Goal: Task Accomplishment & Management: Complete application form

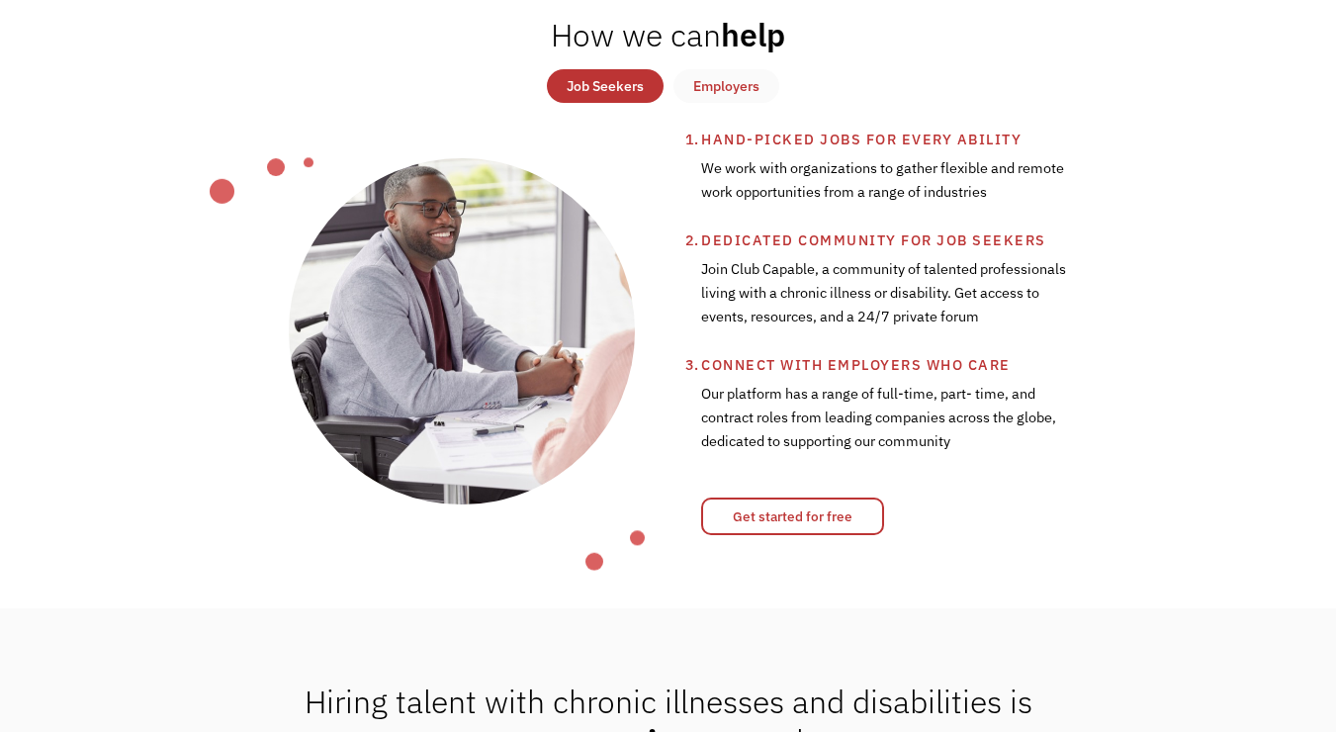
scroll to position [744, 0]
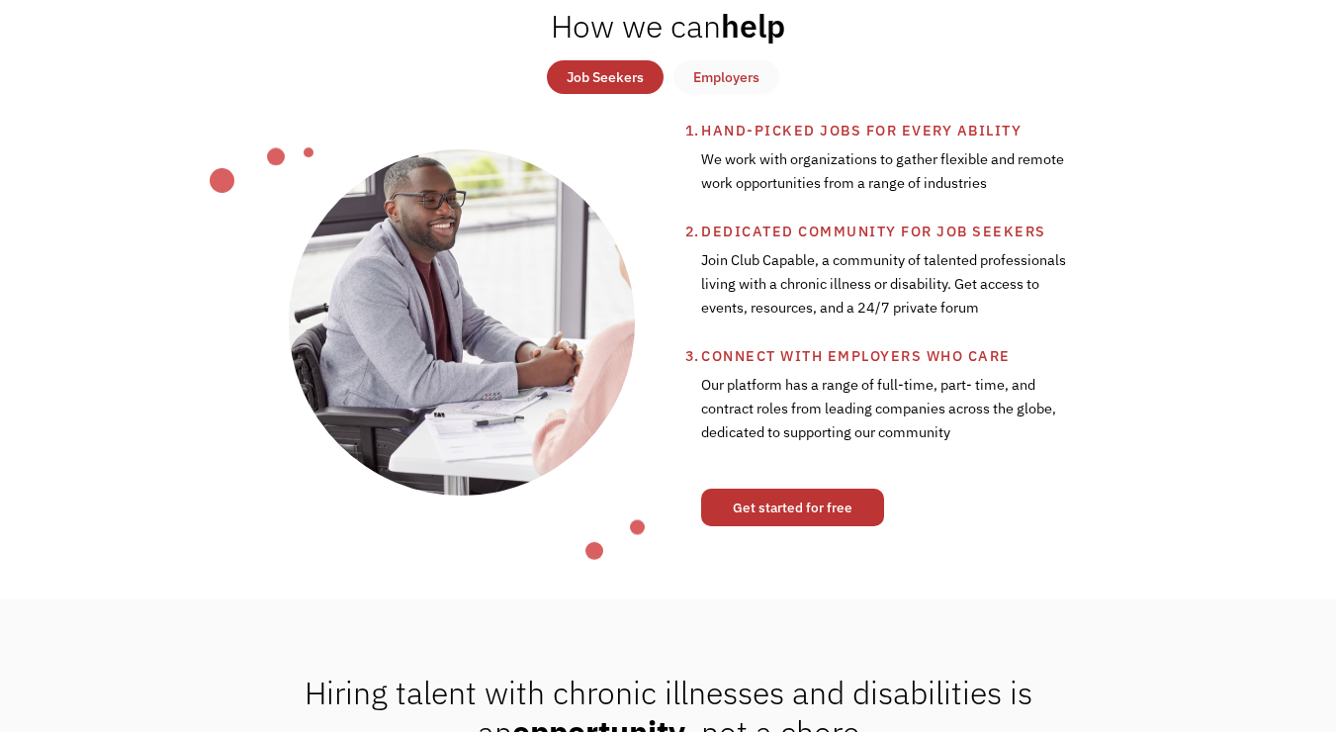
click at [767, 500] on link "Get started for free" at bounding box center [792, 508] width 183 height 38
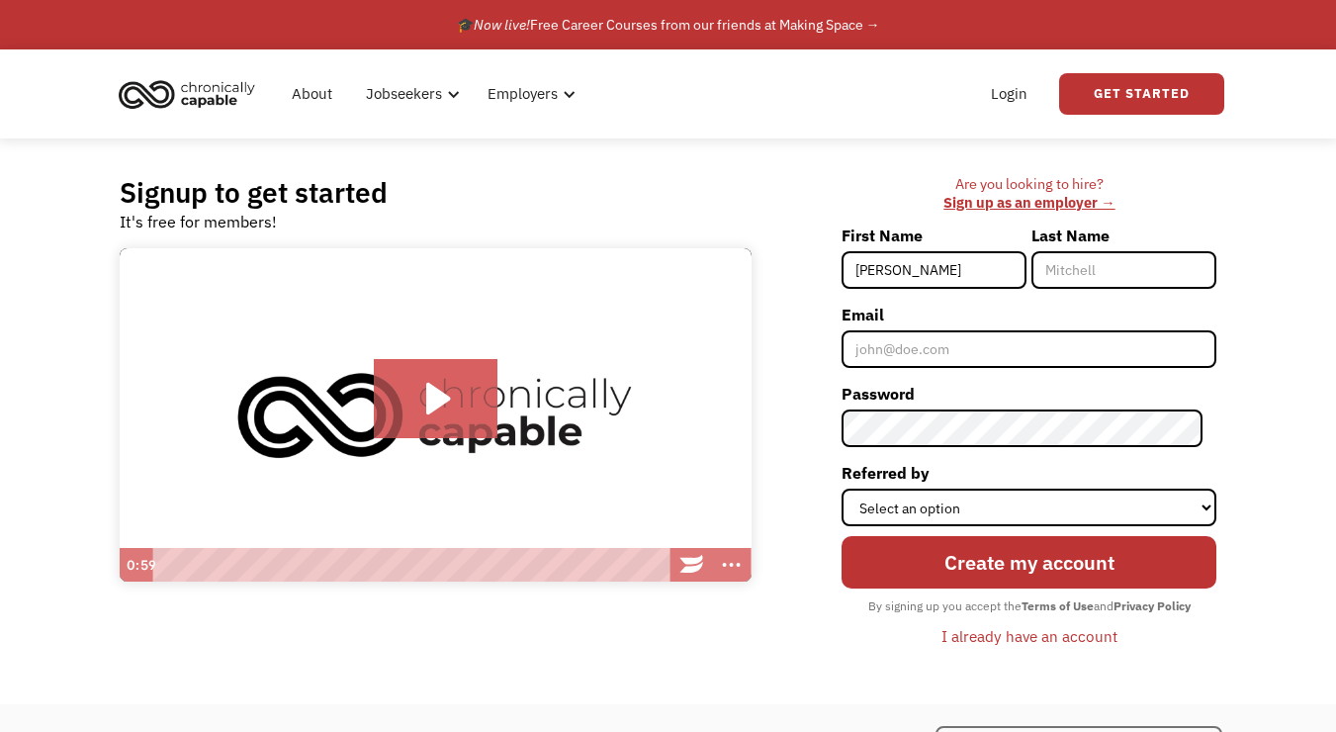
type input "[PERSON_NAME]"
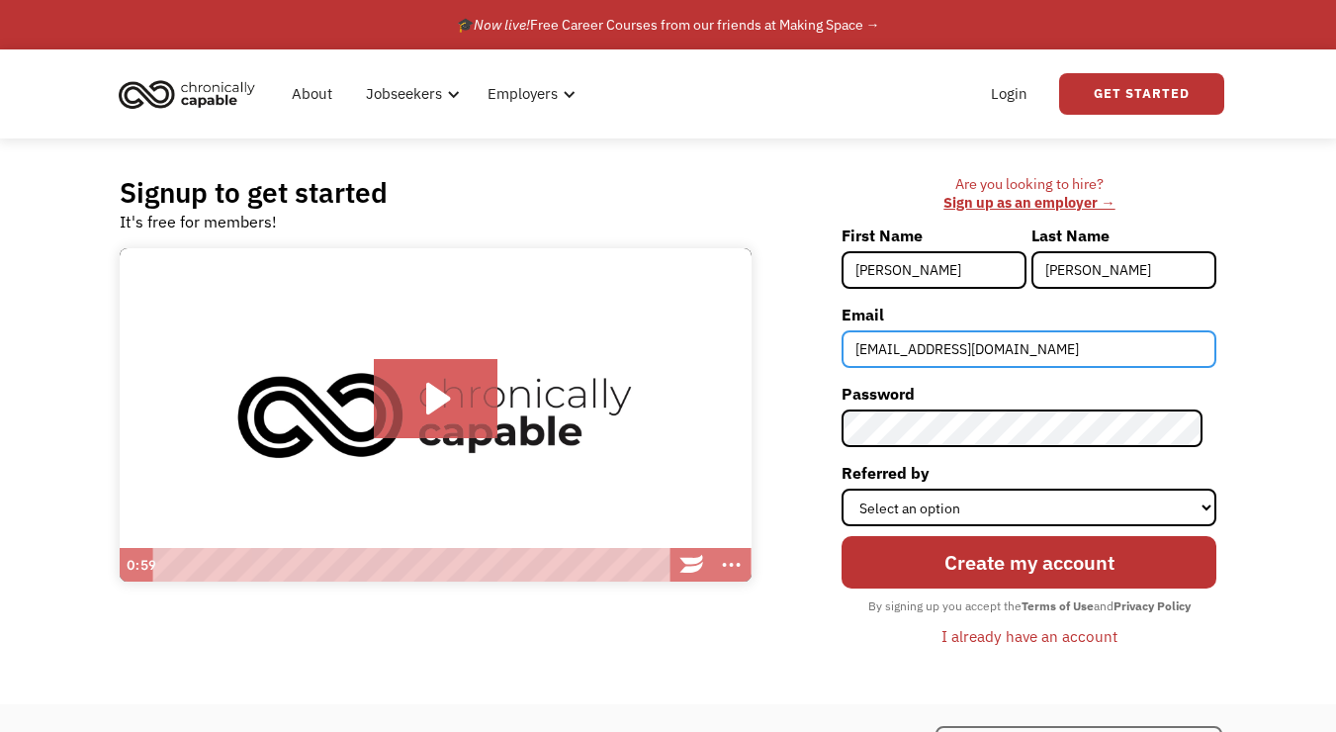
type input "[EMAIL_ADDRESS][DOMAIN_NAME]"
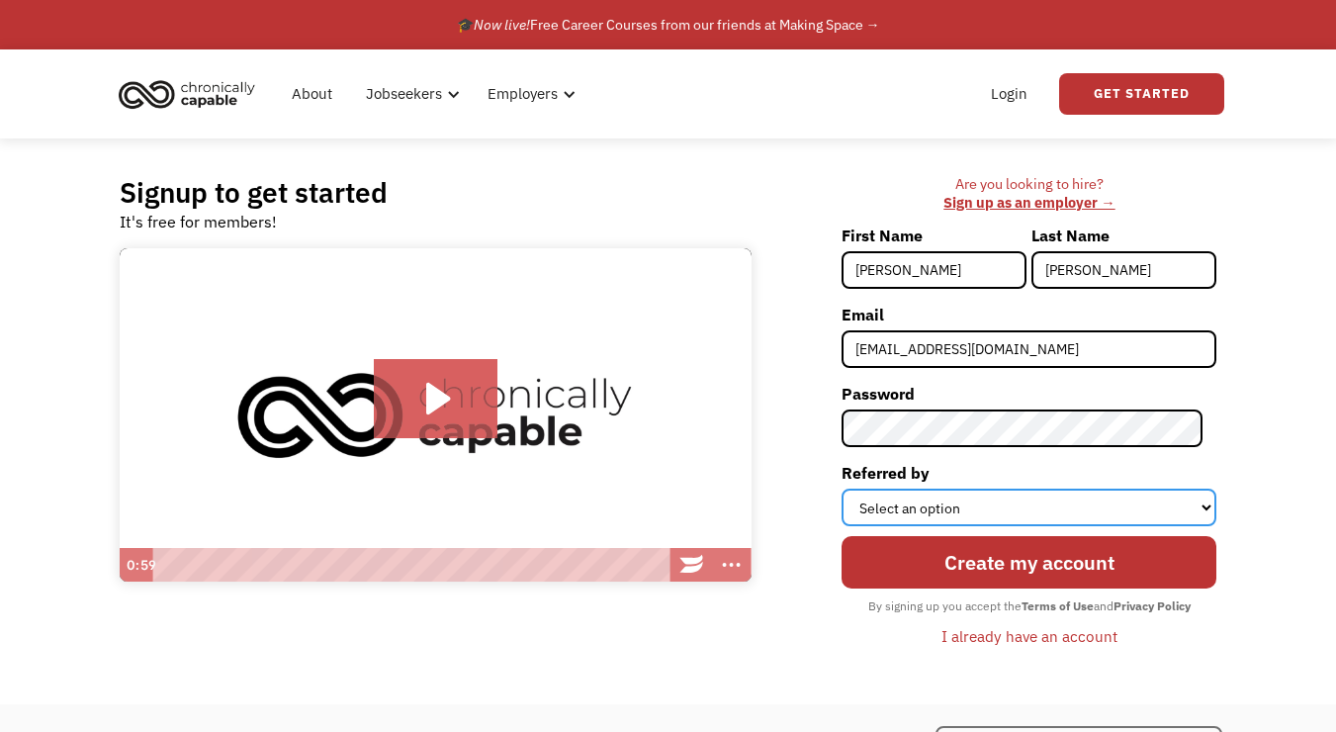
select select "Search Engine"
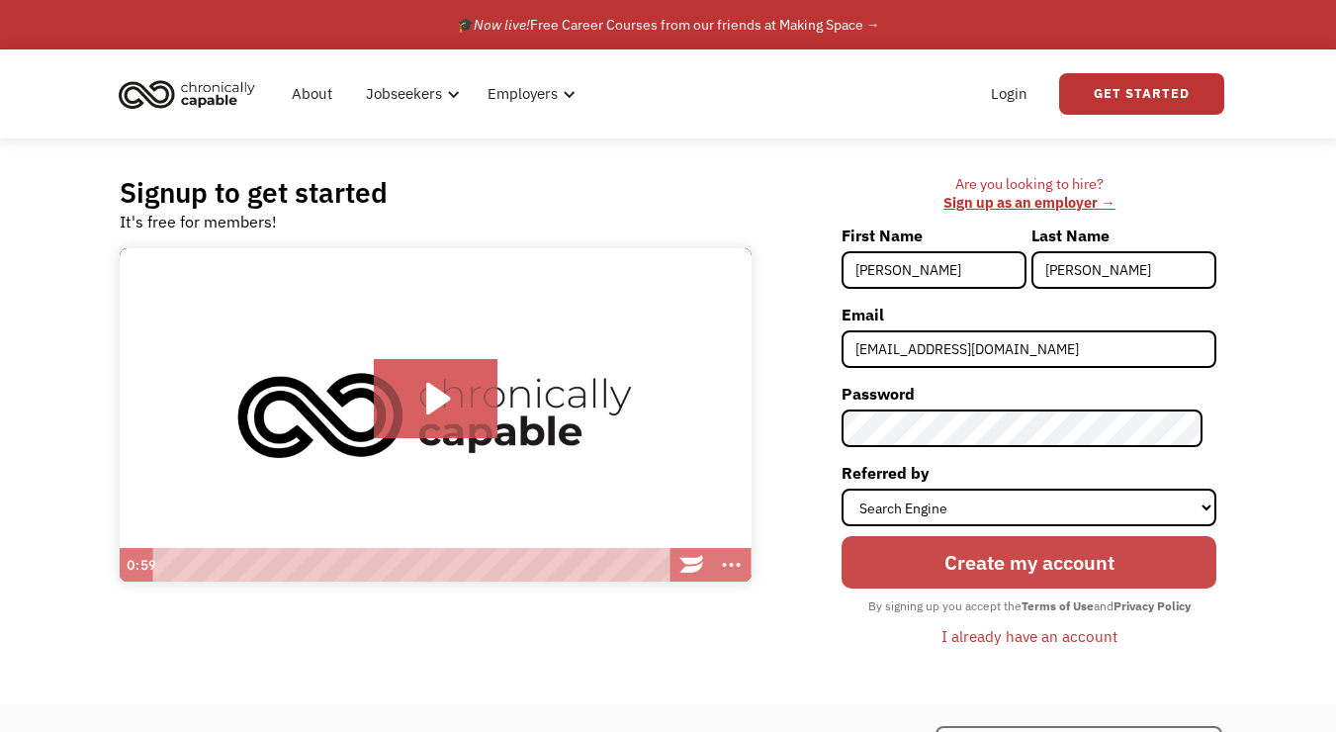
click at [1069, 568] on input "Create my account" at bounding box center [1029, 562] width 375 height 53
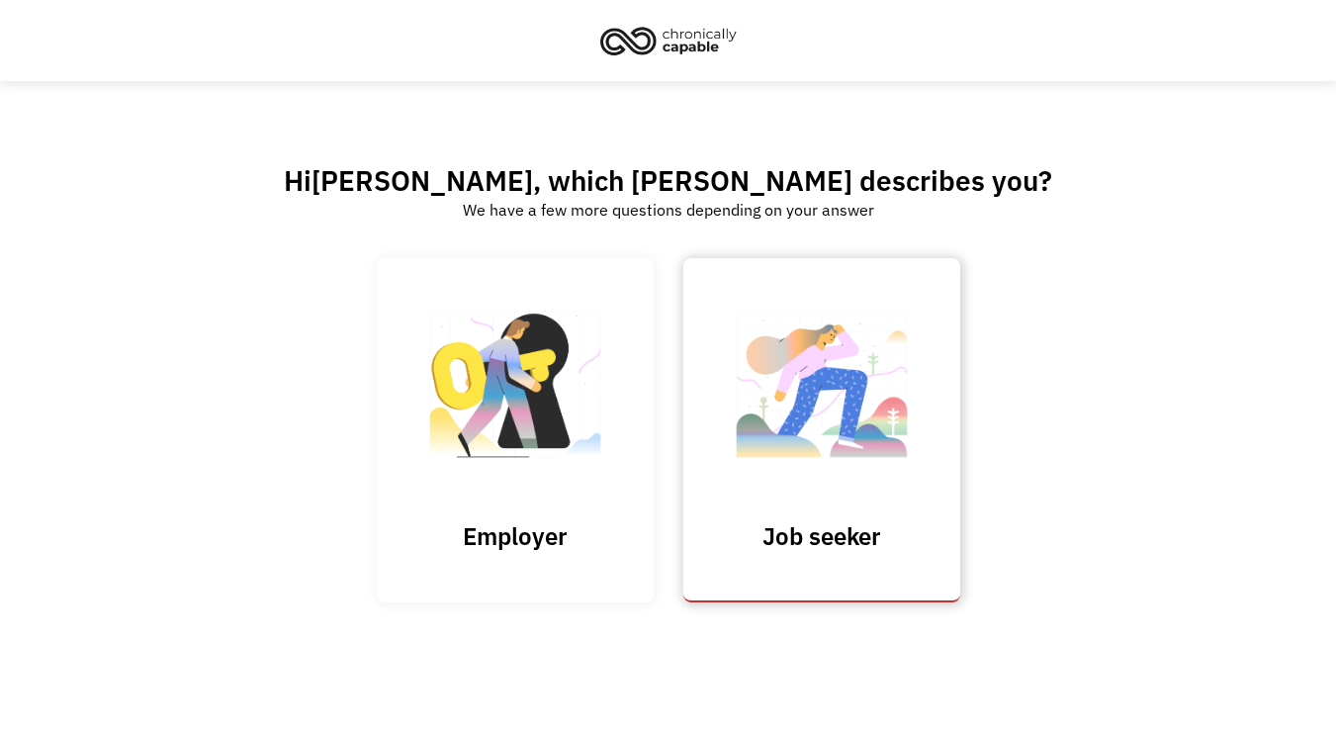
click at [832, 415] on img at bounding box center [822, 394] width 198 height 193
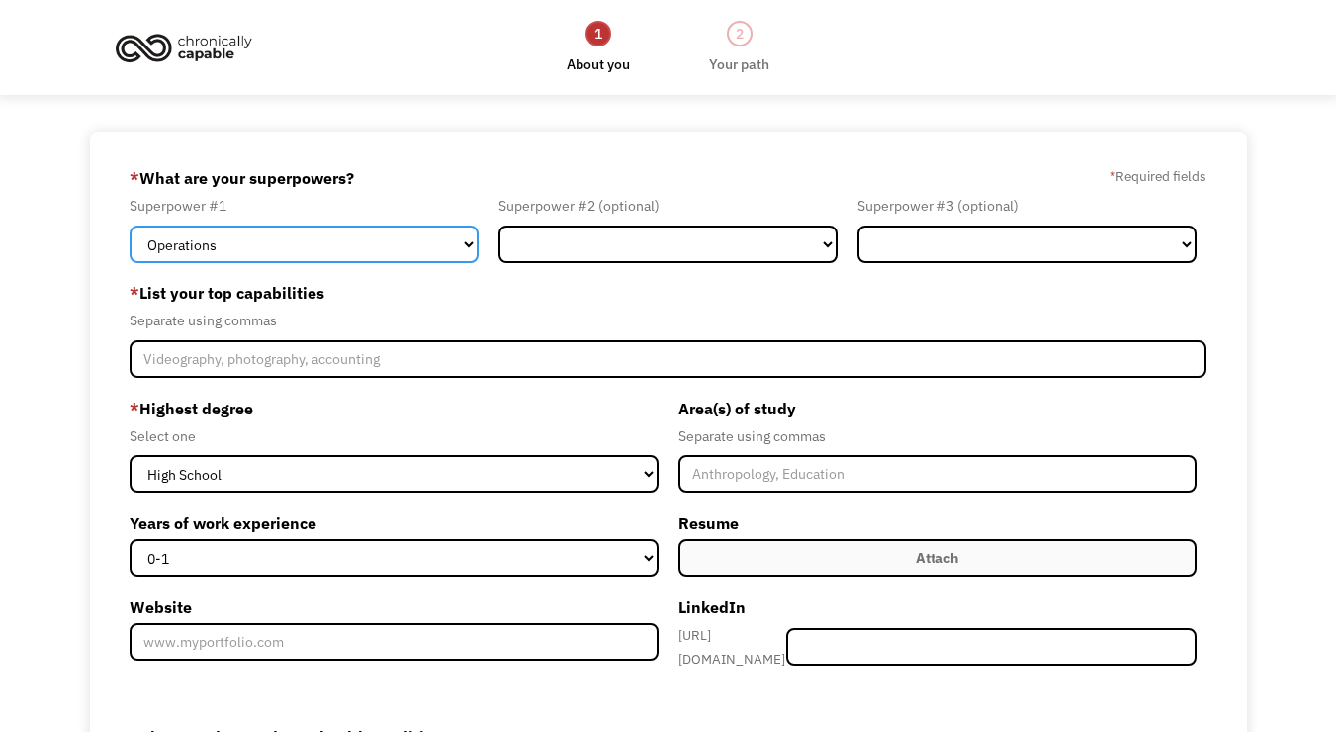
select select "Administration"
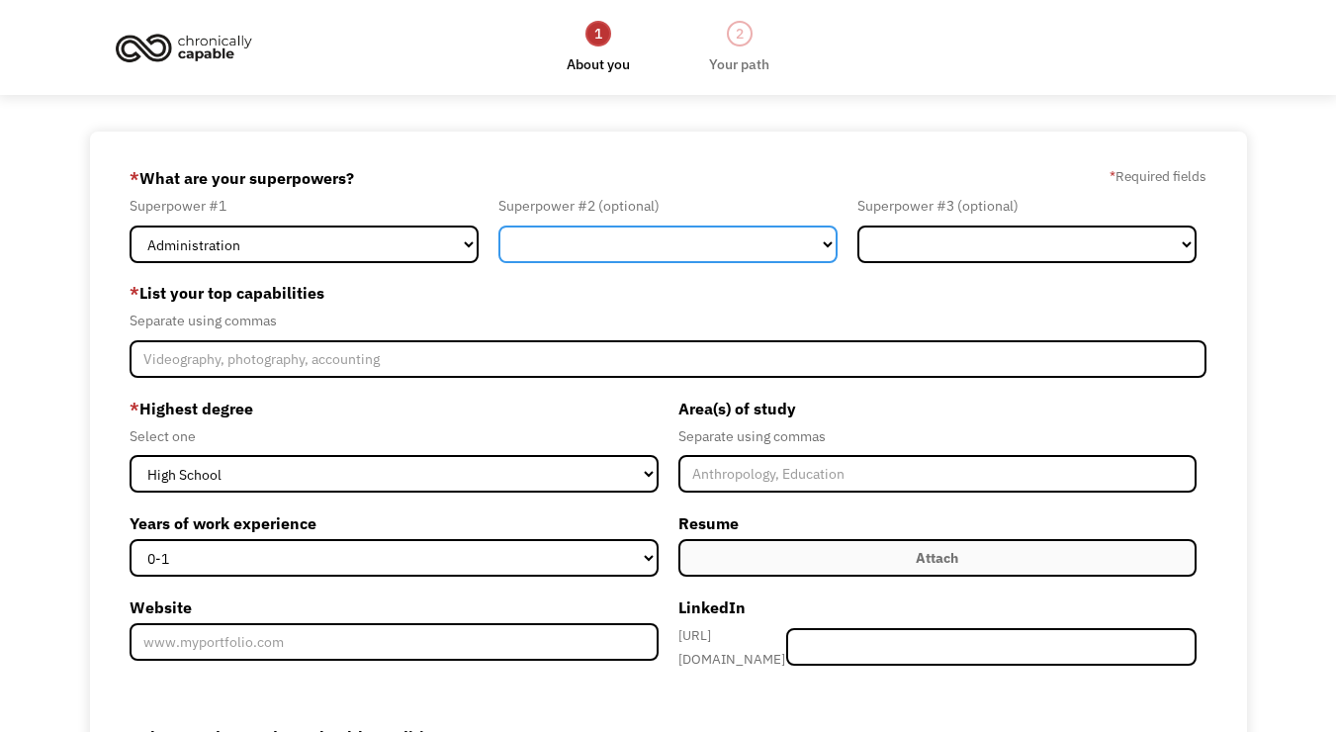
select select "Communications & Public Relations"
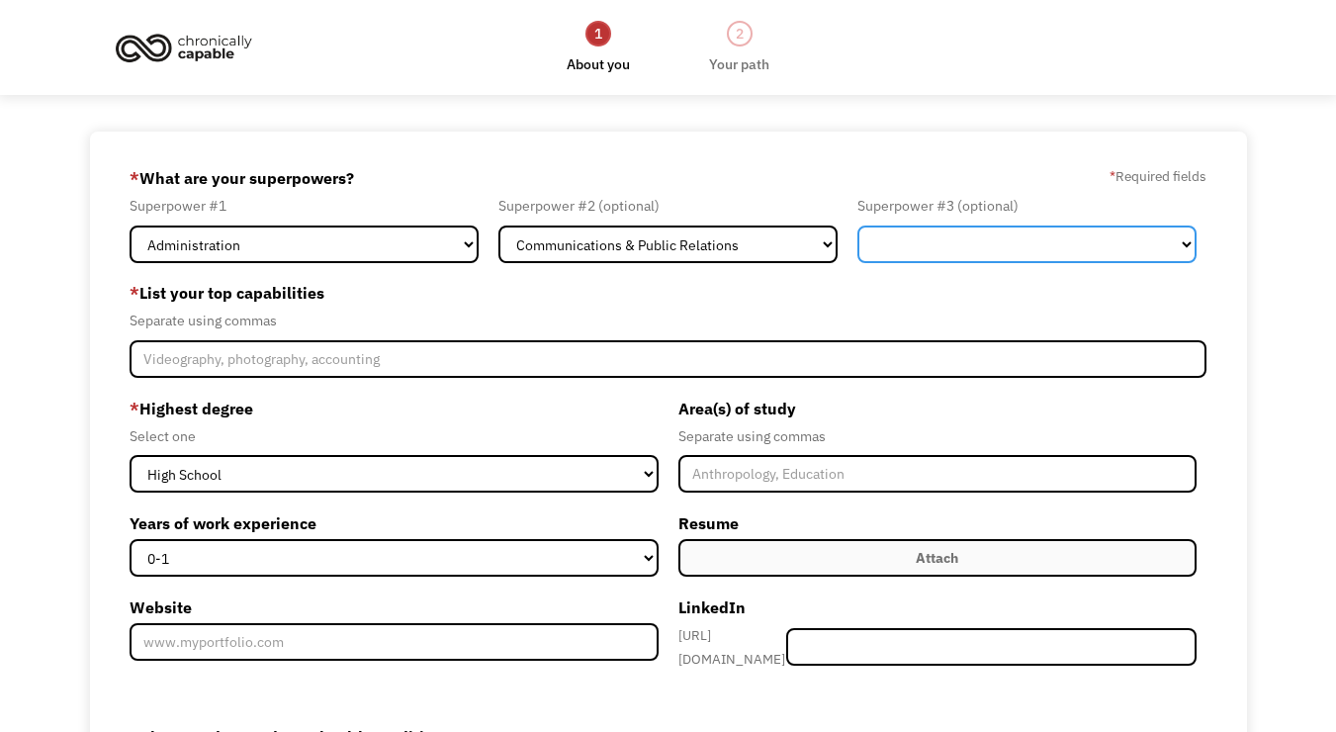
select select "Design"
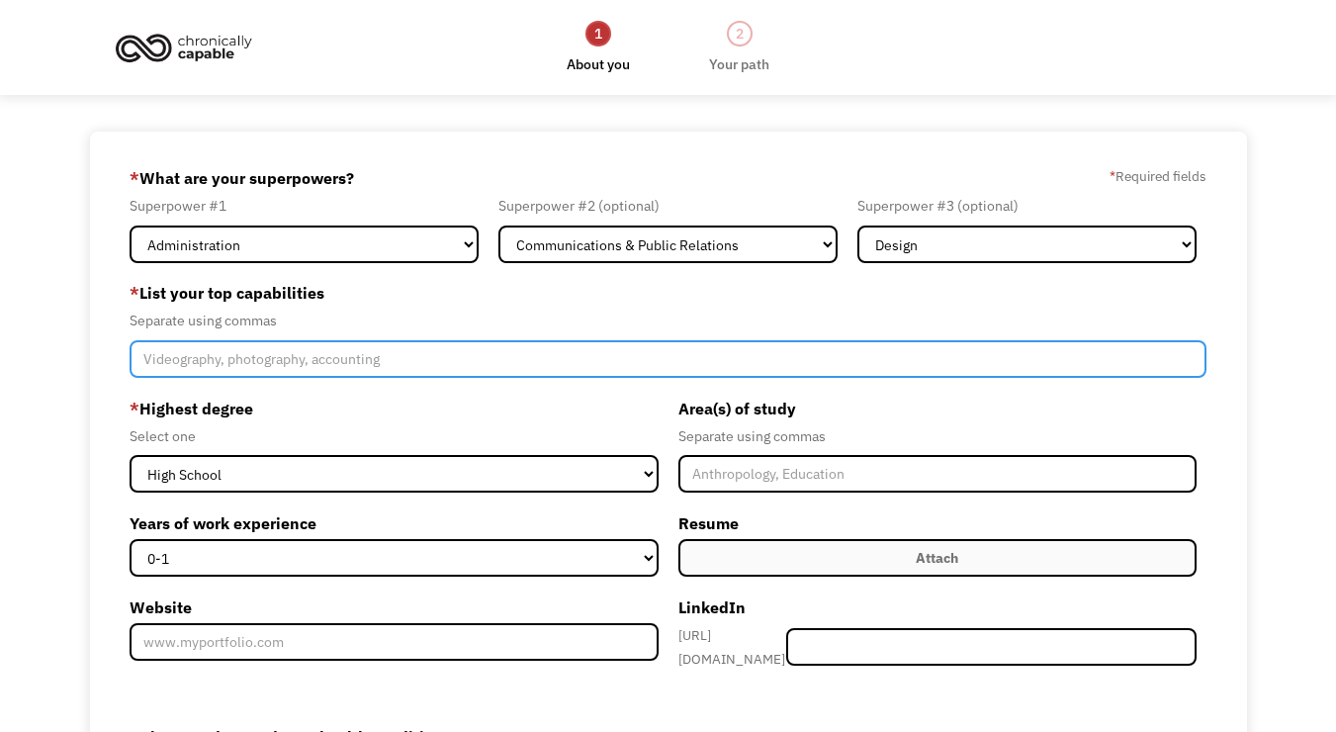
click at [181, 362] on input "Member-Create-Step1" at bounding box center [668, 359] width 1077 height 38
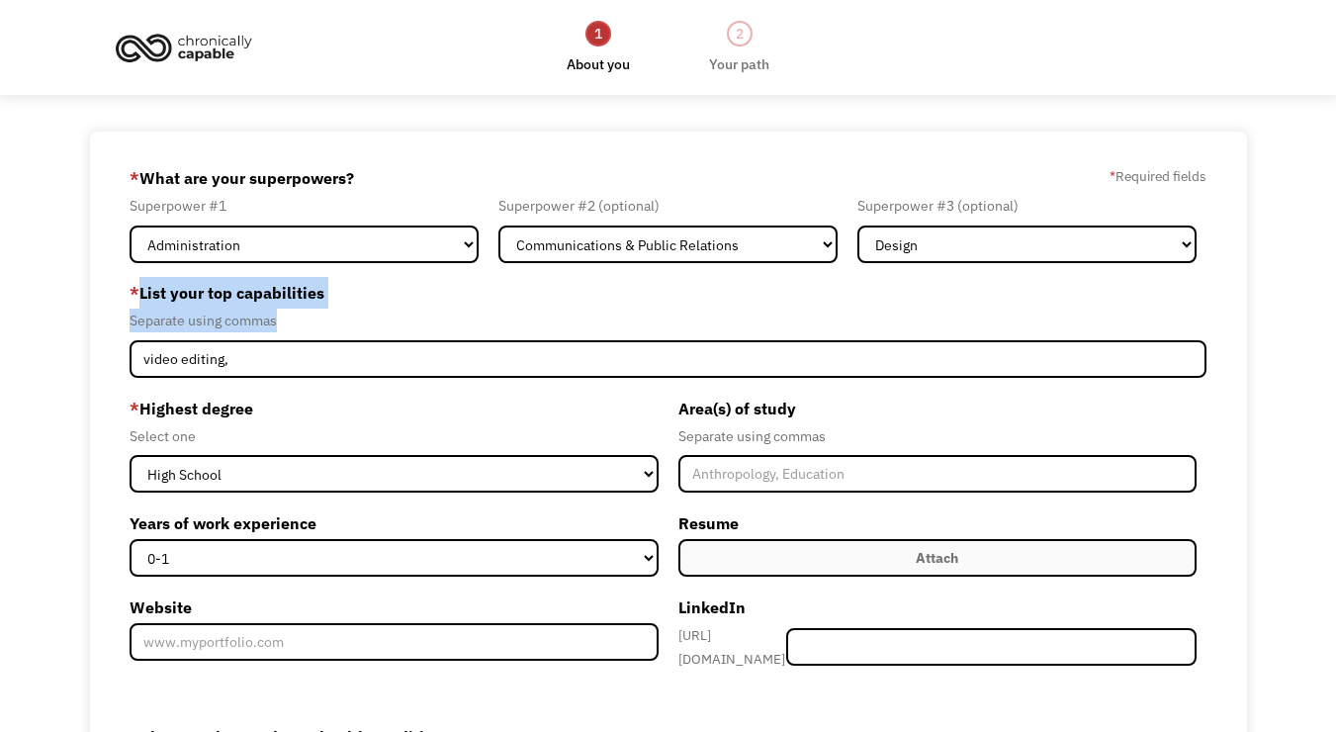
drag, startPoint x: 140, startPoint y: 294, endPoint x: 323, endPoint y: 327, distance: 186.0
click at [323, 327] on div "* List your top capabilities Separate using commas video editing," at bounding box center [668, 327] width 1077 height 100
copy div "List your top capabilities Separate using commas"
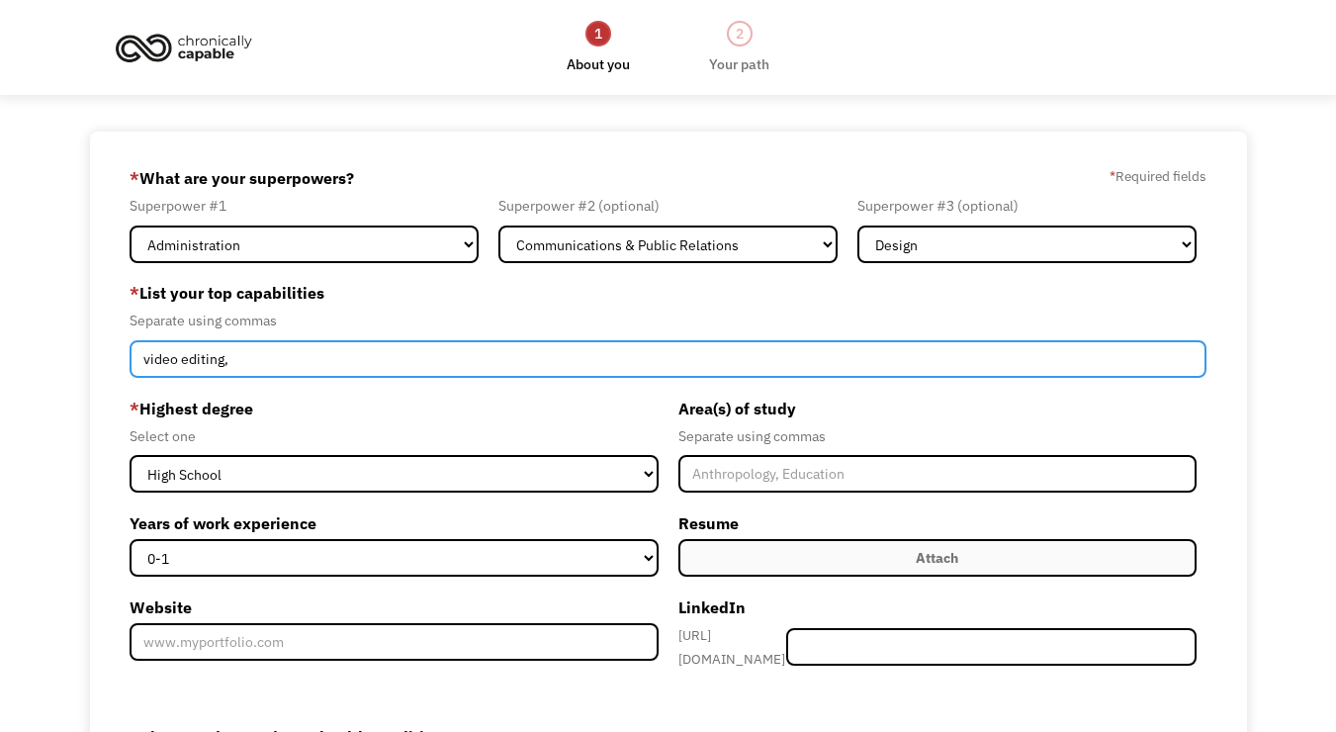
click at [291, 360] on input "video editing," at bounding box center [668, 359] width 1077 height 38
paste input "Data accuracy, digital recordkeeping, professional communication, remote coordi…"
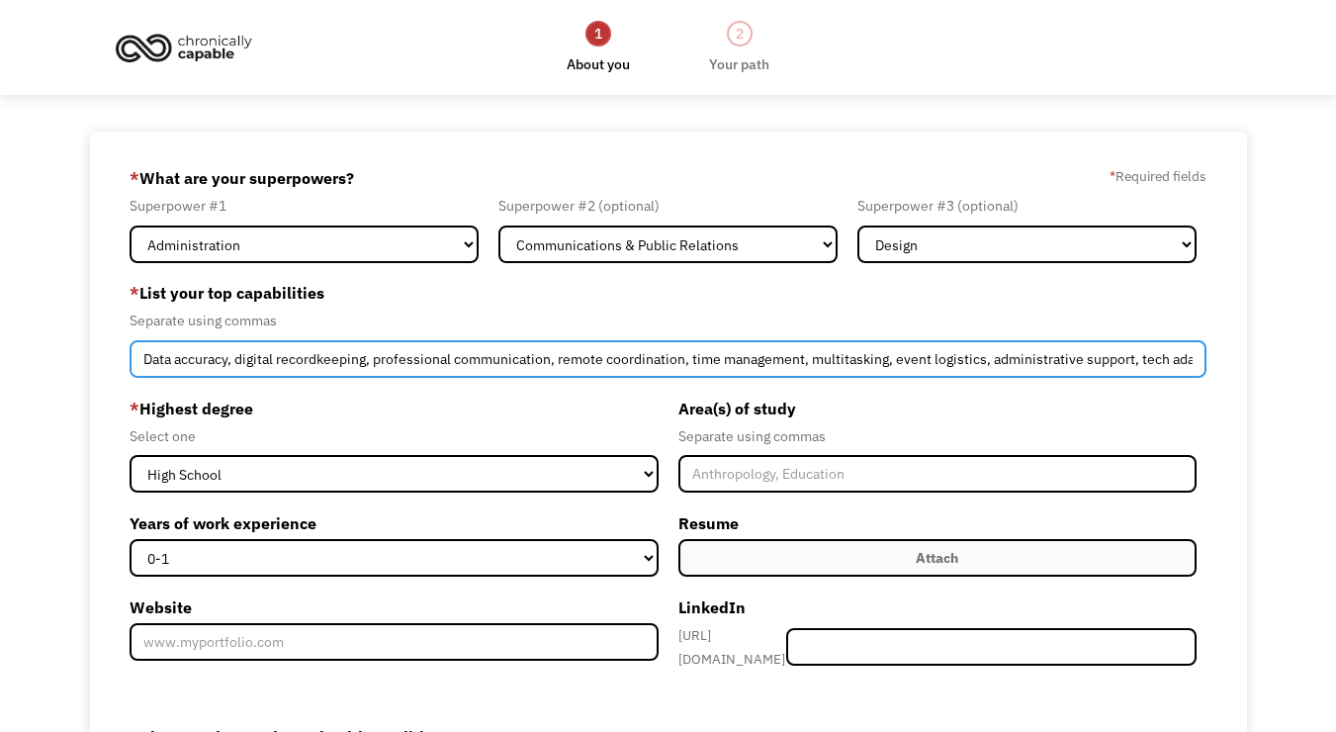
drag, startPoint x: 371, startPoint y: 362, endPoint x: 99, endPoint y: 366, distance: 272.0
click at [99, 366] on div "68efbe58ed92cc20681d69bb [EMAIL_ADDRESS][DOMAIN_NAME] [PERSON_NAME] Search Engi…" at bounding box center [668, 560] width 1157 height 857
click at [254, 354] on input "Data accuracy, digital recordkeeping, professional communication, remote coordi…" at bounding box center [668, 359] width 1077 height 38
click at [334, 366] on input "Data accuracy, digital recordkeeping, professional communication, remote coordi…" at bounding box center [668, 359] width 1077 height 38
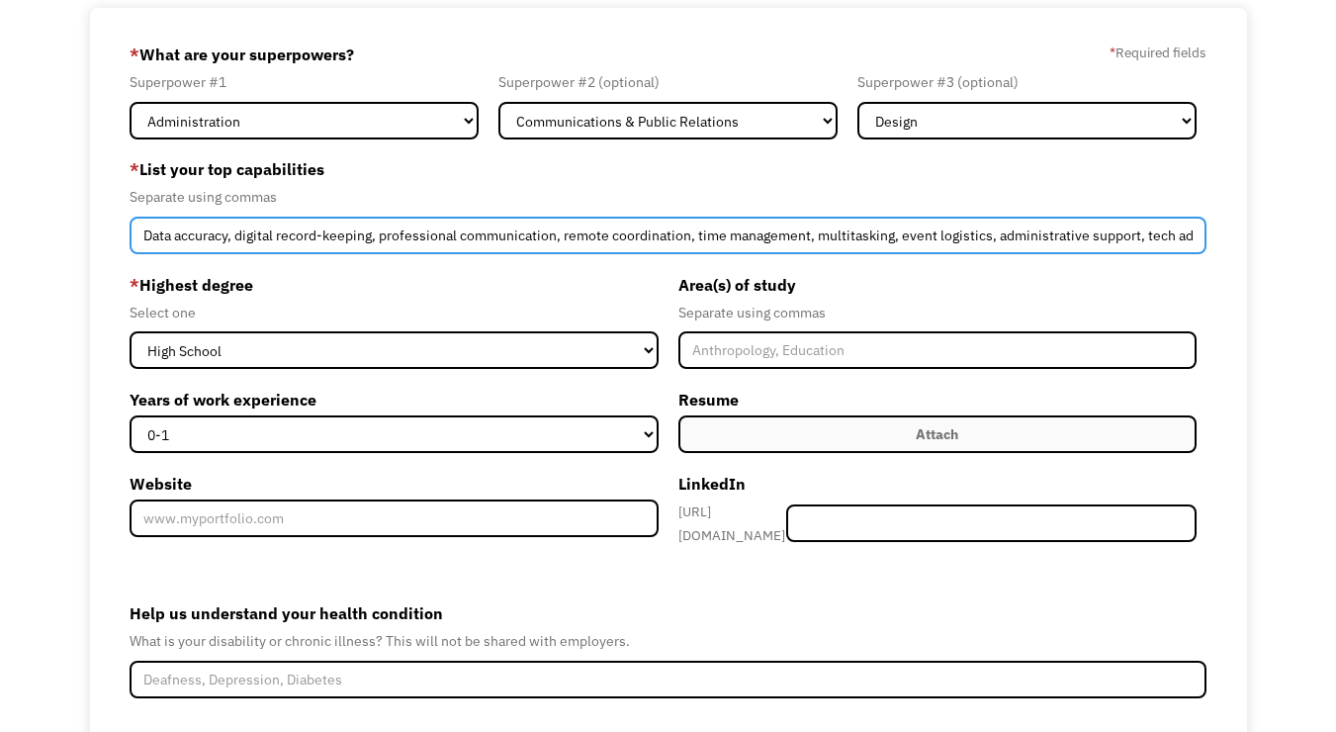
type input "Data accuracy, digital record-keeping, professional communication, remote coord…"
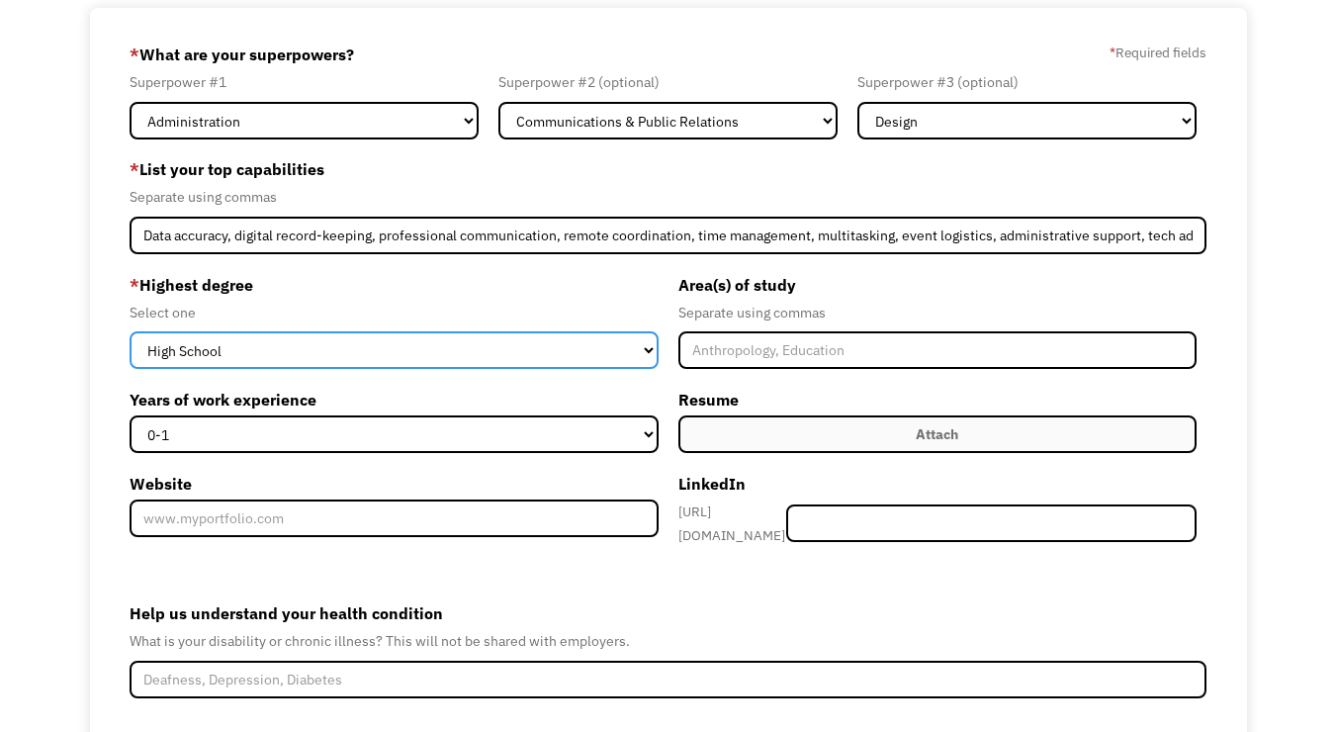
select select "associates"
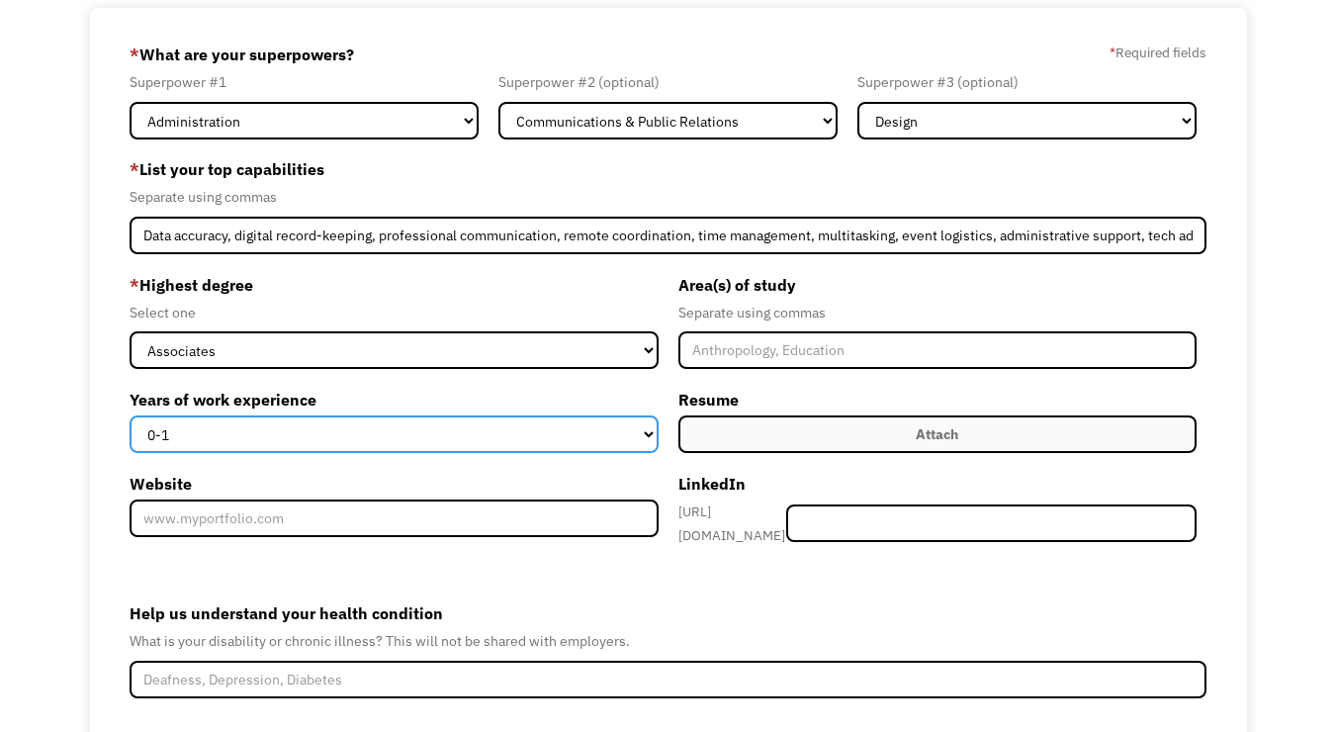
select select "11-15"
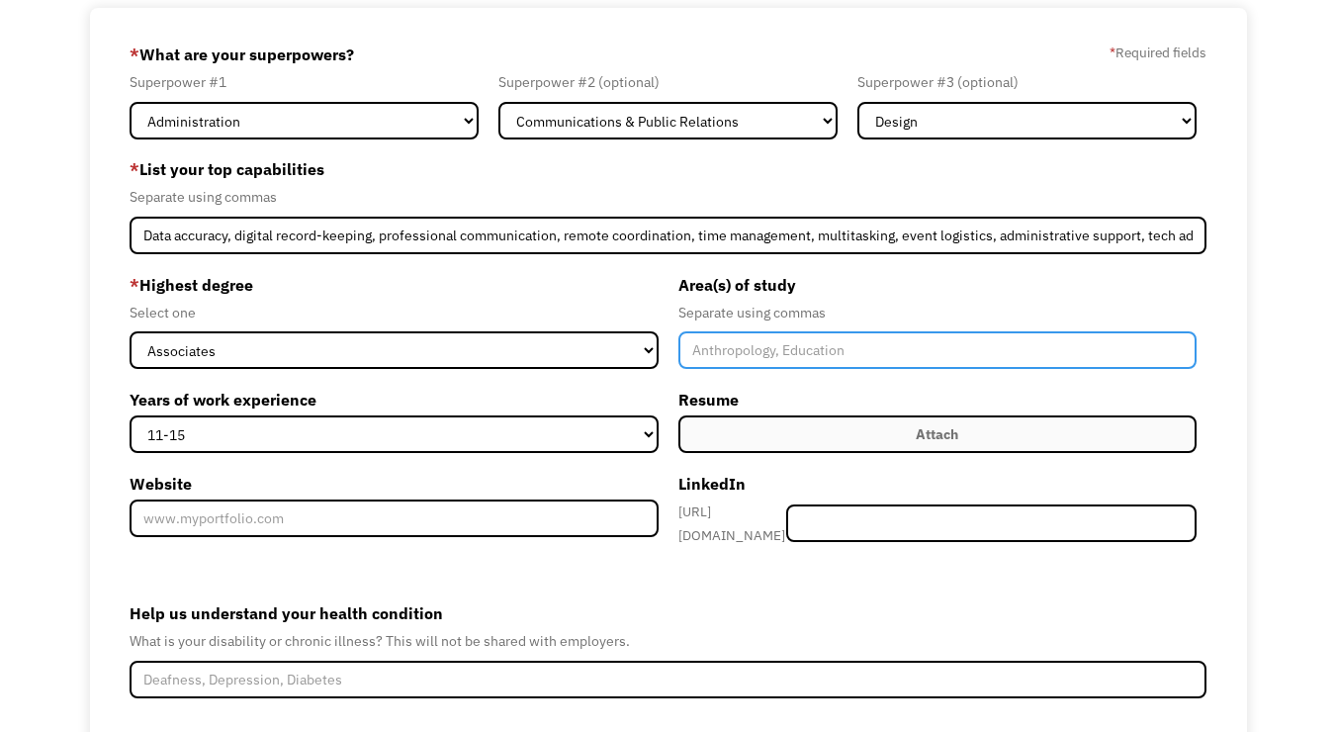
click at [882, 348] on input "Member-Create-Step1" at bounding box center [938, 350] width 518 height 38
type input "film, psychology"
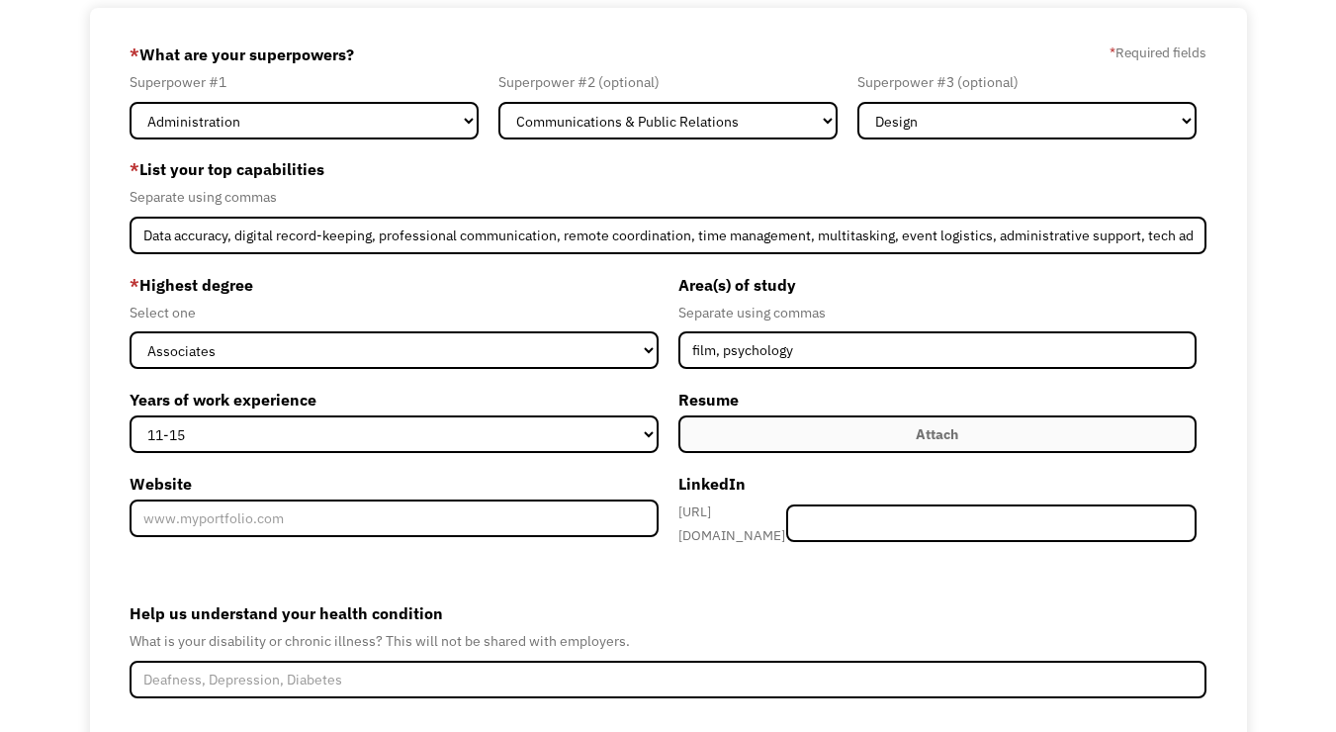
click at [975, 436] on label "Attach" at bounding box center [938, 434] width 518 height 38
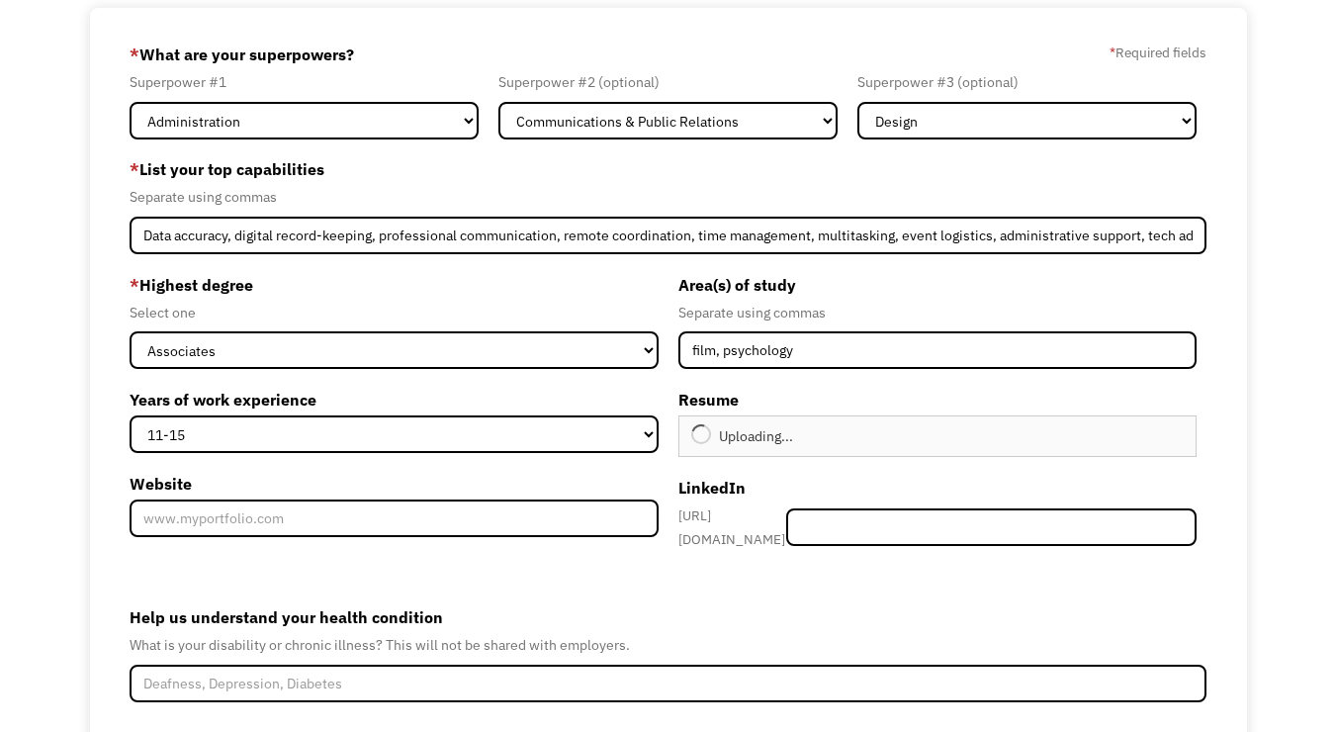
type input "Continue"
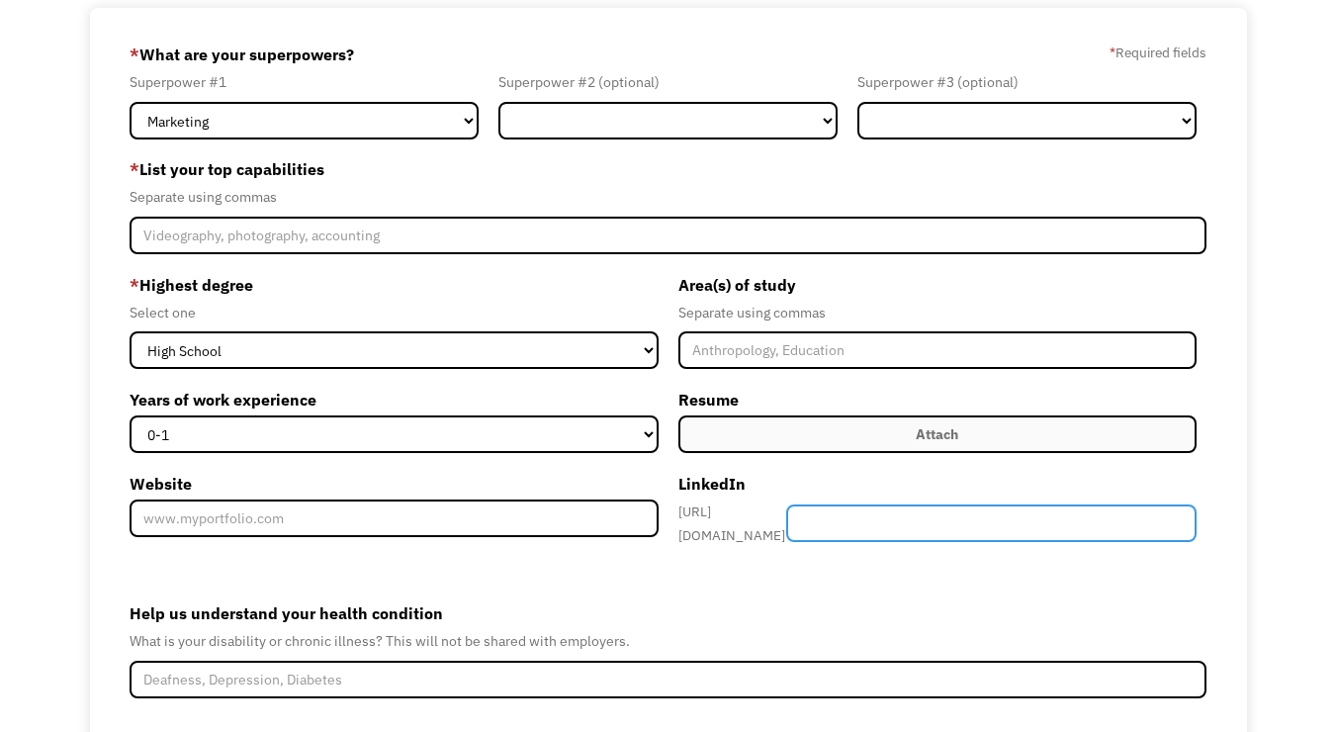
click at [900, 517] on input "Member-Create-Step1" at bounding box center [991, 523] width 410 height 38
paste input "[URL][DOMAIN_NAME][PERSON_NAME]"
type input "[URL][DOMAIN_NAME][PERSON_NAME]"
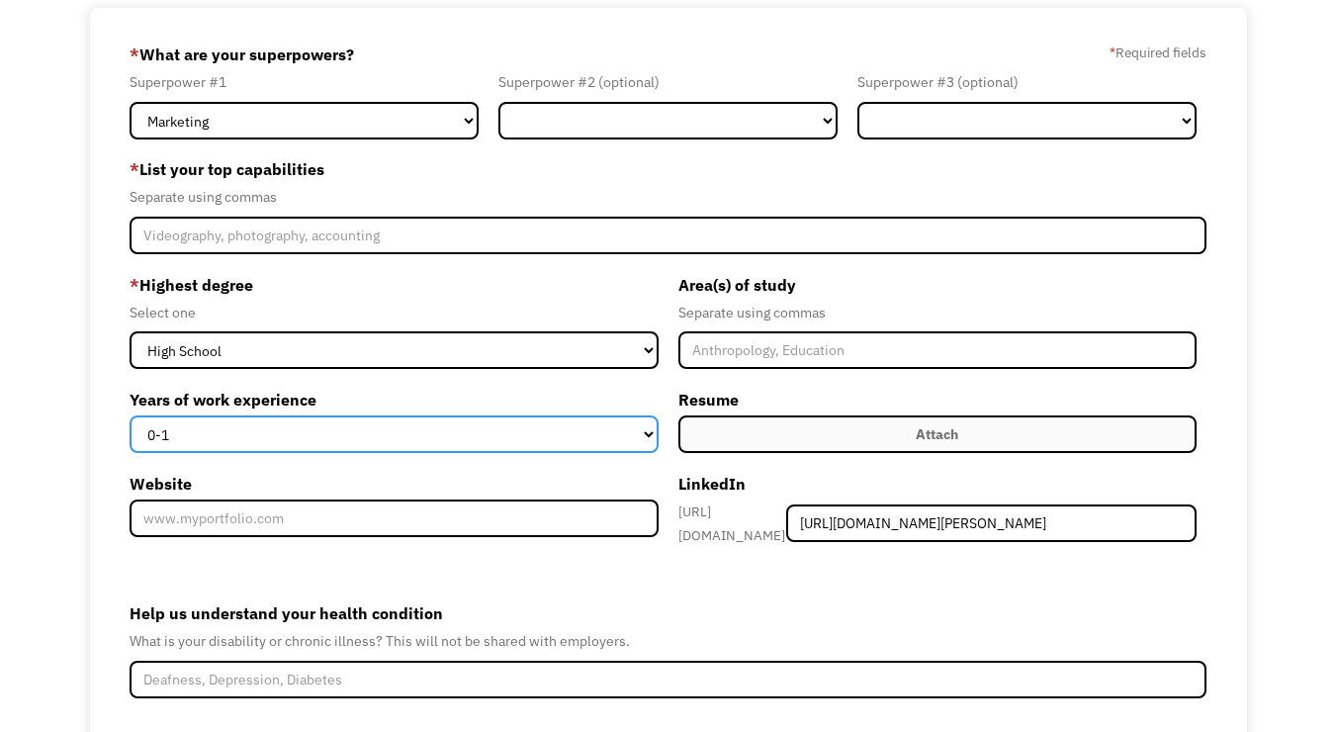
select select "11-15"
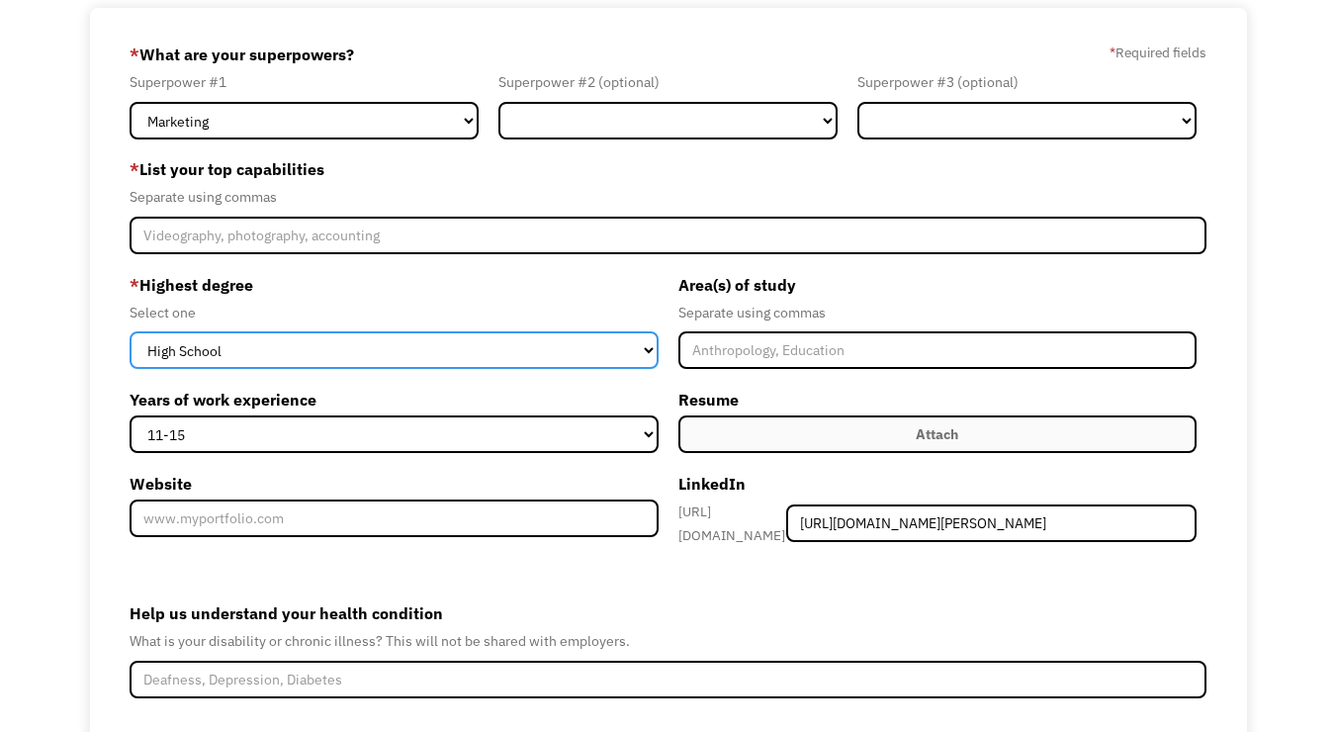
select select "associates"
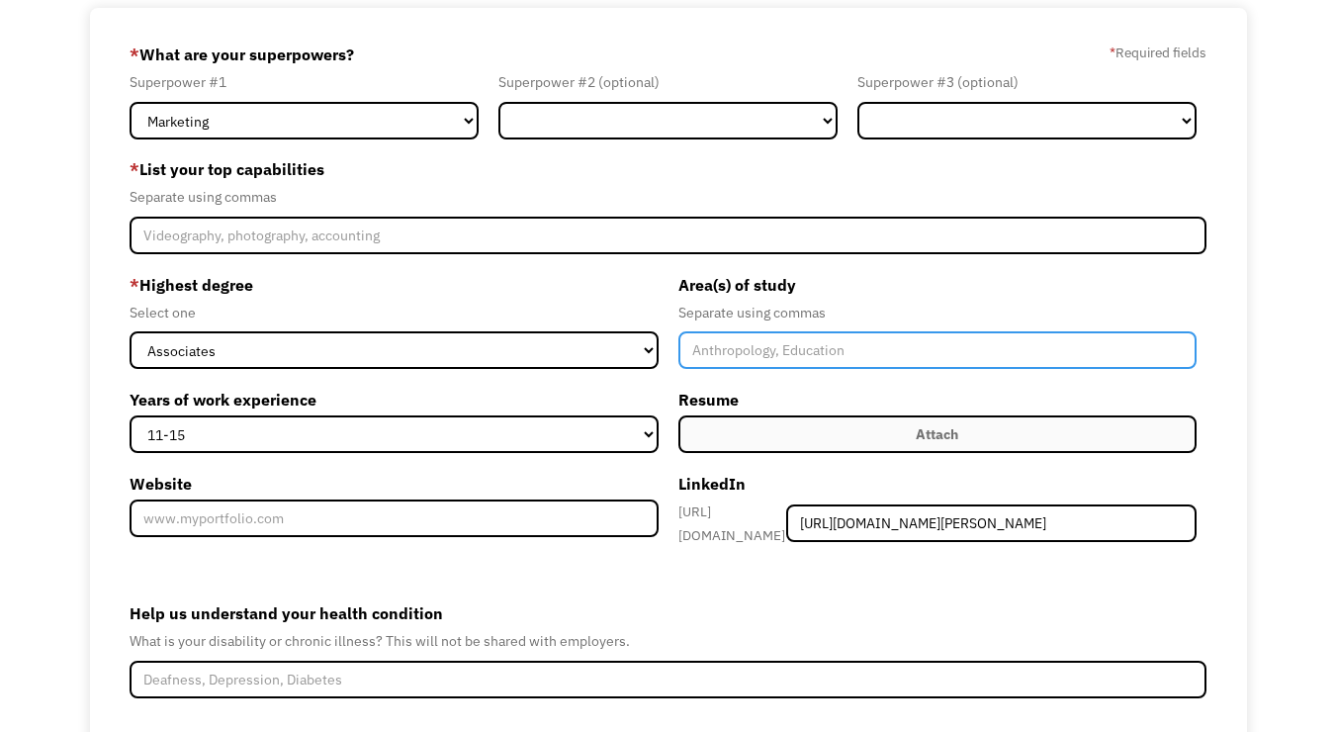
click at [713, 340] on input "Member-Create-Step1" at bounding box center [938, 350] width 518 height 38
type input "Film, Psychology"
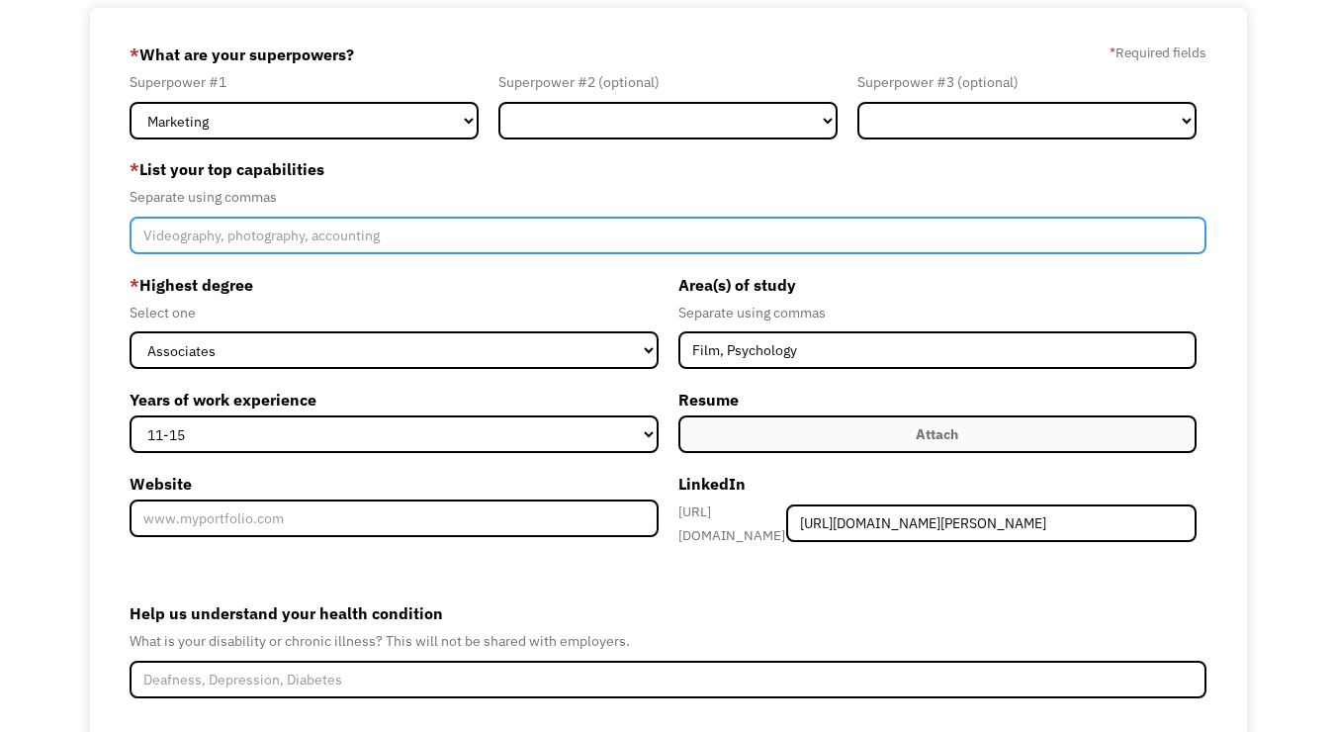
click at [431, 229] on input "Member-Create-Step1" at bounding box center [668, 236] width 1077 height 38
paste input "Data accuracy, digital recordkeeping, professional communication, remote coordi…"
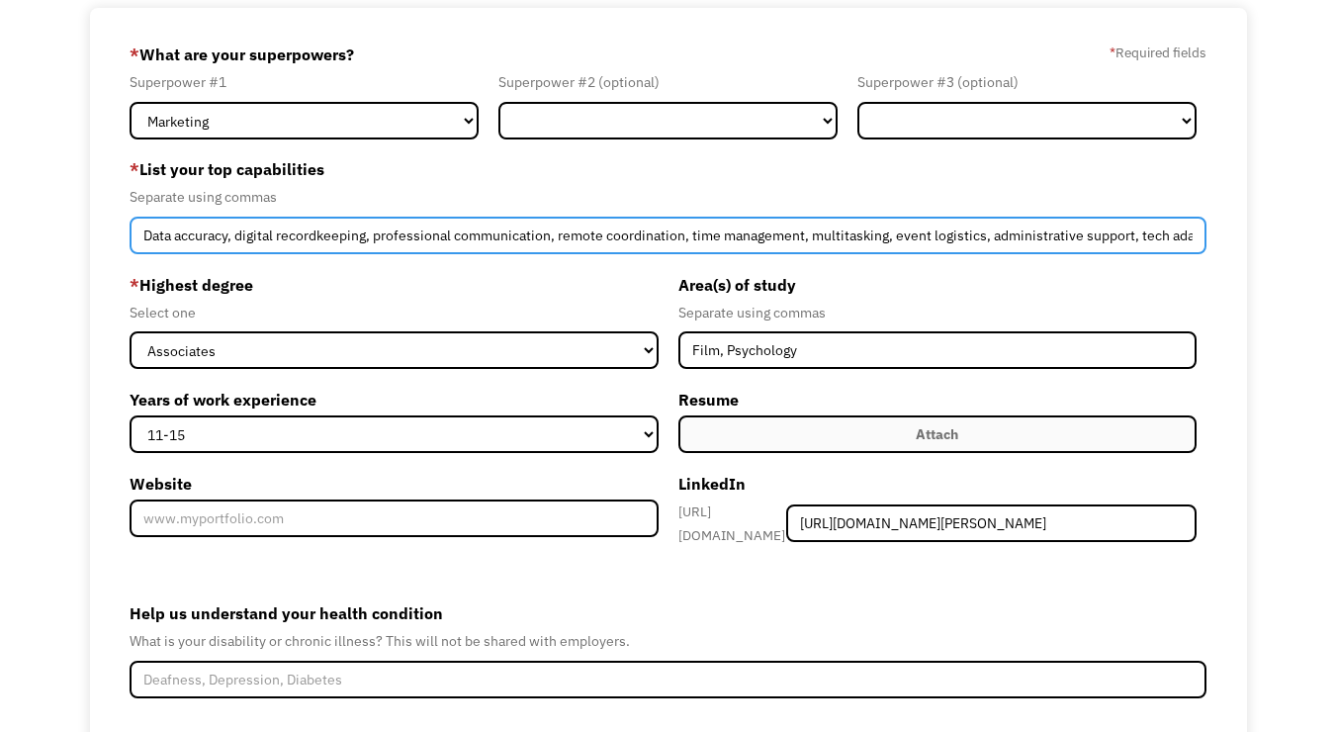
type input "Data accuracy, digital recordkeeping, professional communication, remote coordi…"
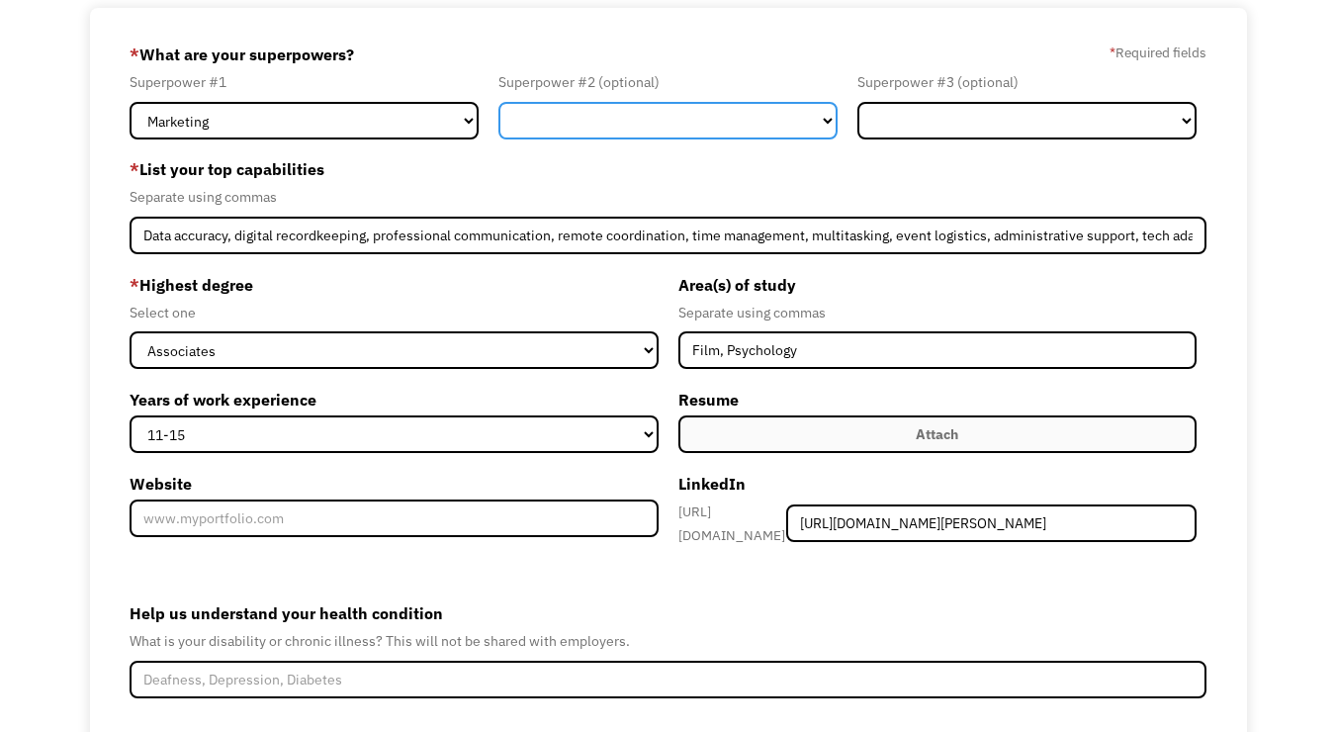
select select "Administration"
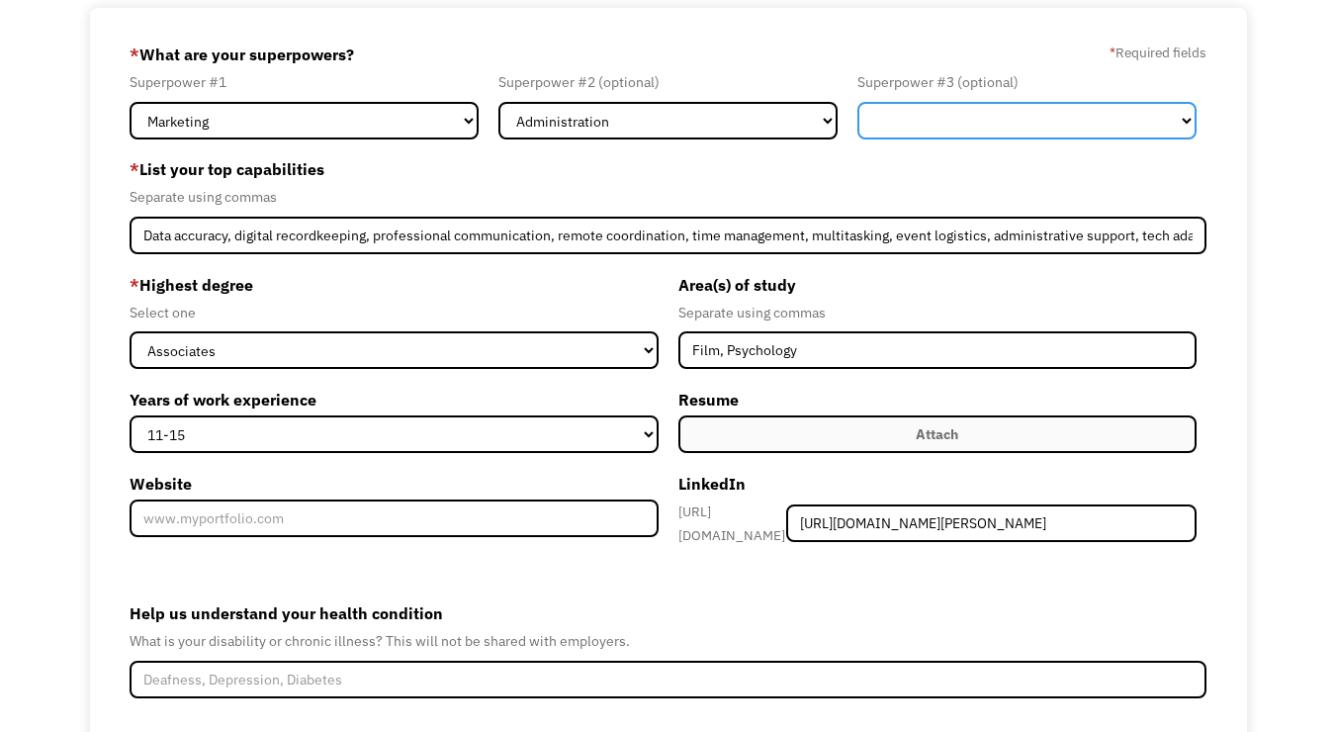
select select "Communications & Public Relations"
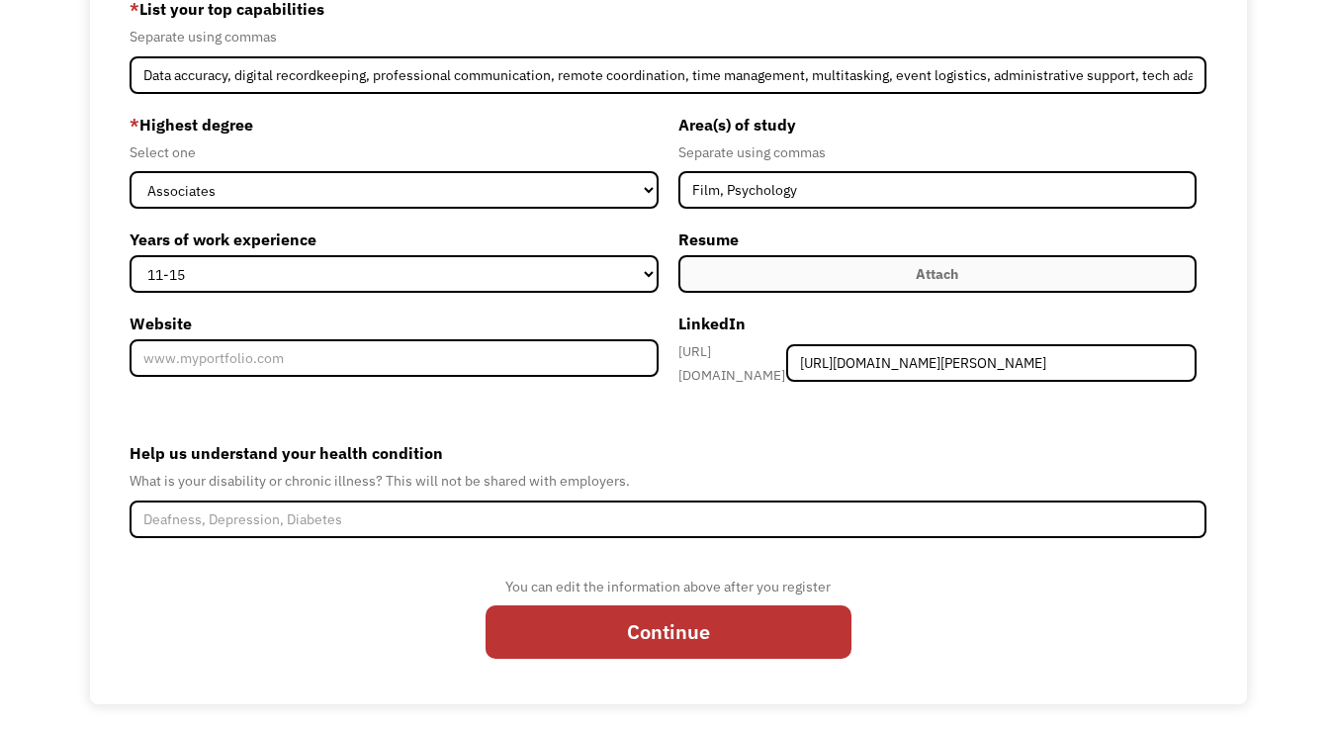
scroll to position [283, 0]
click at [831, 277] on label "Attach" at bounding box center [938, 275] width 518 height 38
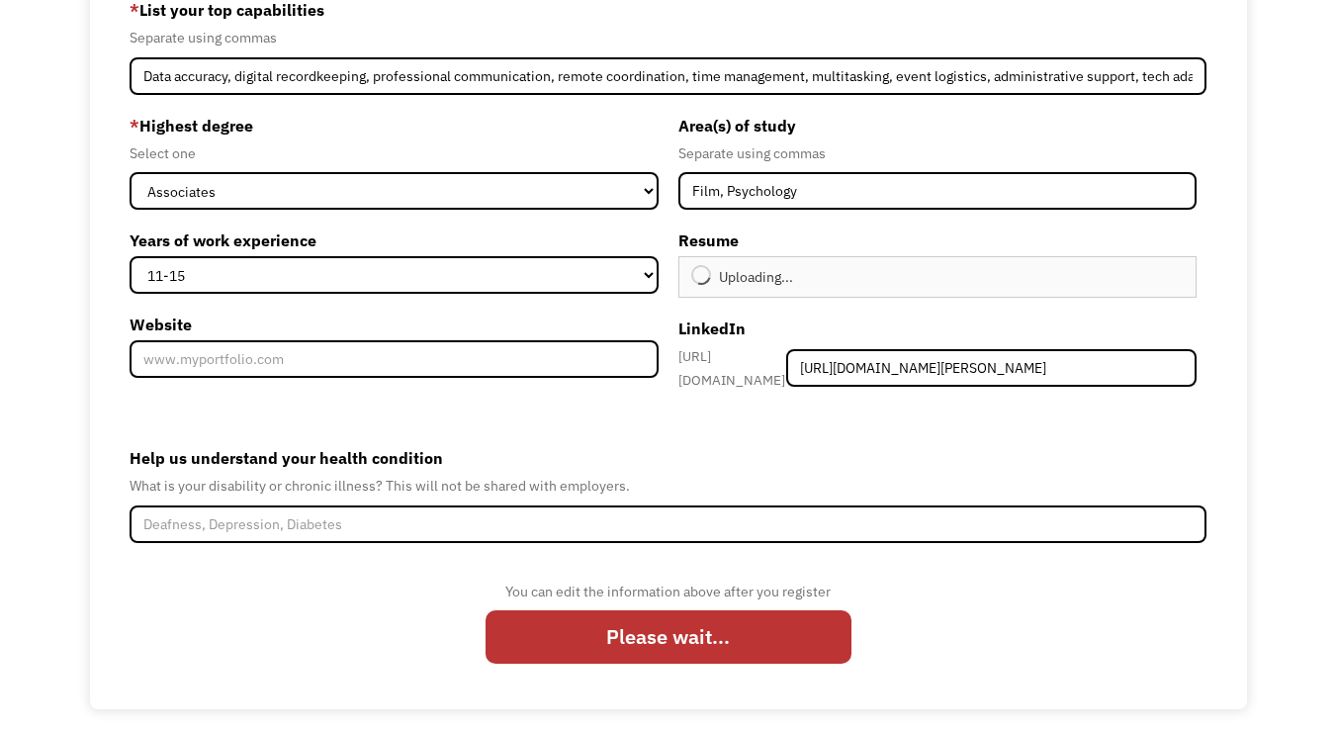
type input "Continue"
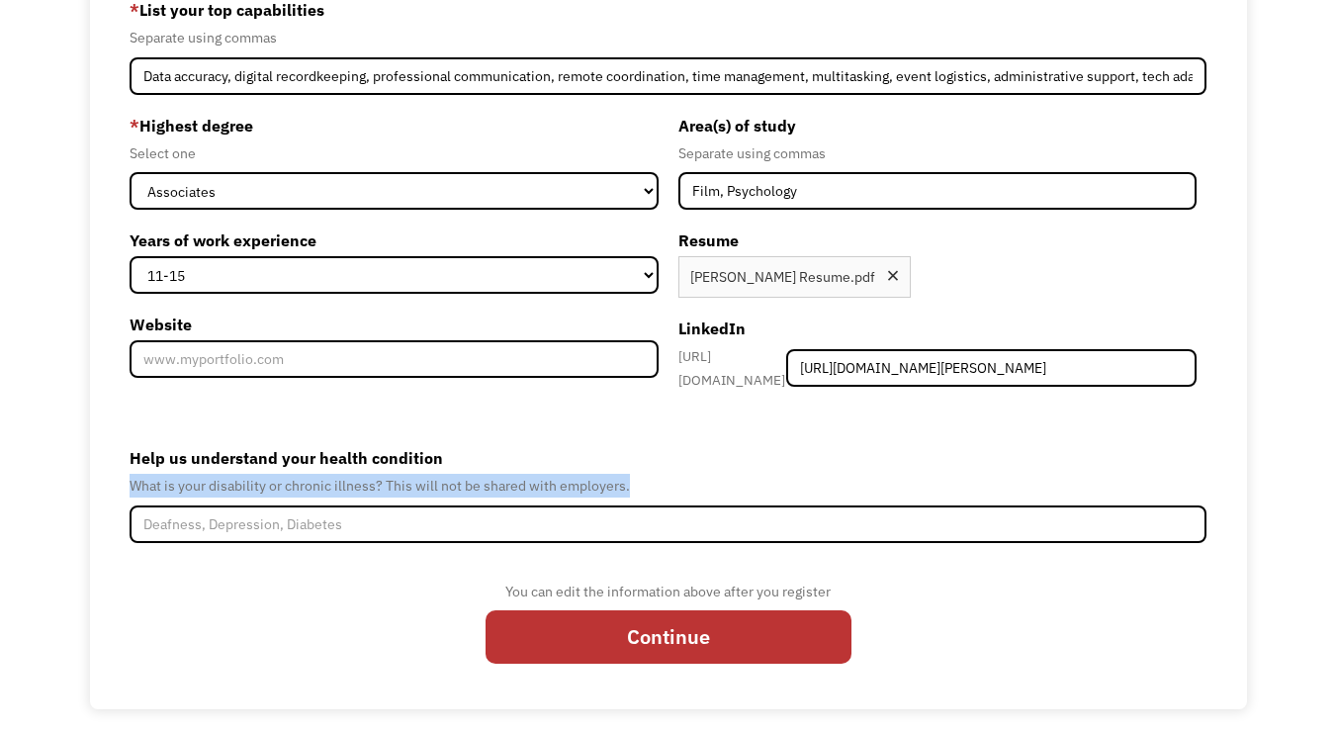
drag, startPoint x: 132, startPoint y: 477, endPoint x: 645, endPoint y: 475, distance: 513.3
click at [645, 475] on div "What is your disability or chronic illness? This will not be shared with employ…" at bounding box center [668, 486] width 1077 height 24
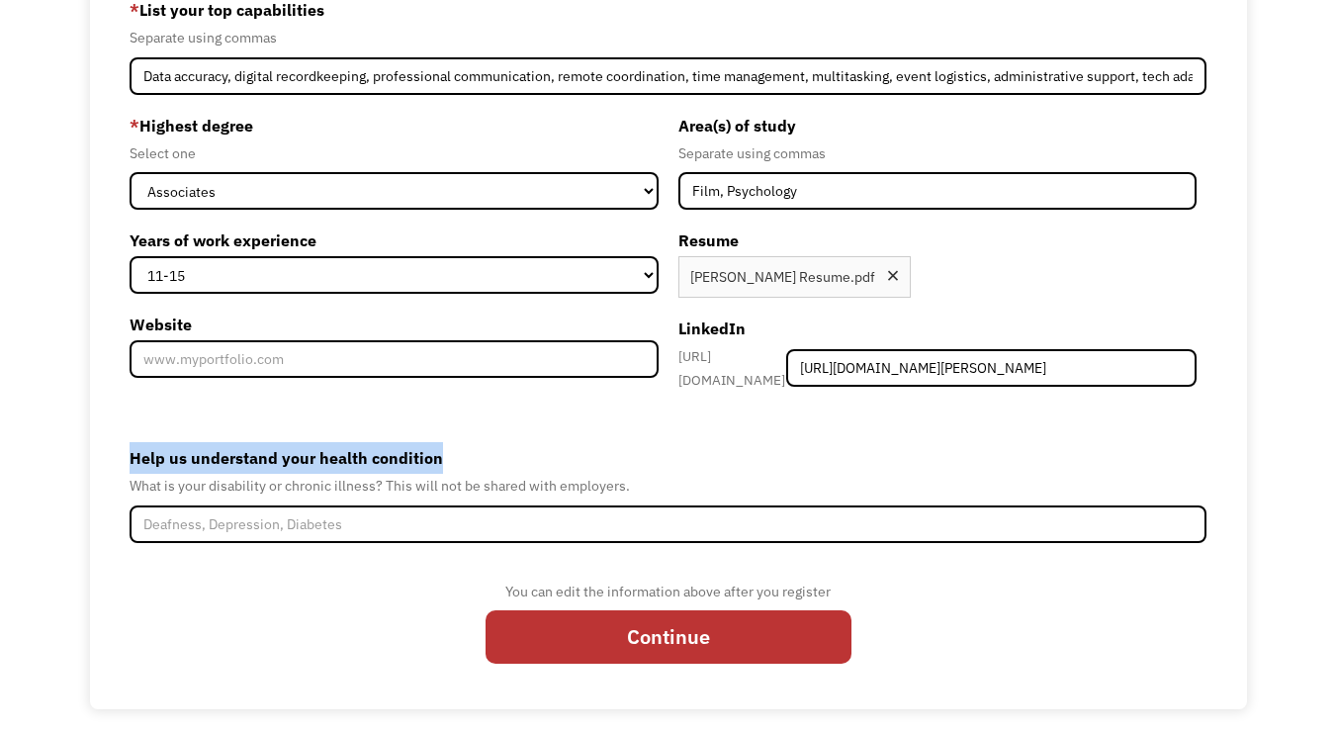
drag, startPoint x: 129, startPoint y: 452, endPoint x: 675, endPoint y: 498, distance: 547.9
click at [675, 498] on div "68efbe58ed92cc20681d69bb epetersonwood@gmail.com Emily Peterson-Wood Search Eng…" at bounding box center [668, 279] width 1157 height 861
copy label "Help us understand your health condition"
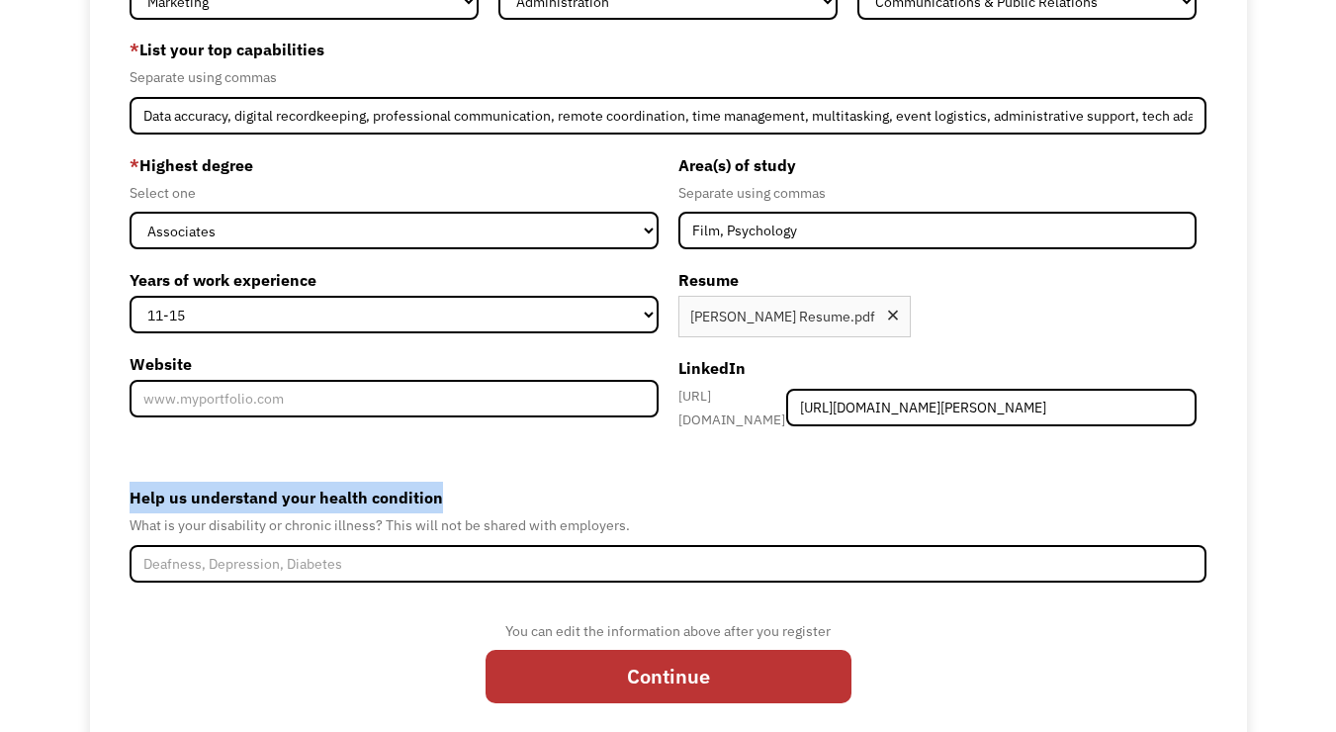
scroll to position [247, 0]
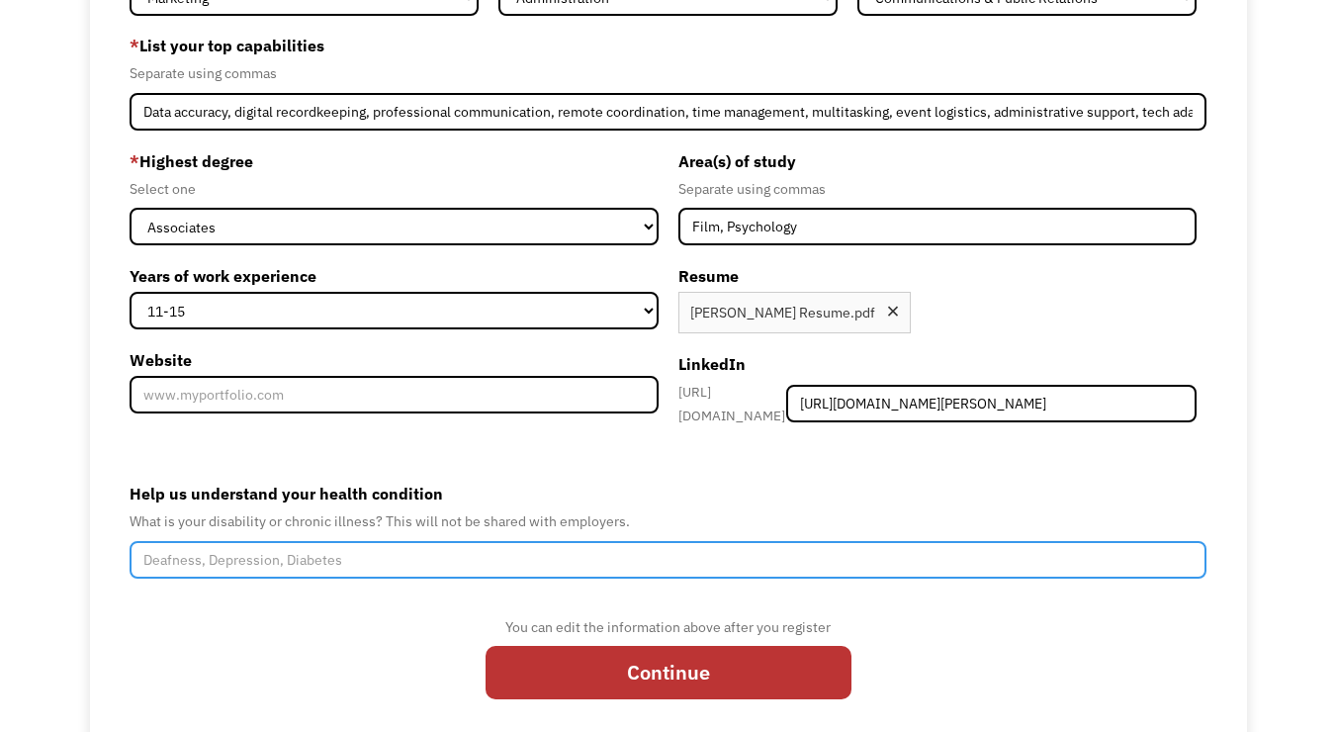
click at [430, 552] on input "Help us understand your health condition" at bounding box center [668, 560] width 1077 height 38
paste input "Ehlers-Danlos Syndrome (EDS), Postural Orthostatic Tachycardia Syndrome (POTS),…"
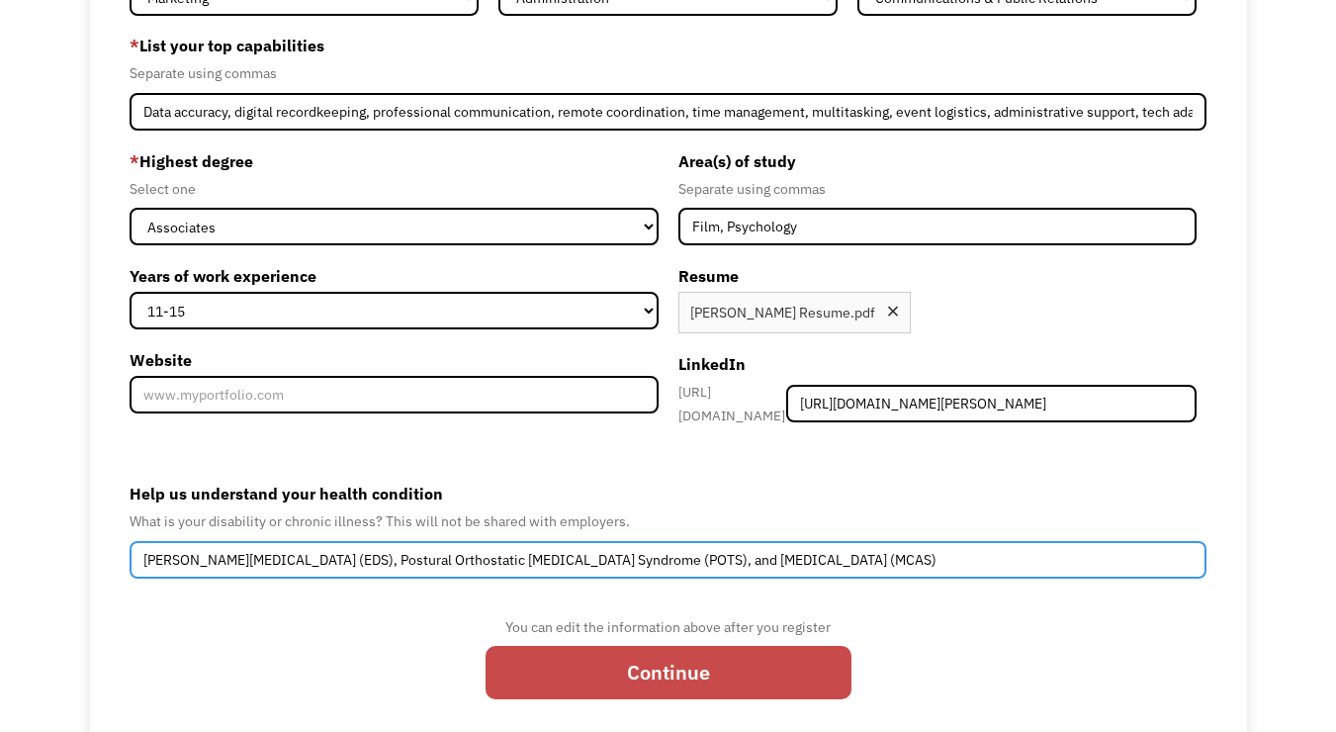
type input "Ehlers-Danlos Syndrome (EDS), Postural Orthostatic Tachycardia Syndrome (POTS),…"
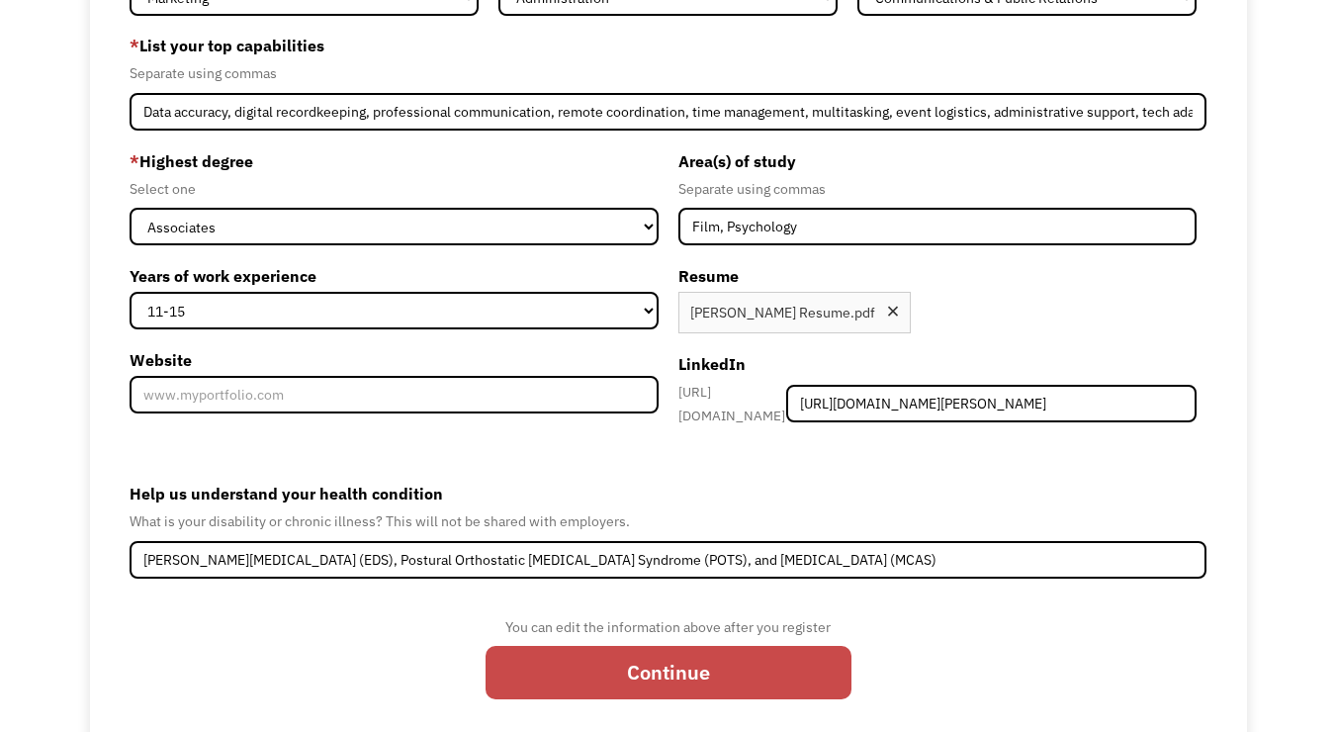
click at [729, 670] on input "Continue" at bounding box center [669, 672] width 366 height 53
type input "Please wait..."
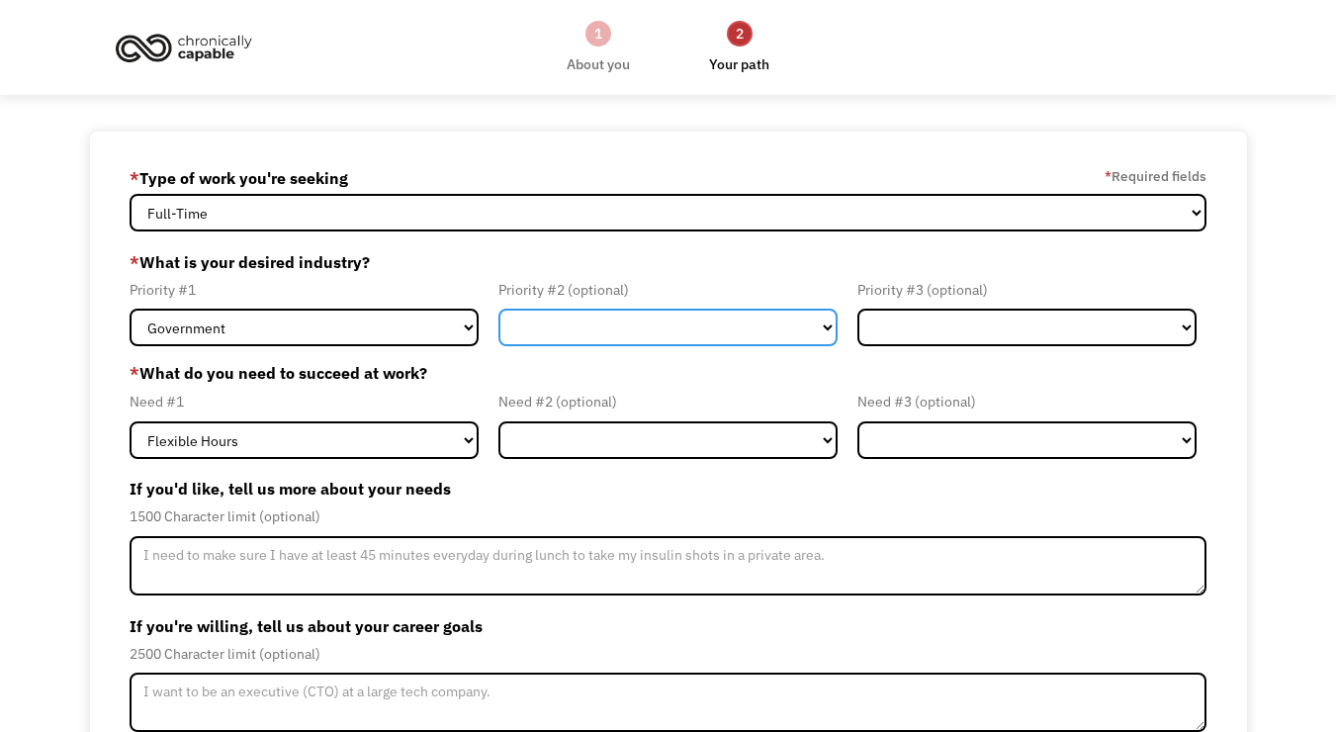
select select "Creative & Design"
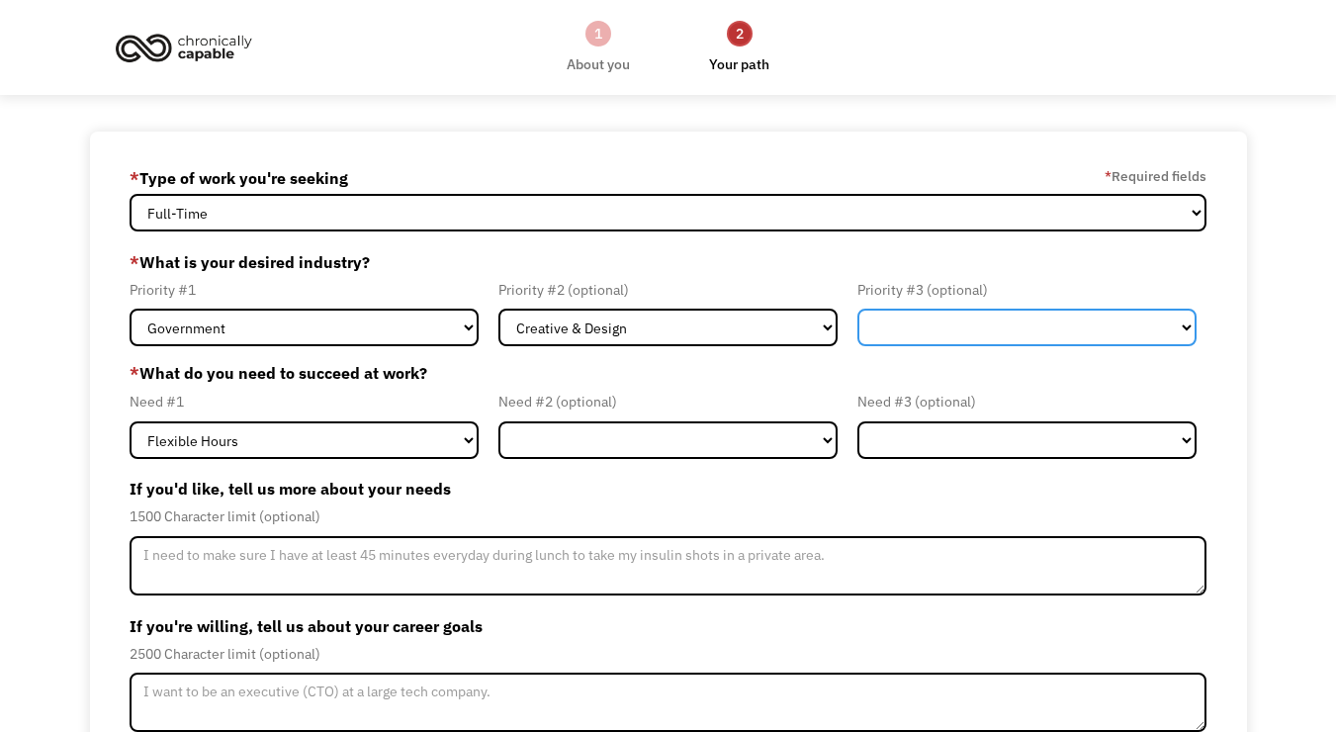
select select "Administrative"
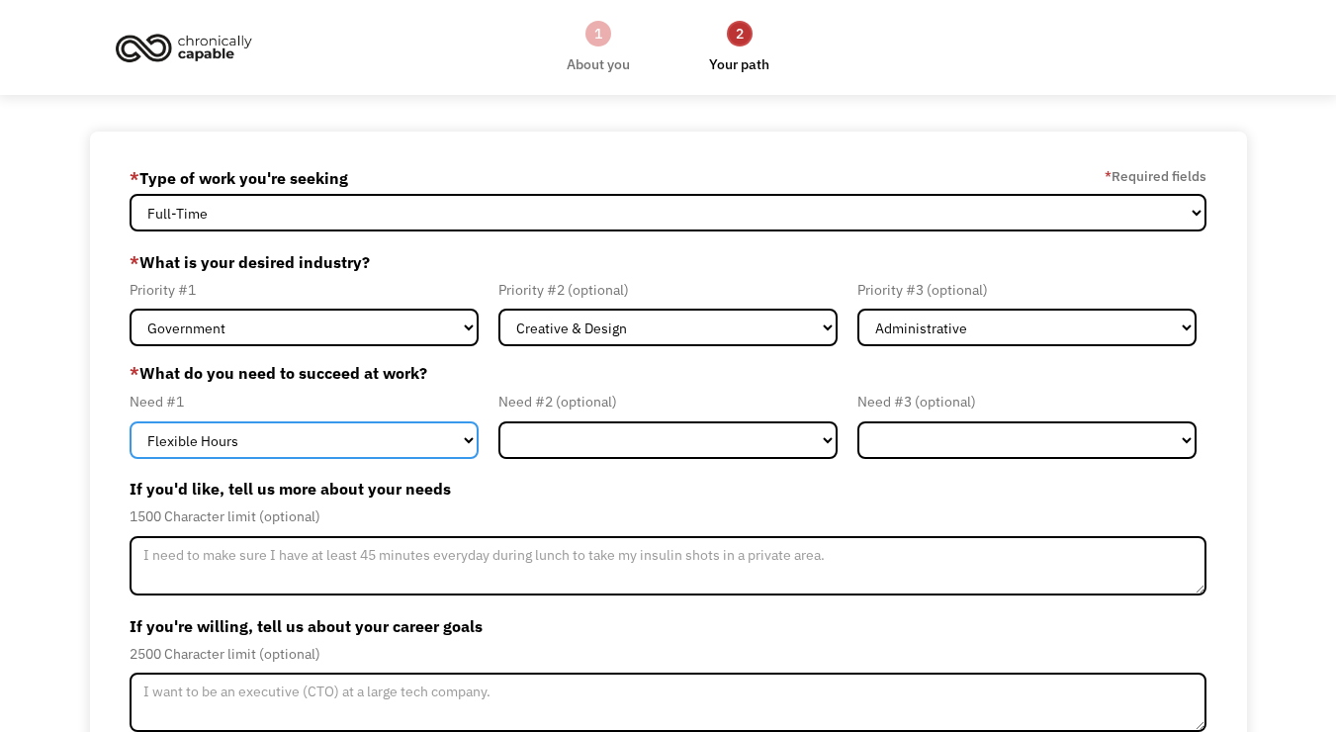
select select "Remote Work"
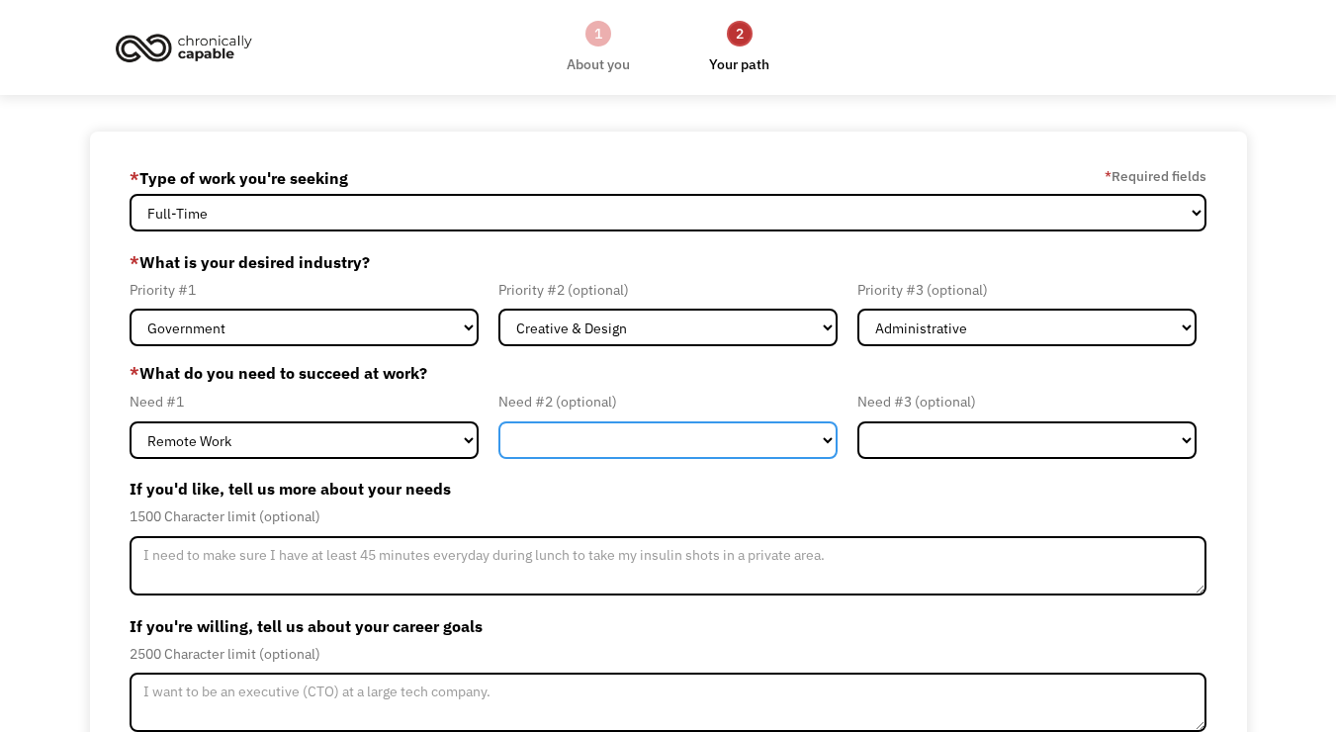
select select "Flexible Hours"
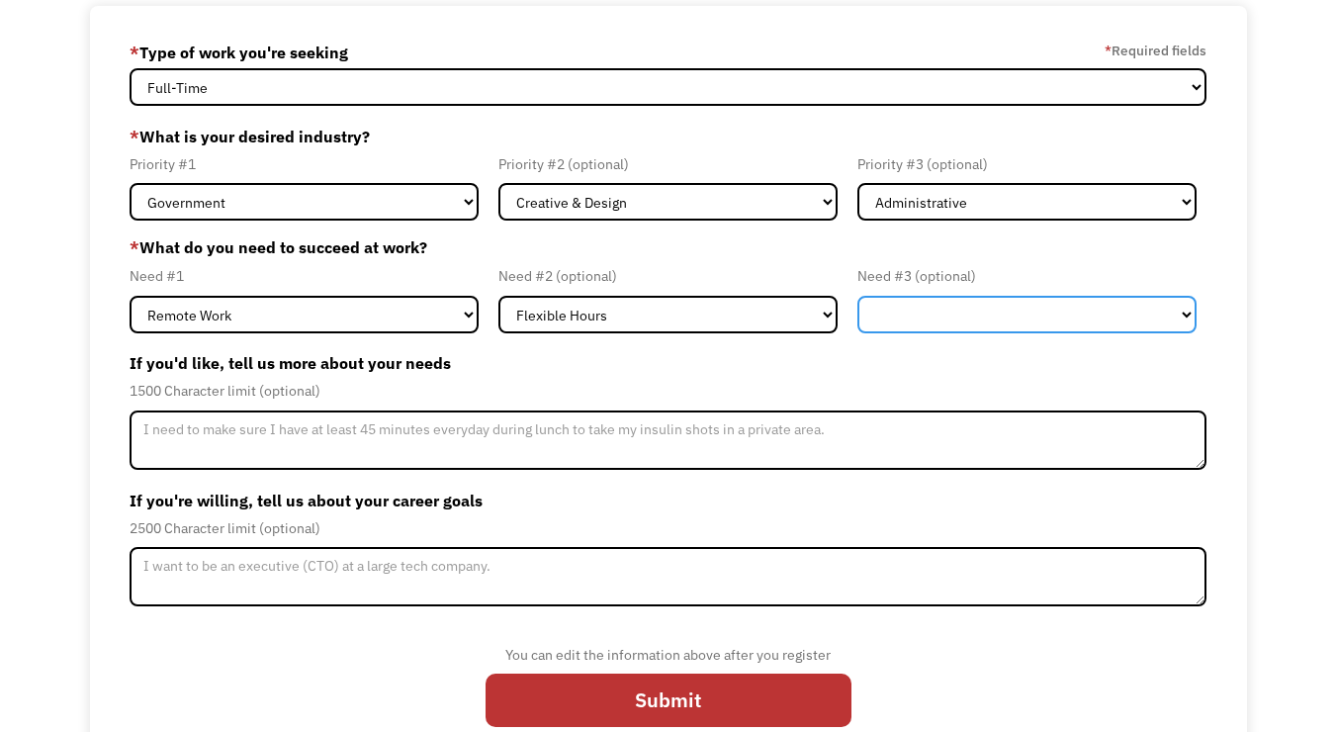
scroll to position [127, 0]
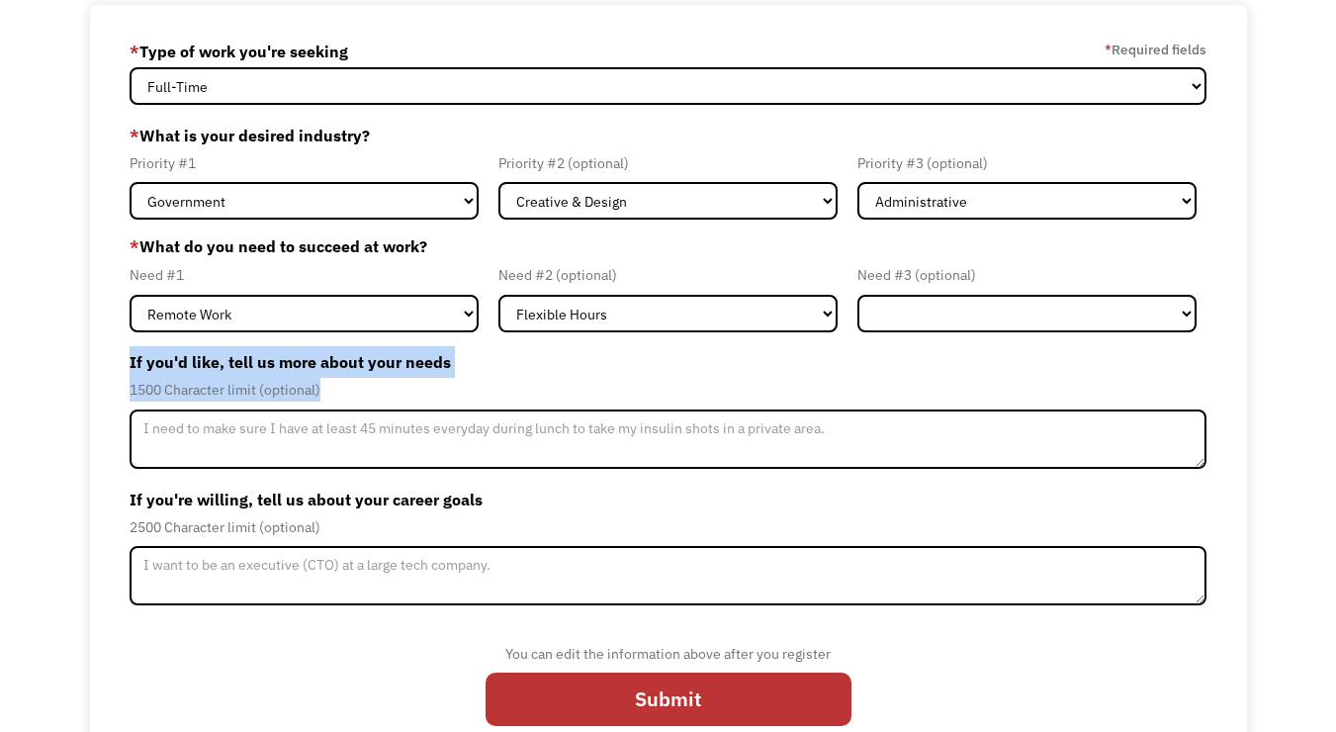
drag, startPoint x: 124, startPoint y: 359, endPoint x: 337, endPoint y: 385, distance: 215.2
click at [337, 385] on div "68efbe58ed92cc20681d69bb epetersonwood@gmail.com Emily Peterson-Wood * Type of …" at bounding box center [668, 388] width 1157 height 767
copy div "If you'd like, tell us more about your needs 1500 Character limit (optional)"
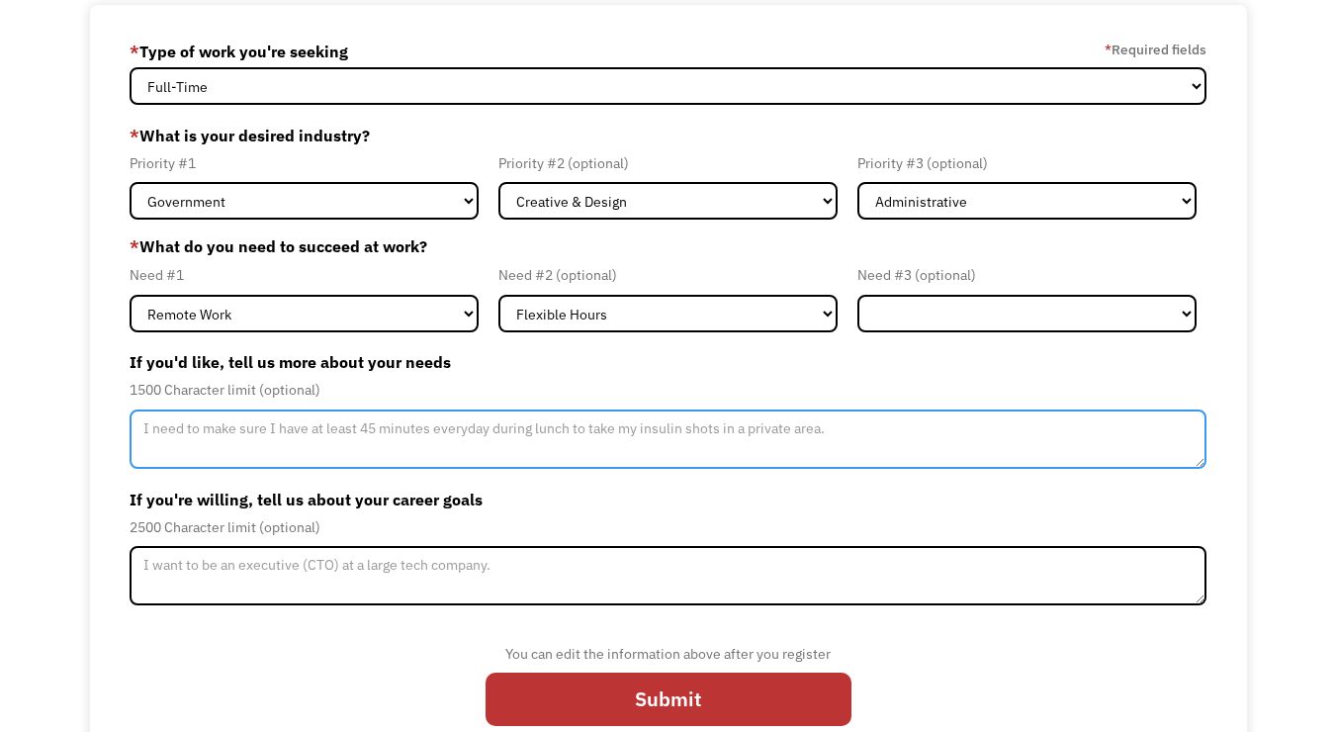
click at [446, 433] on textarea "Member-Update-Form-Step2" at bounding box center [668, 438] width 1077 height 59
paste textarea "I've developed strong systems to manage symptoms and maintain productivity. I o…"
type textarea "I've developed strong systems to manage symptoms and maintain productivity. I o…"
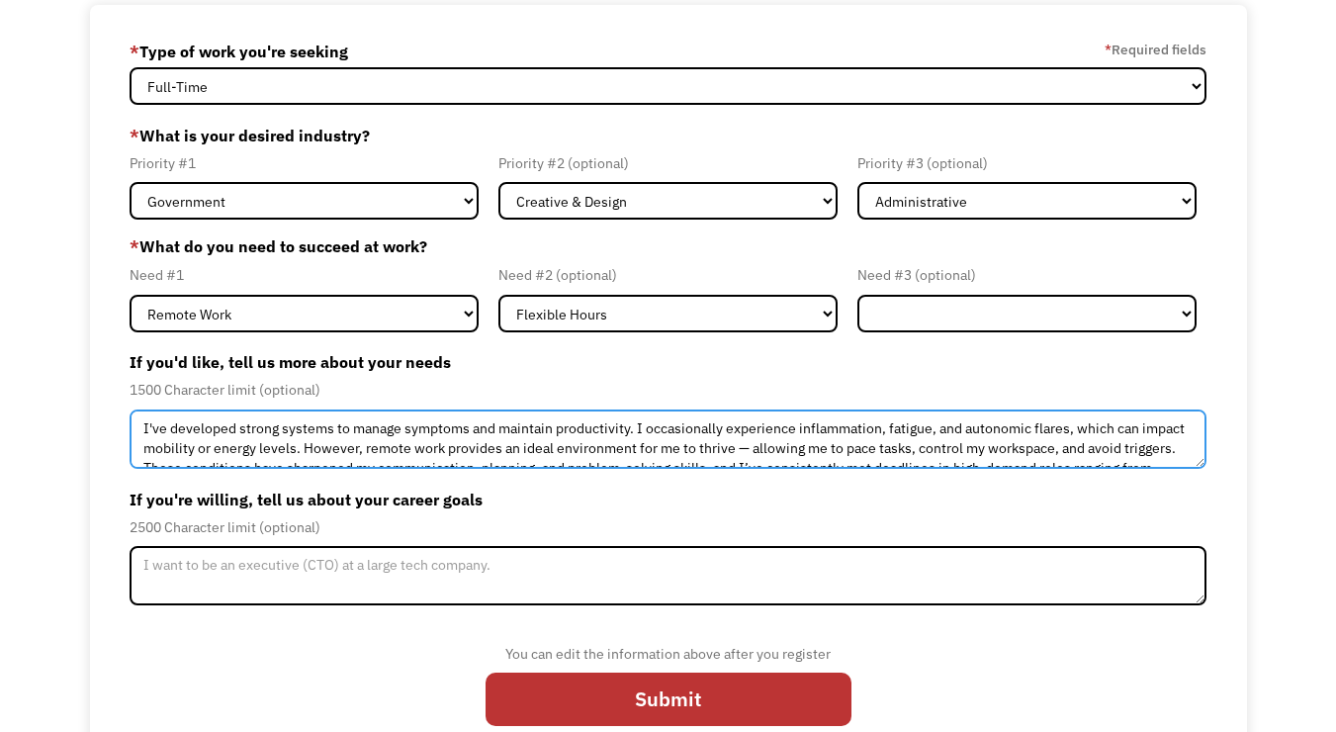
scroll to position [54, 0]
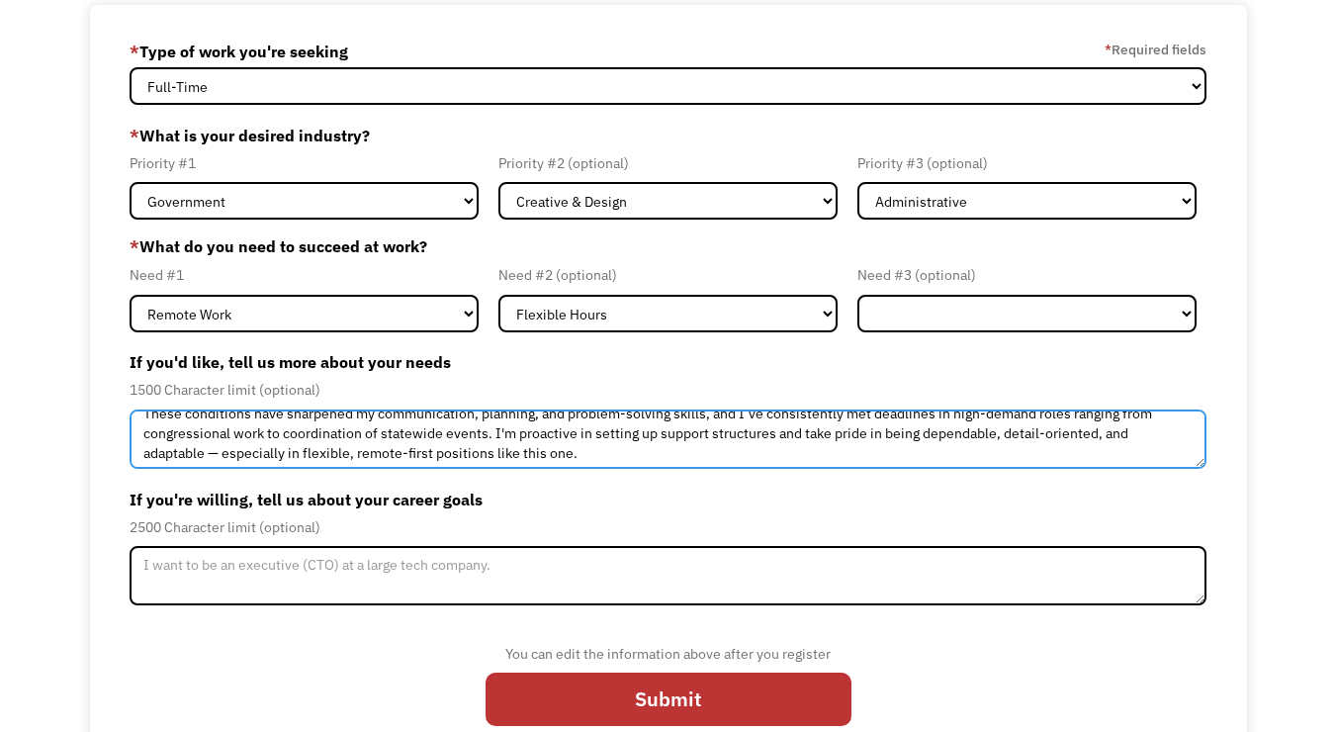
click at [576, 454] on textarea "I've developed strong systems to manage symptoms and maintain productivity. I o…" at bounding box center [668, 438] width 1077 height 59
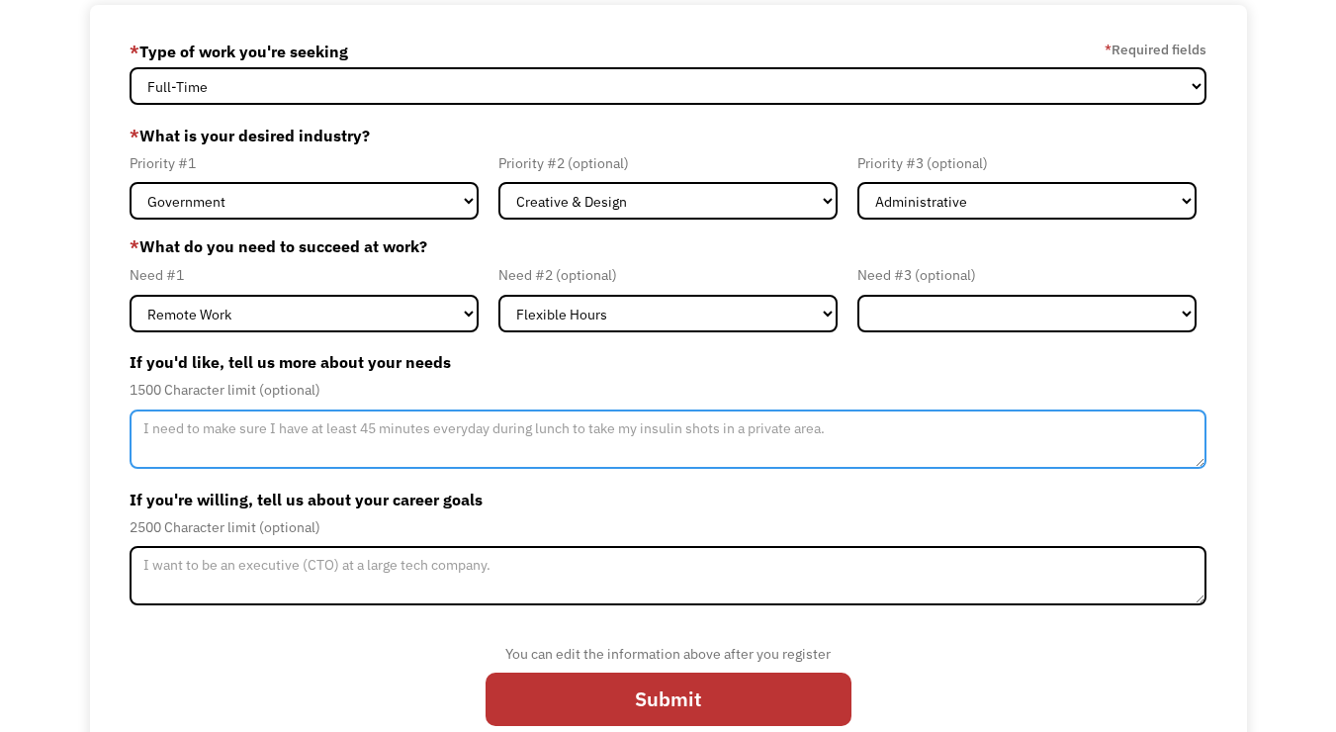
scroll to position [0, 0]
paste textarea "I experience occasional heart-related flare-ups including elevated heart rate, …"
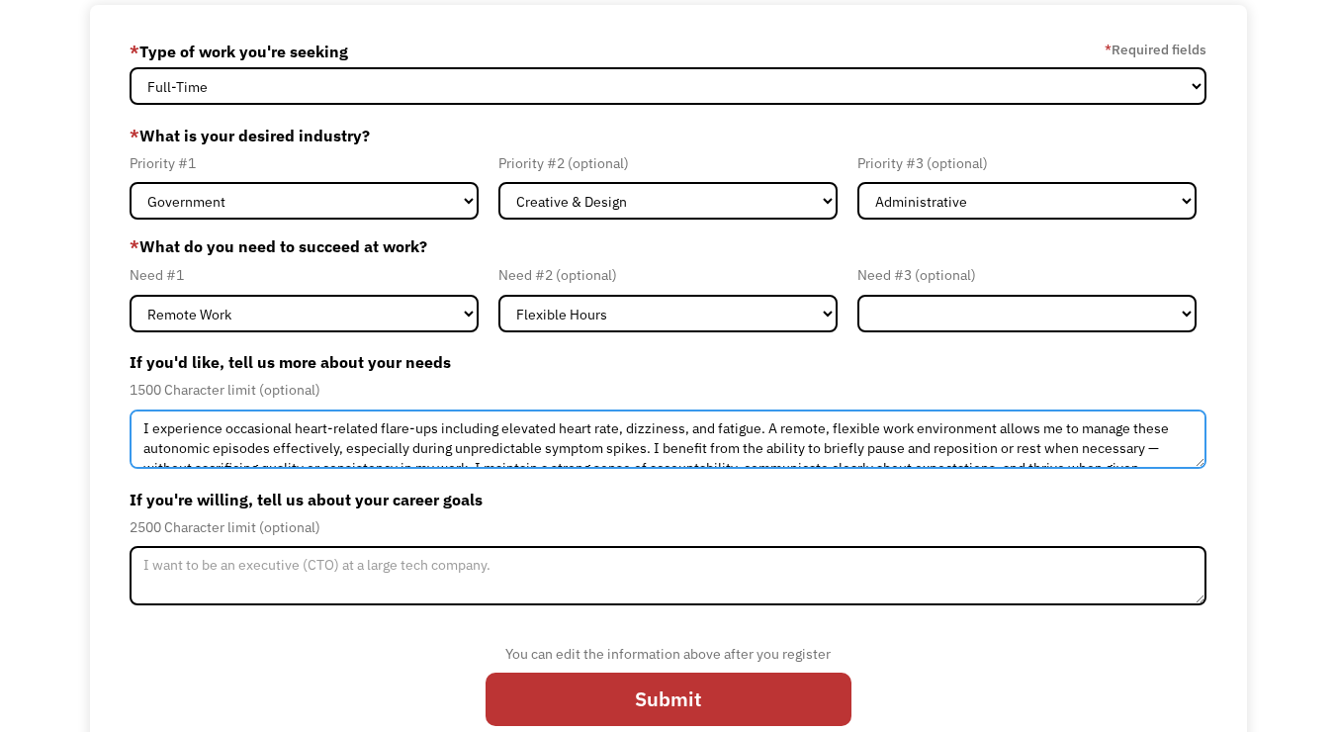
scroll to position [36, 0]
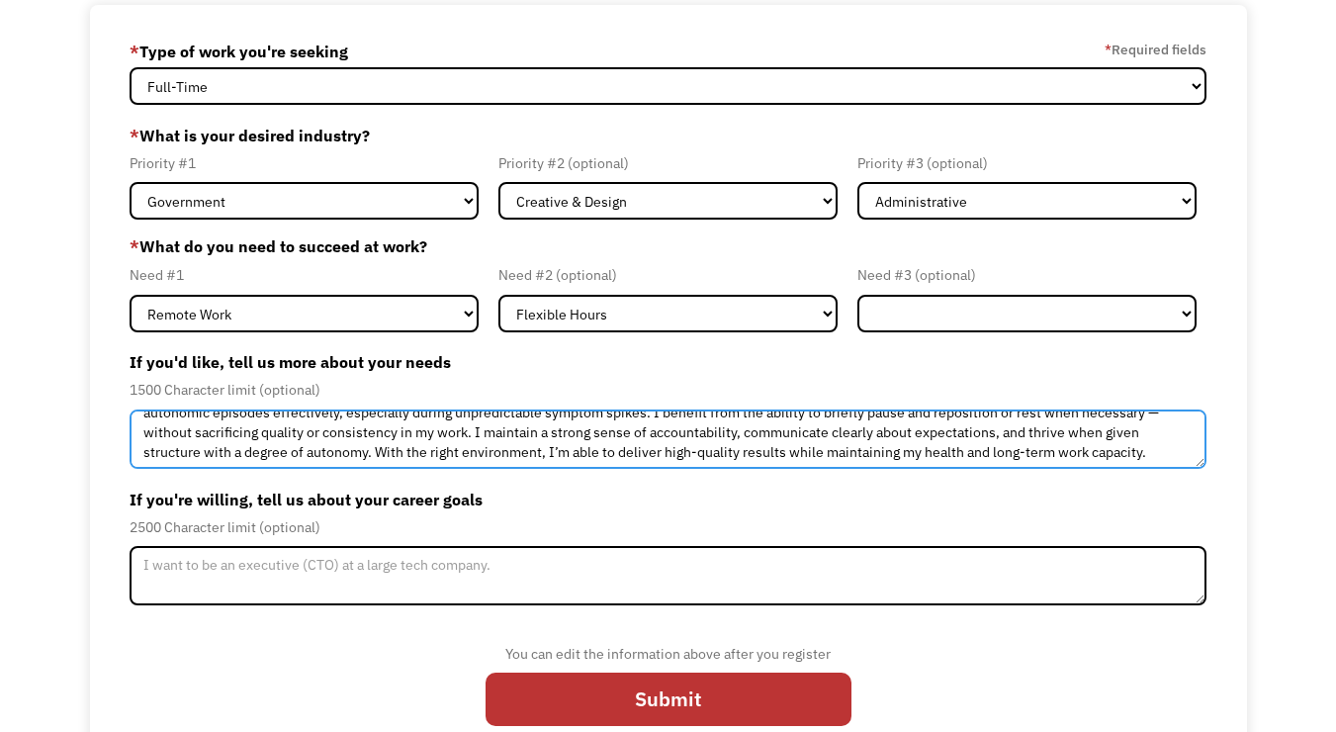
type textarea "I experience occasional heart-related flare-ups including elevated heart rate, …"
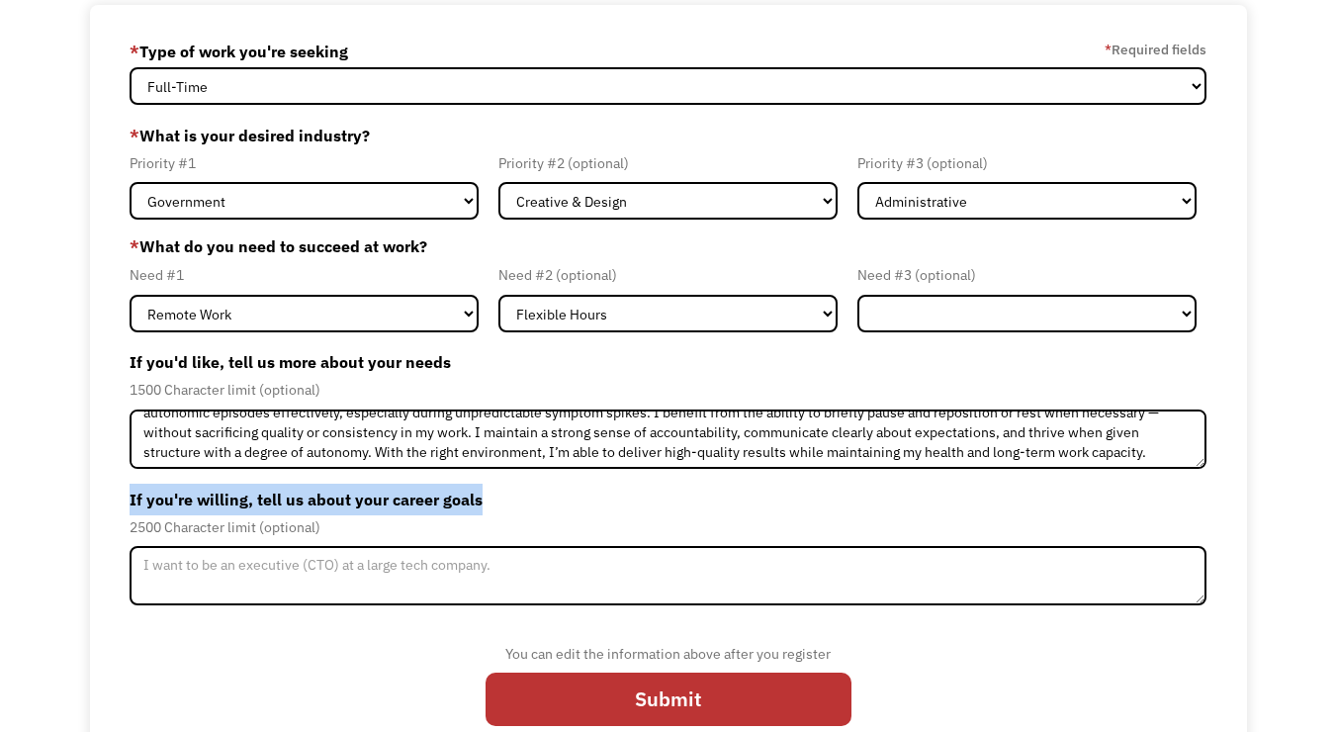
drag, startPoint x: 126, startPoint y: 495, endPoint x: 517, endPoint y: 510, distance: 392.0
click at [517, 510] on div "68efbe58ed92cc20681d69bb epetersonwood@gmail.com Emily Peterson-Wood * Type of …" at bounding box center [668, 388] width 1157 height 767
copy label "If you're willing, tell us about your career goals"
copy div "If you're willing, tell us about your career goals 2500 Character limit (option…"
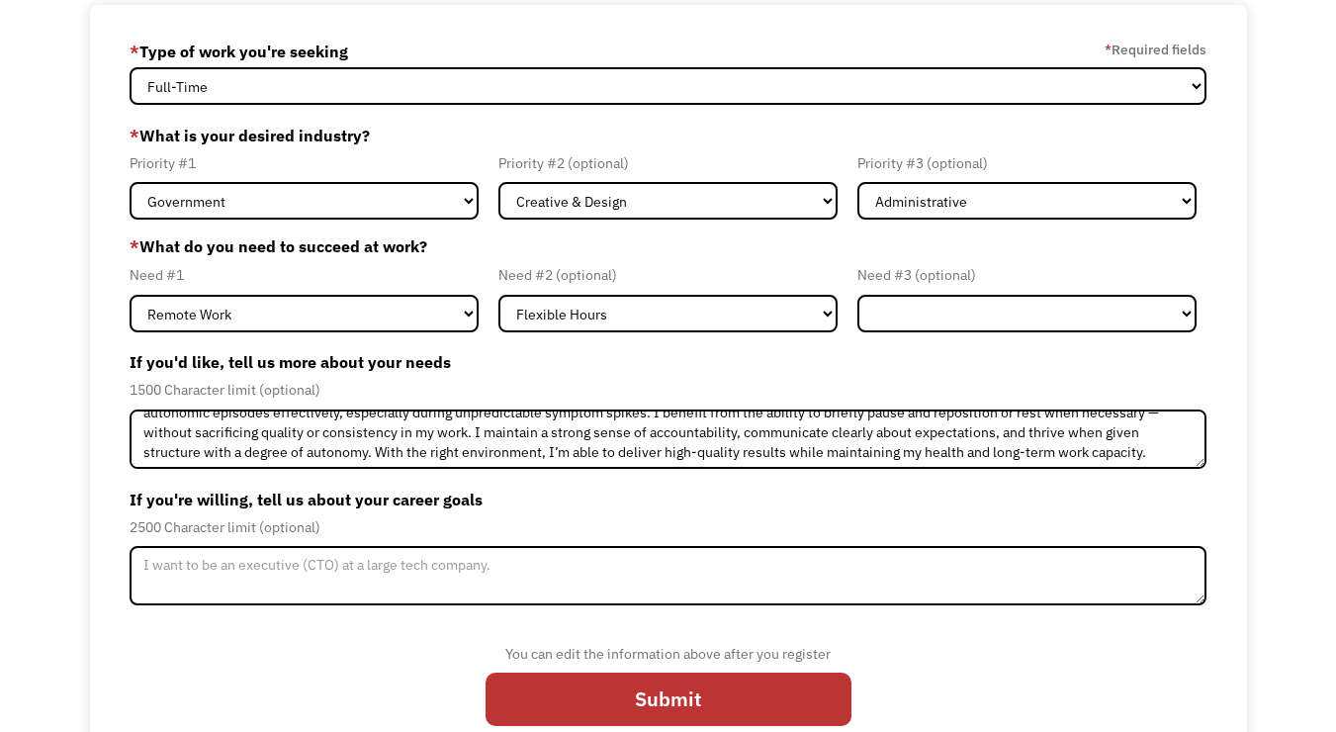
click at [481, 539] on div "If you're willing, tell us about your career goals 2500 Character limit (option…" at bounding box center [668, 545] width 1077 height 122
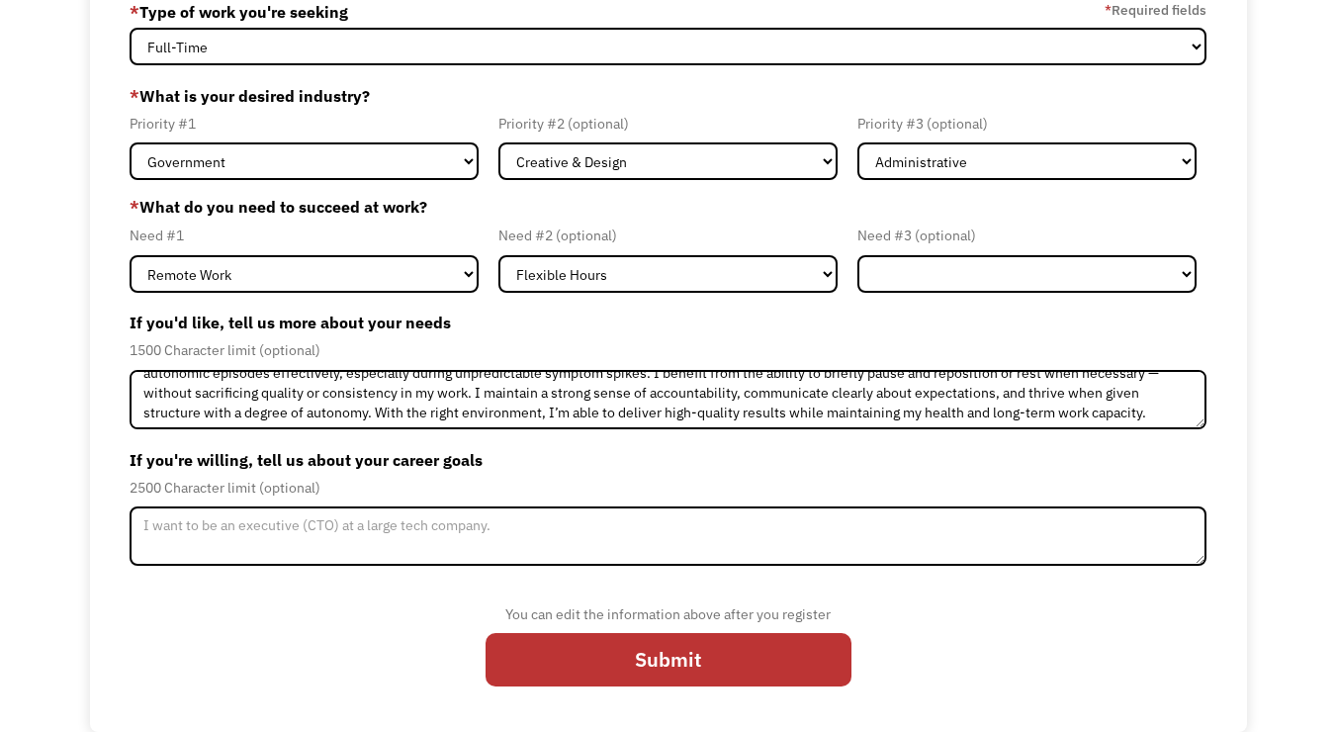
scroll to position [166, 0]
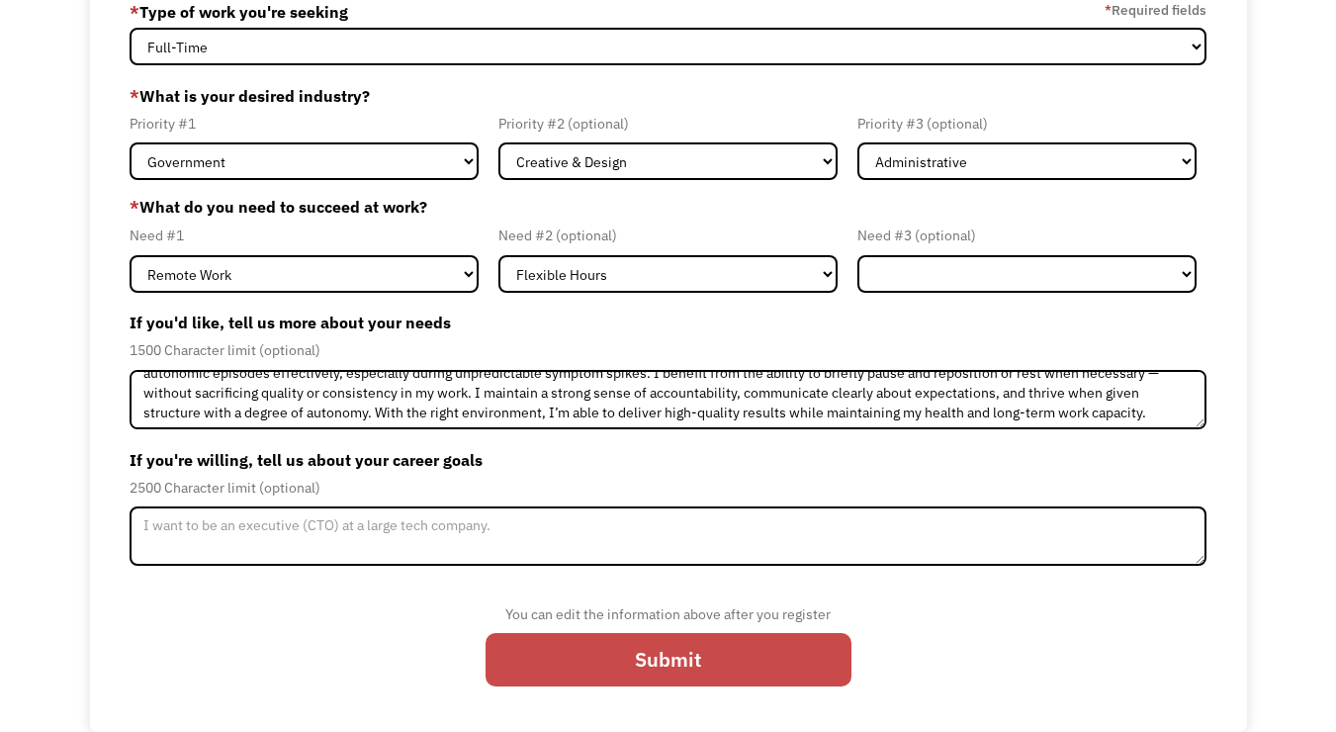
click at [682, 664] on input "Submit" at bounding box center [669, 659] width 366 height 53
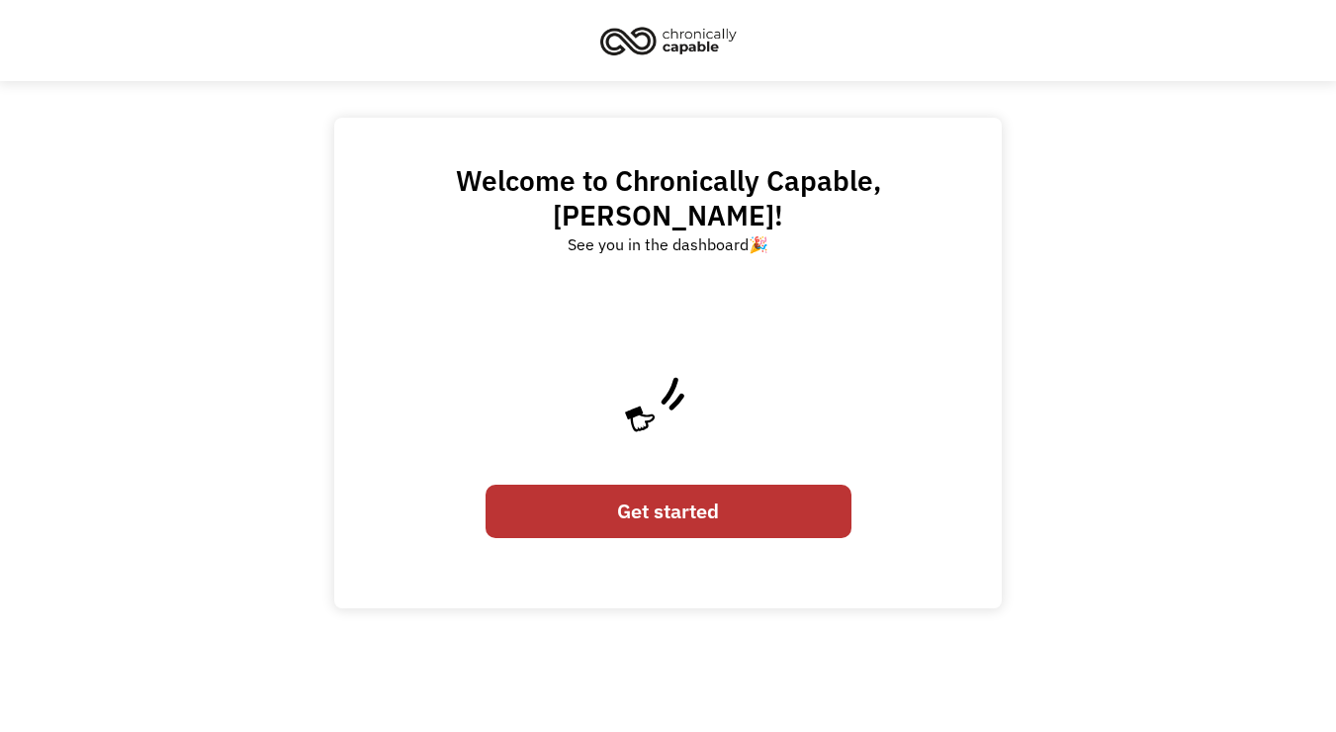
click at [675, 485] on link "Get started" at bounding box center [669, 511] width 366 height 53
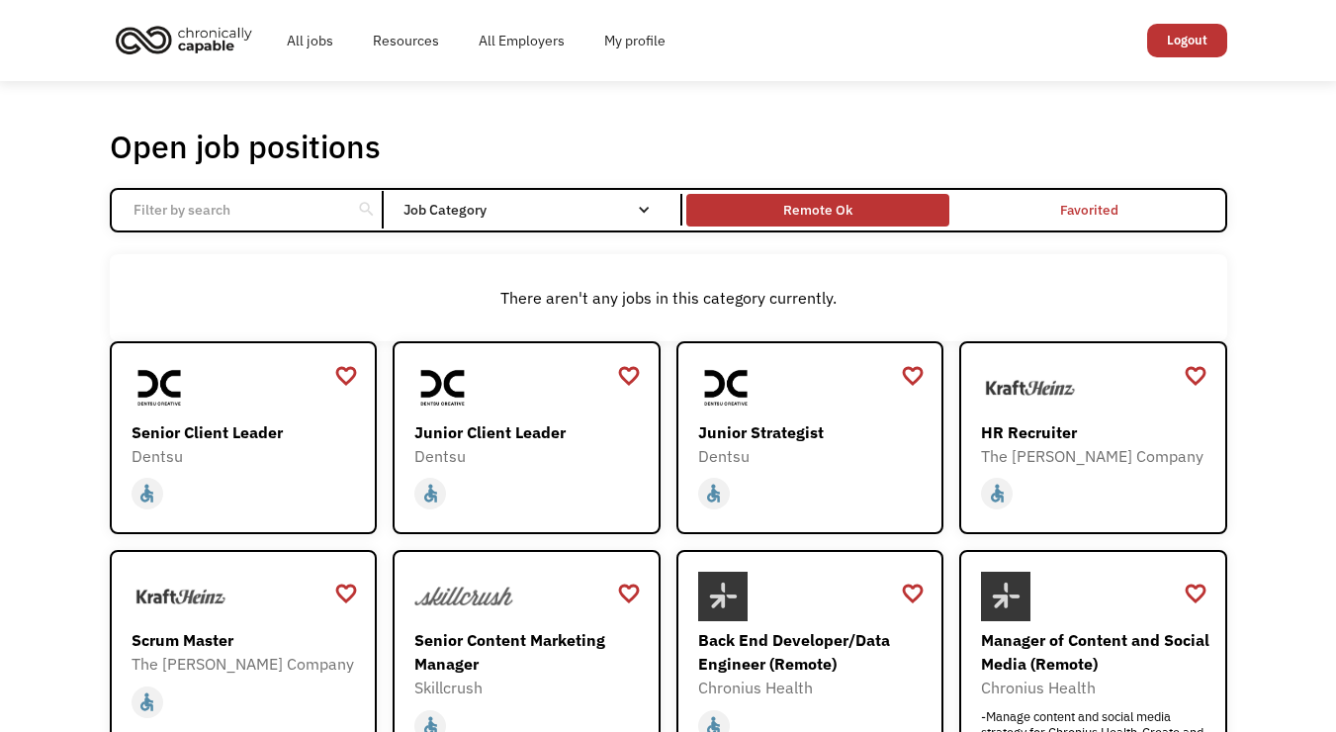
click at [842, 217] on div "Remote Ok" at bounding box center [817, 210] width 69 height 24
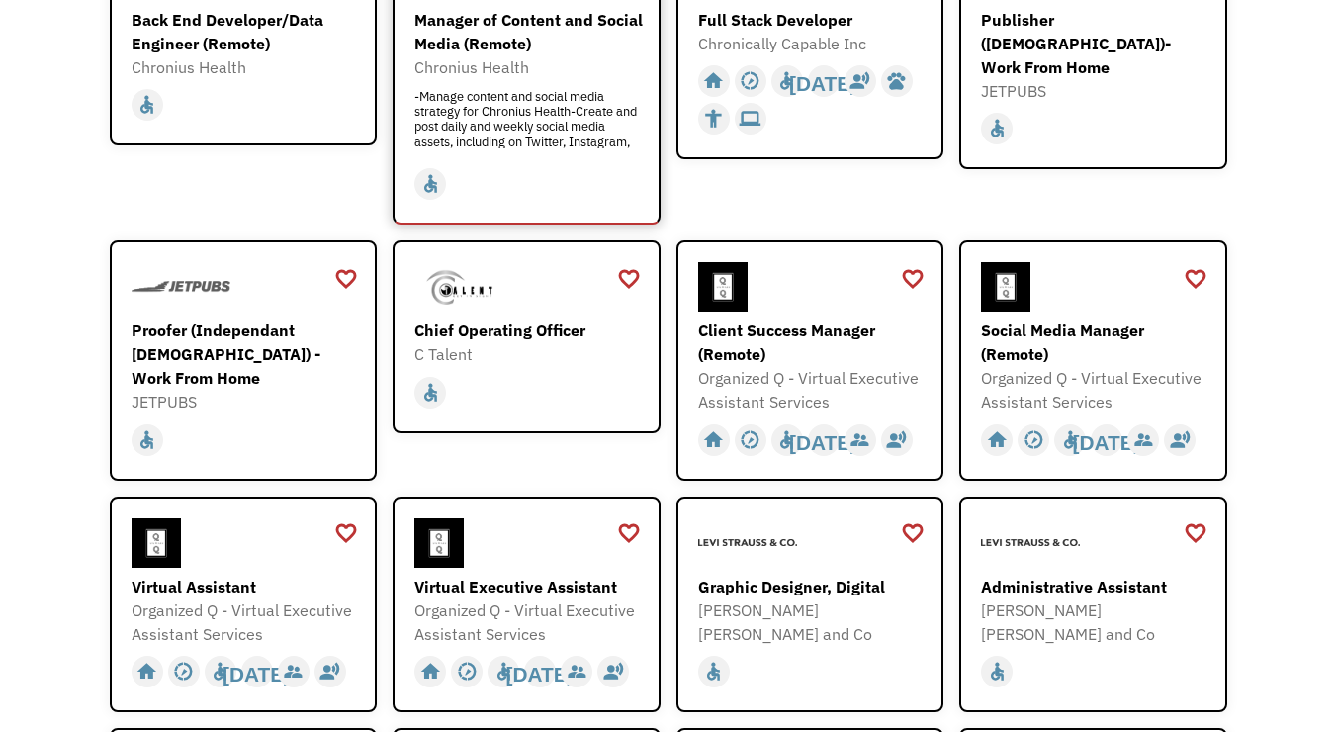
scroll to position [418, 0]
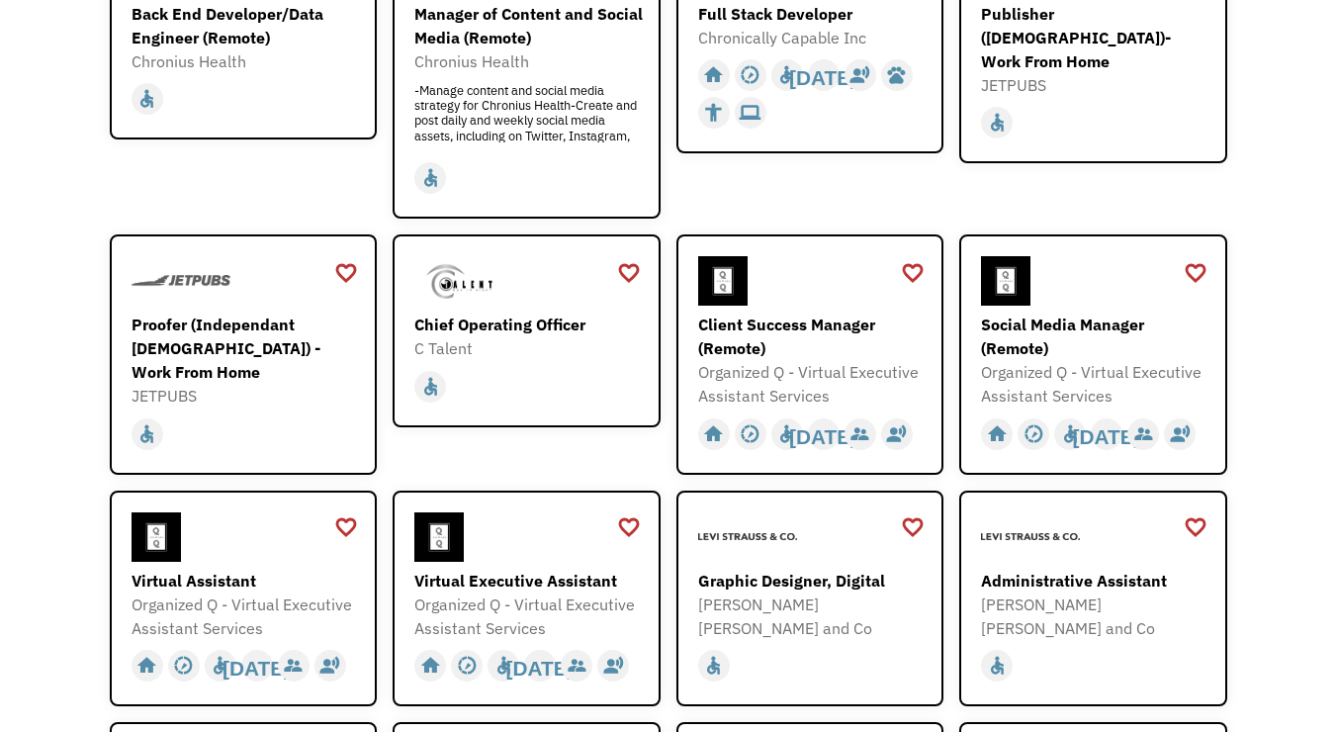
click at [628, 457] on div "favorite_border favorite Saving Chief Operating Officer C Talent mailto:info@ct…" at bounding box center [527, 354] width 268 height 240
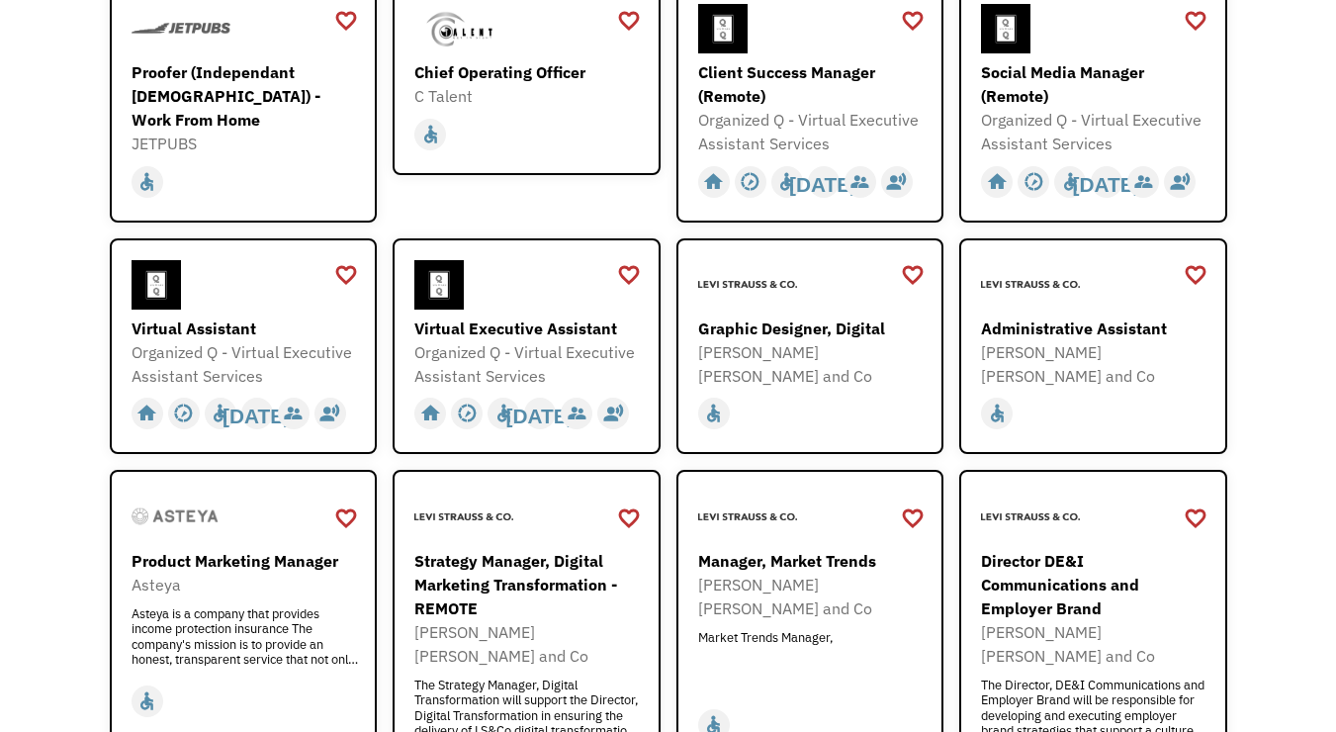
scroll to position [671, 0]
click at [299, 358] on div "Organized Q - Virtual Executive Assistant Services" at bounding box center [246, 363] width 229 height 47
click at [1089, 334] on div "Administrative Assistant" at bounding box center [1095, 329] width 229 height 24
click at [865, 360] on div "[PERSON_NAME] [PERSON_NAME] and Co" at bounding box center [812, 363] width 229 height 47
click at [317, 337] on div "Virtual Assistant" at bounding box center [246, 329] width 229 height 24
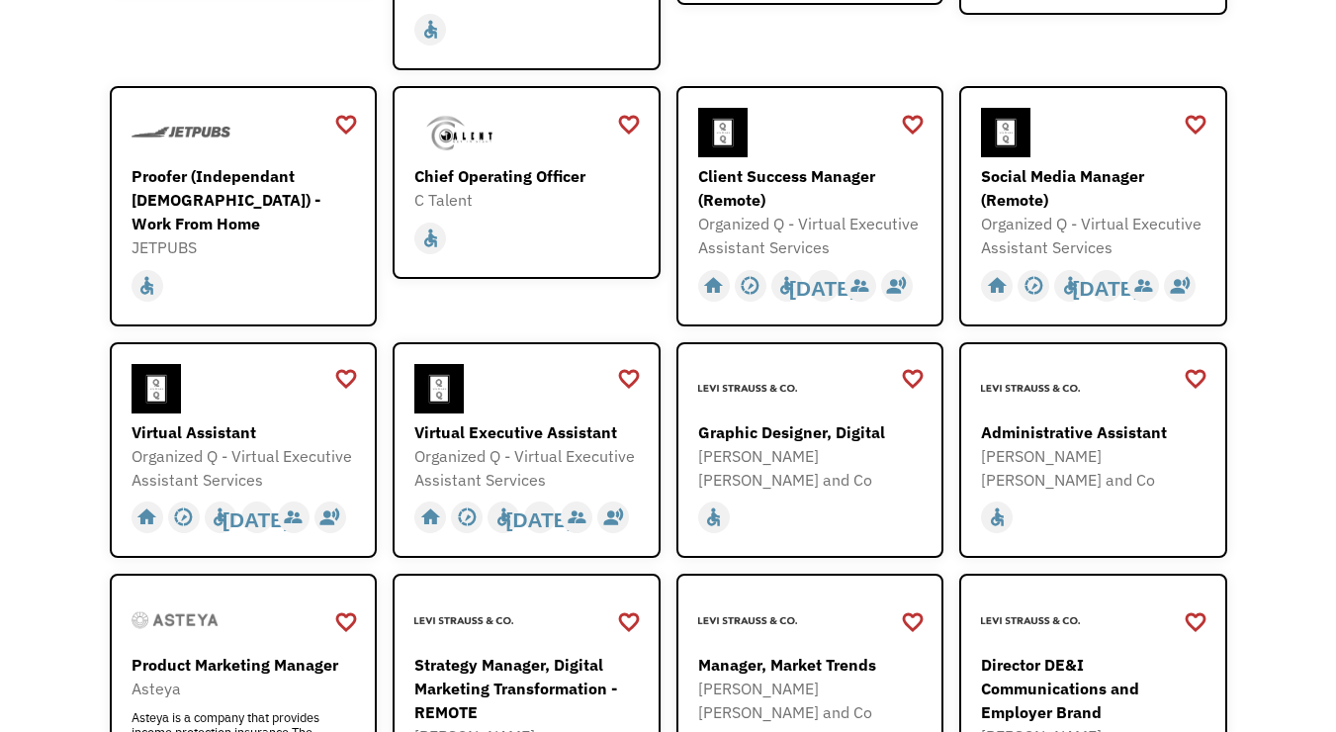
scroll to position [553, 0]
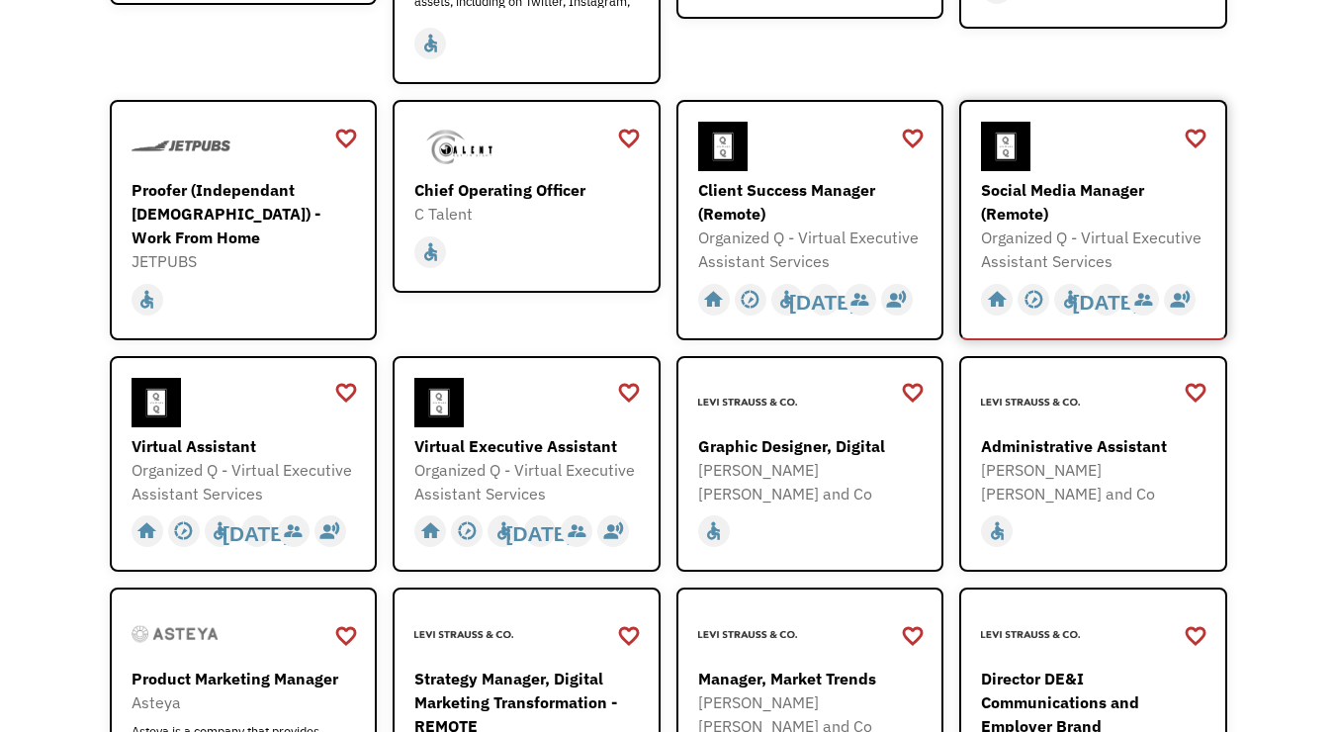
click at [1097, 226] on div "Organized Q - Virtual Executive Assistant Services" at bounding box center [1095, 249] width 229 height 47
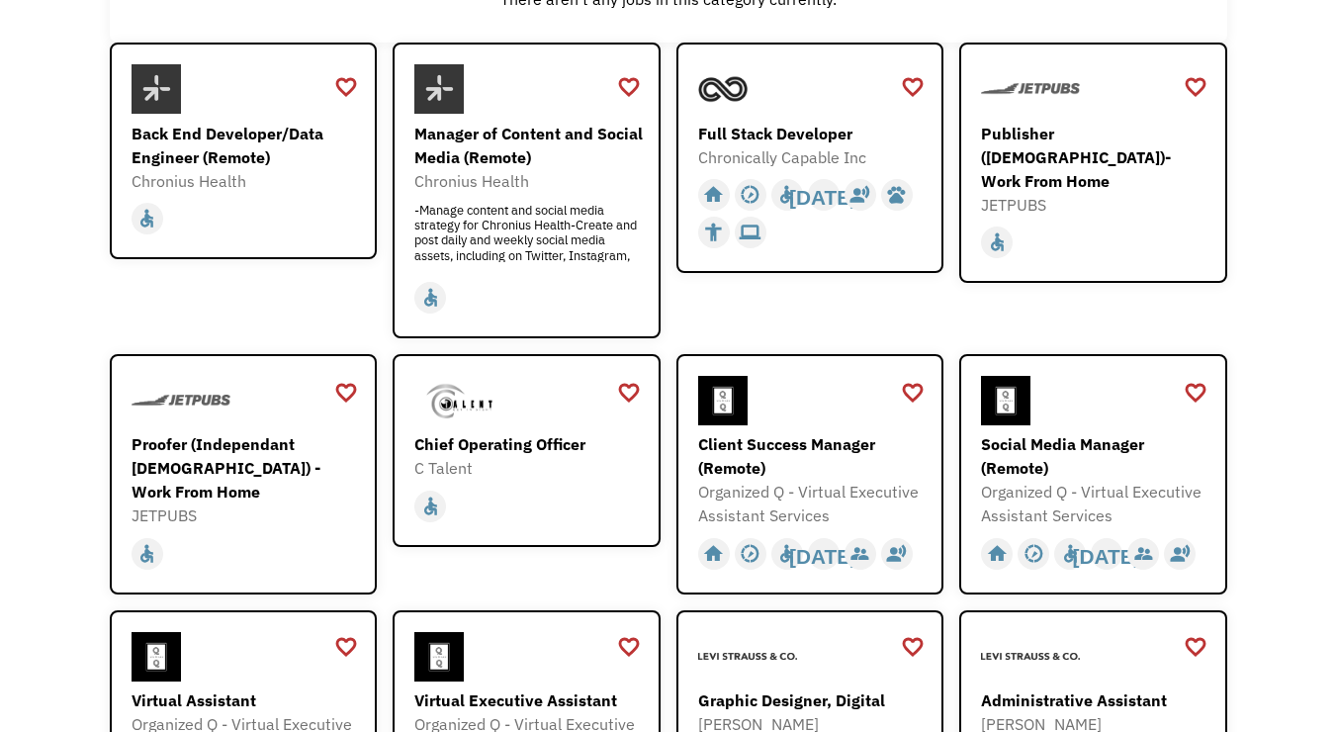
scroll to position [300, 0]
click at [559, 220] on div "-Manage content and social media strategy for Chronius Health-Create and post d…" at bounding box center [528, 231] width 229 height 59
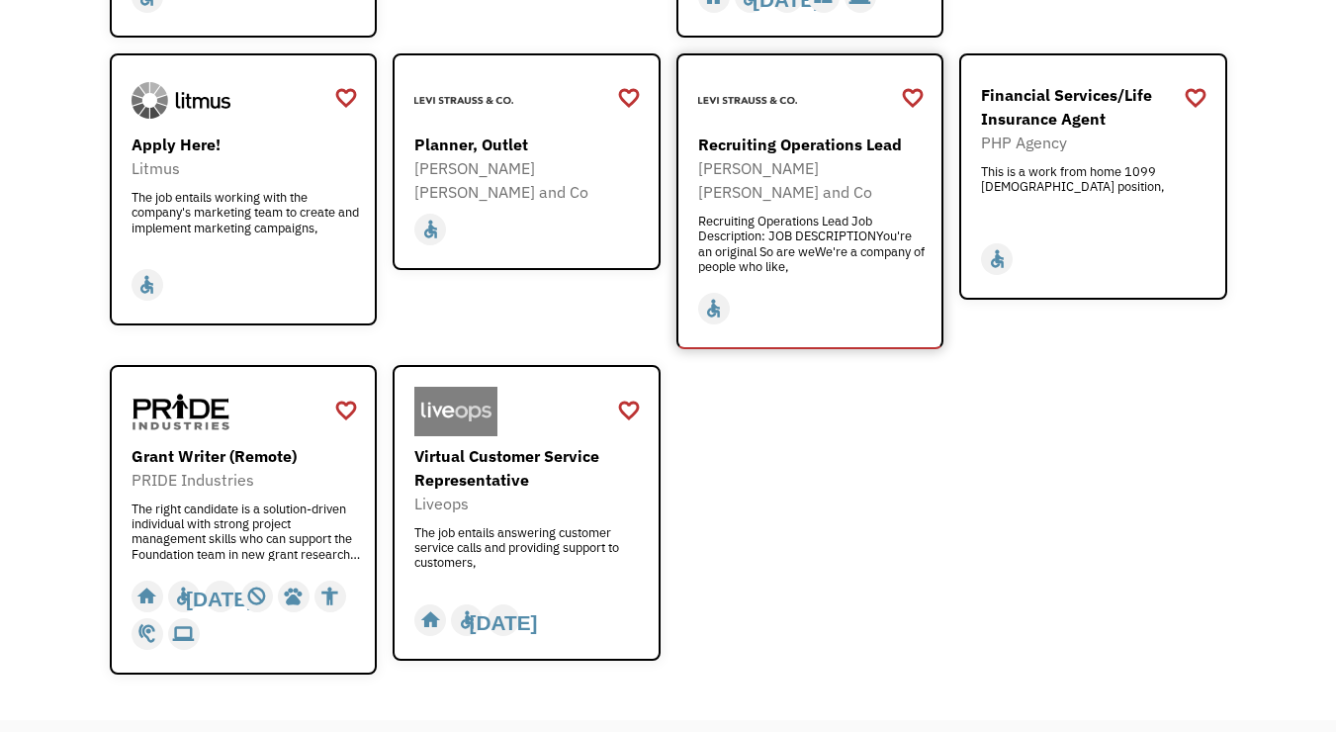
scroll to position [2376, 0]
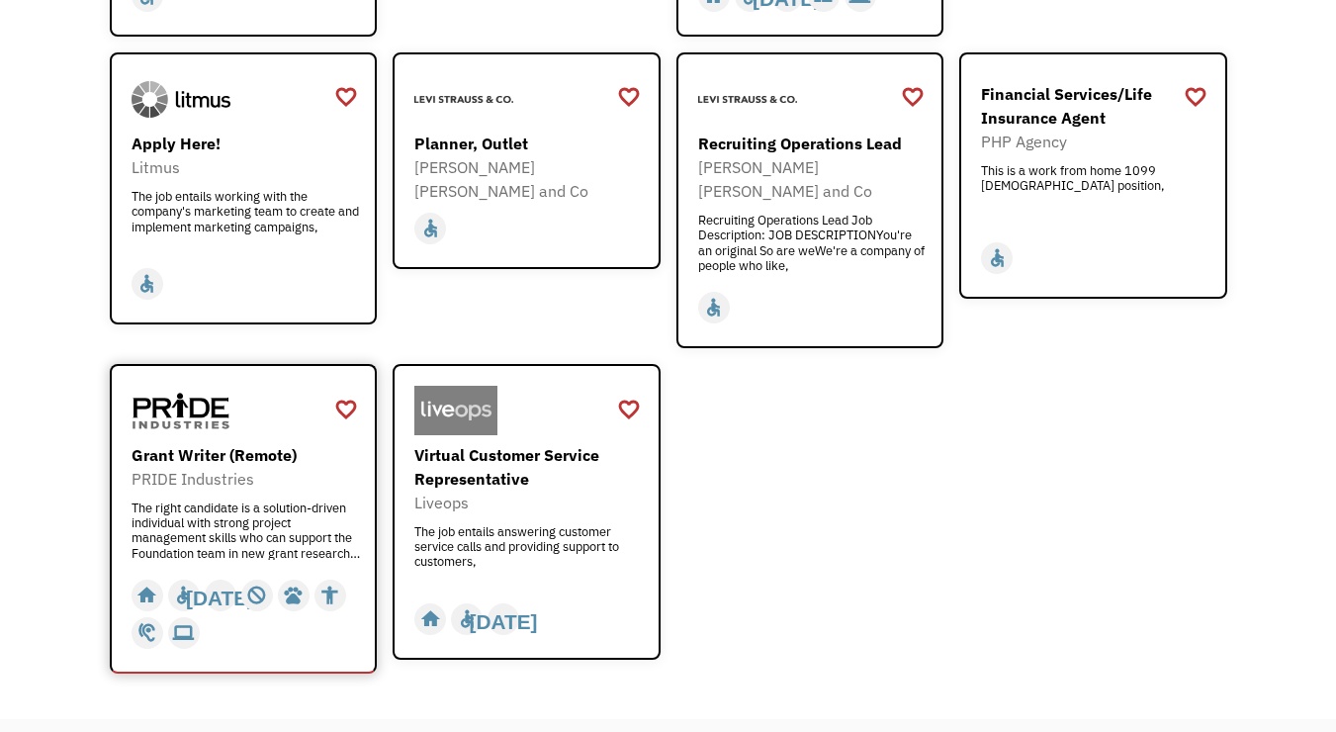
click at [268, 467] on div "PRIDE Industries" at bounding box center [246, 479] width 229 height 24
click at [543, 443] on div "Virtual Customer Service Representative" at bounding box center [528, 466] width 229 height 47
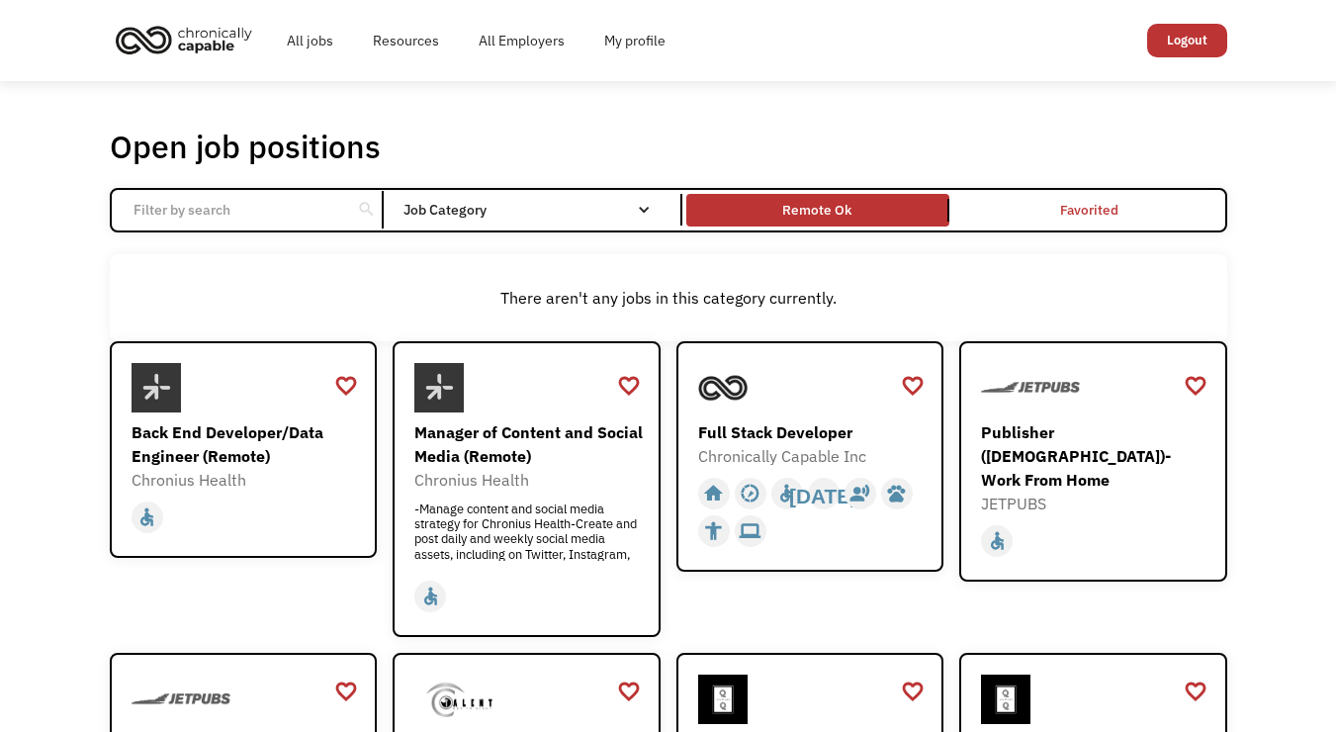
scroll to position [0, 0]
click at [872, 203] on div "Remote Ok" at bounding box center [817, 210] width 263 height 22
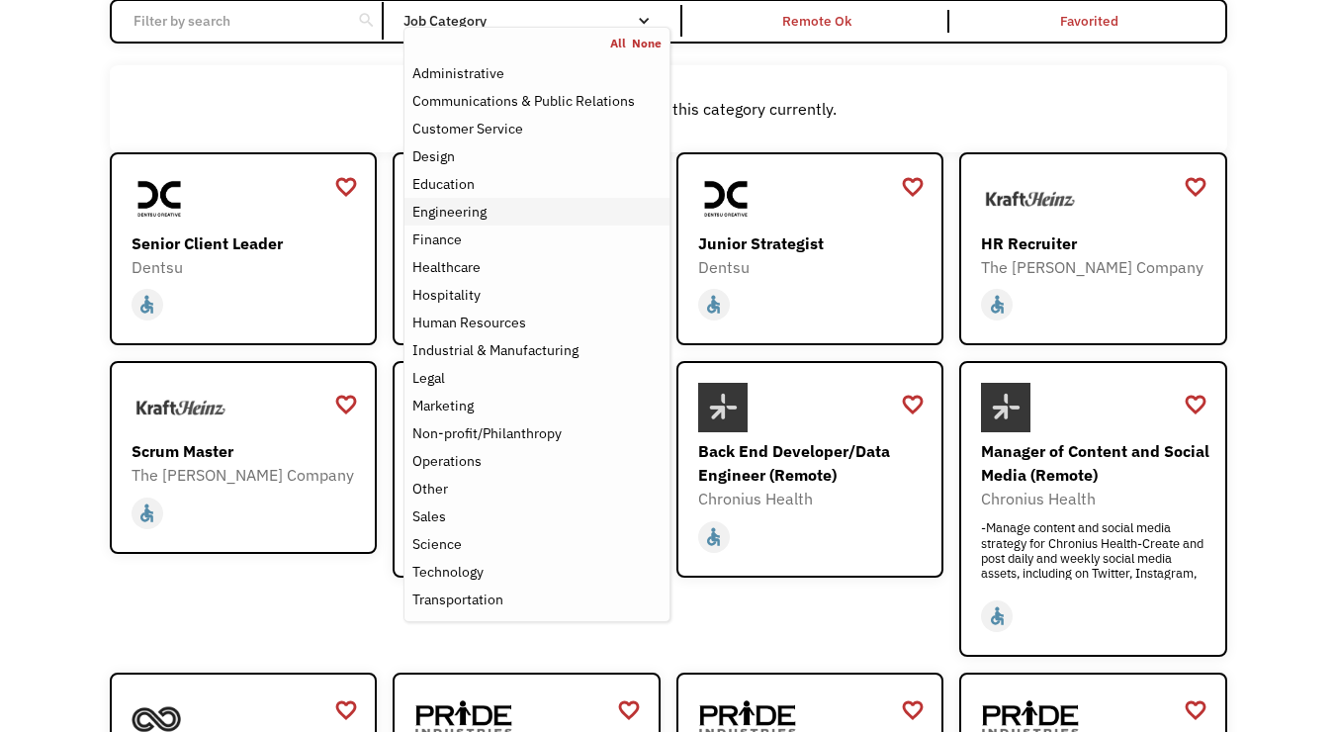
scroll to position [192, 0]
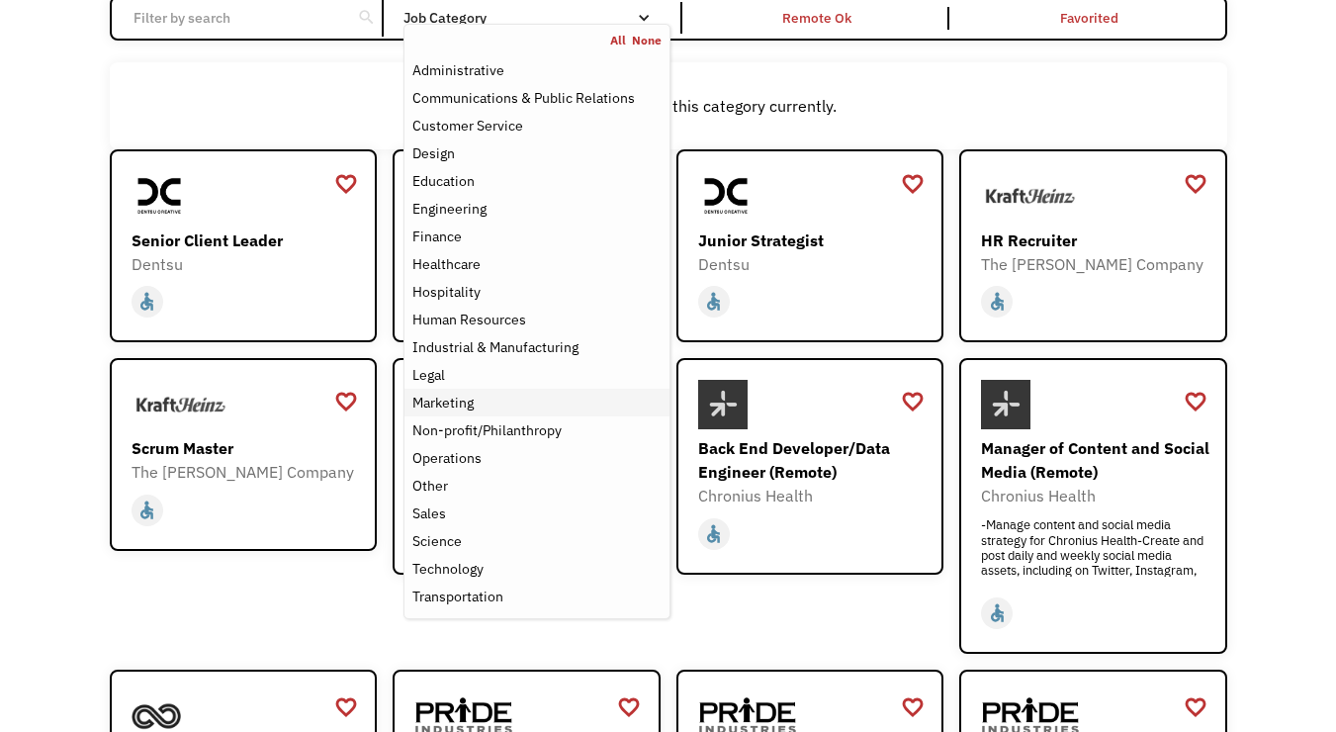
click at [463, 401] on div "Marketing" at bounding box center [442, 403] width 61 height 24
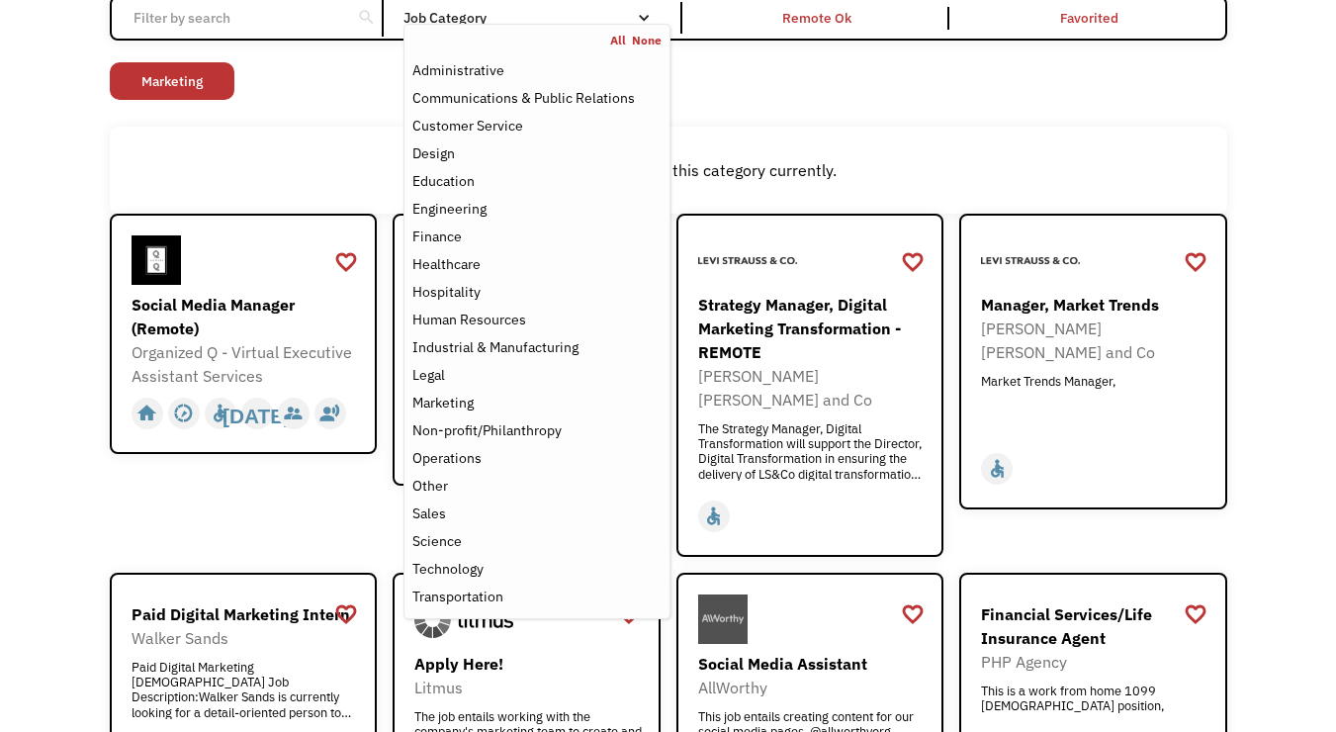
click at [63, 372] on div "Open job positions You have X liked items Search search Filter by category Admi…" at bounding box center [668, 389] width 1336 height 1001
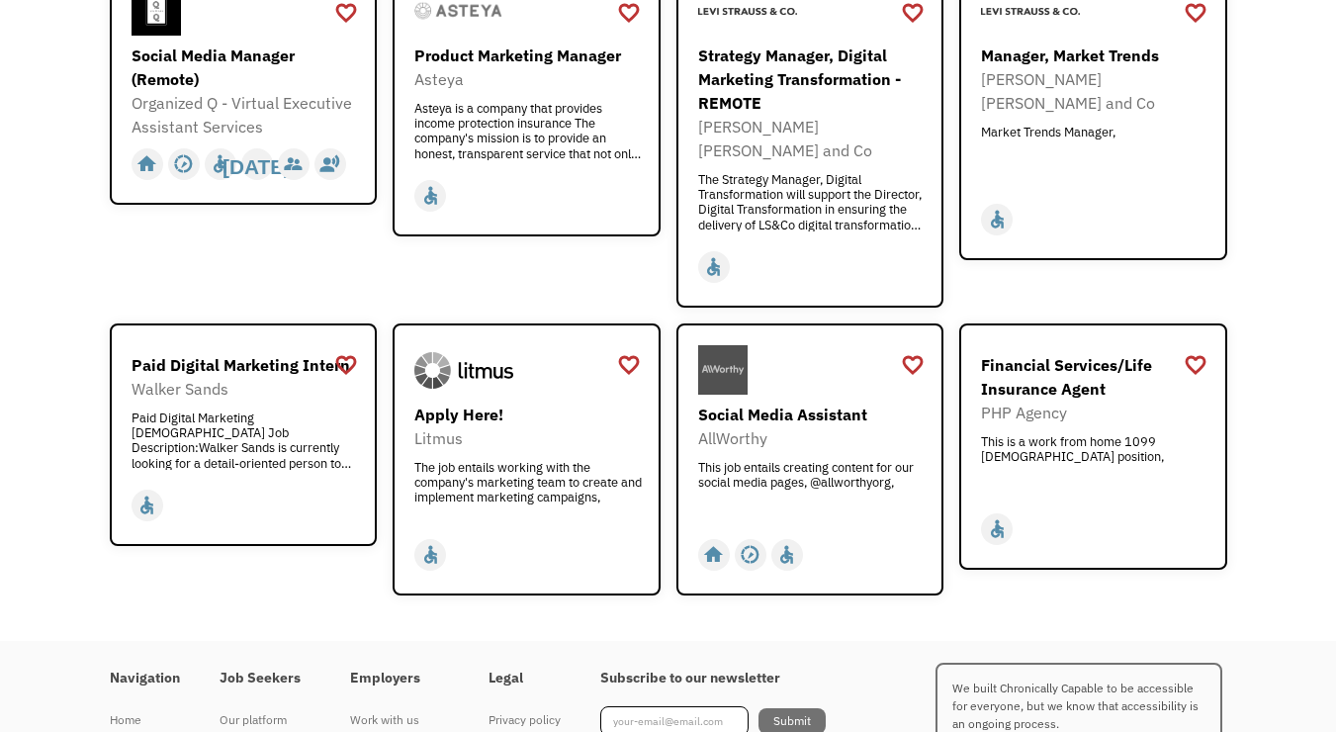
scroll to position [447, 0]
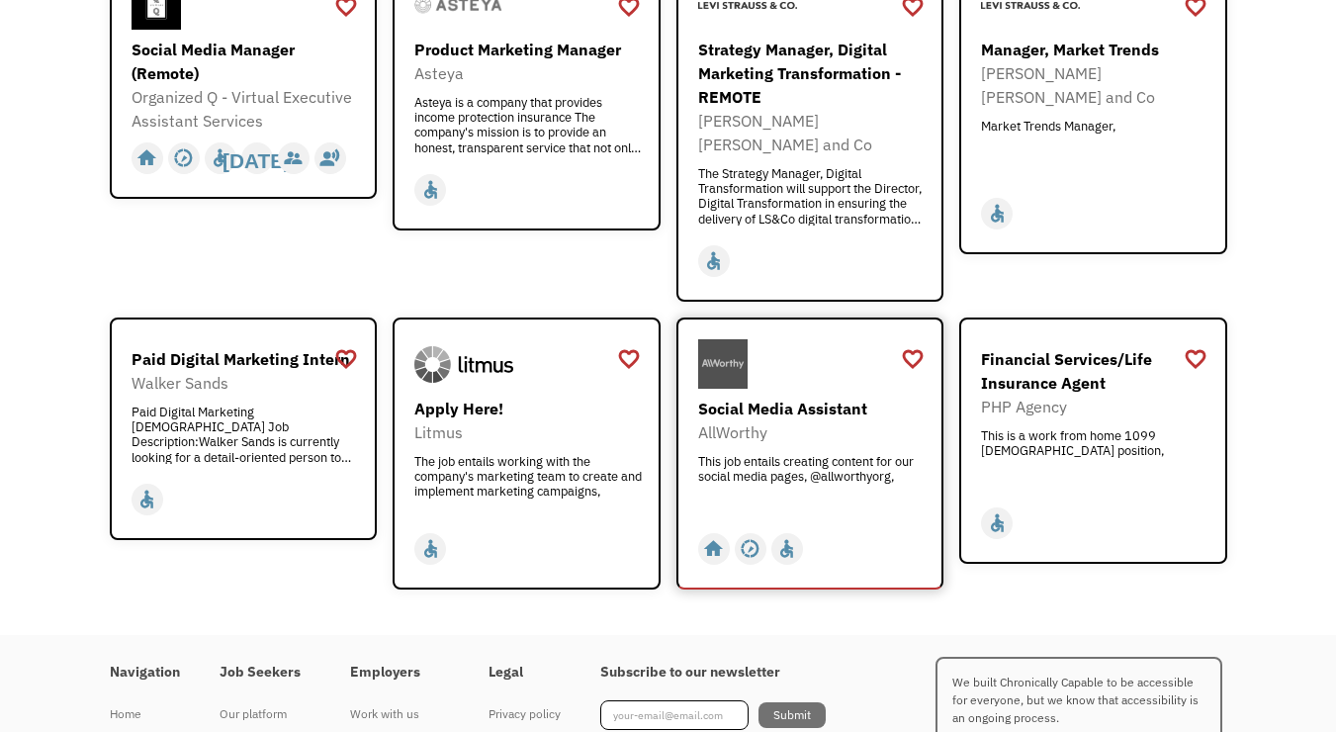
click at [845, 420] on div "AllWorthy" at bounding box center [812, 432] width 229 height 24
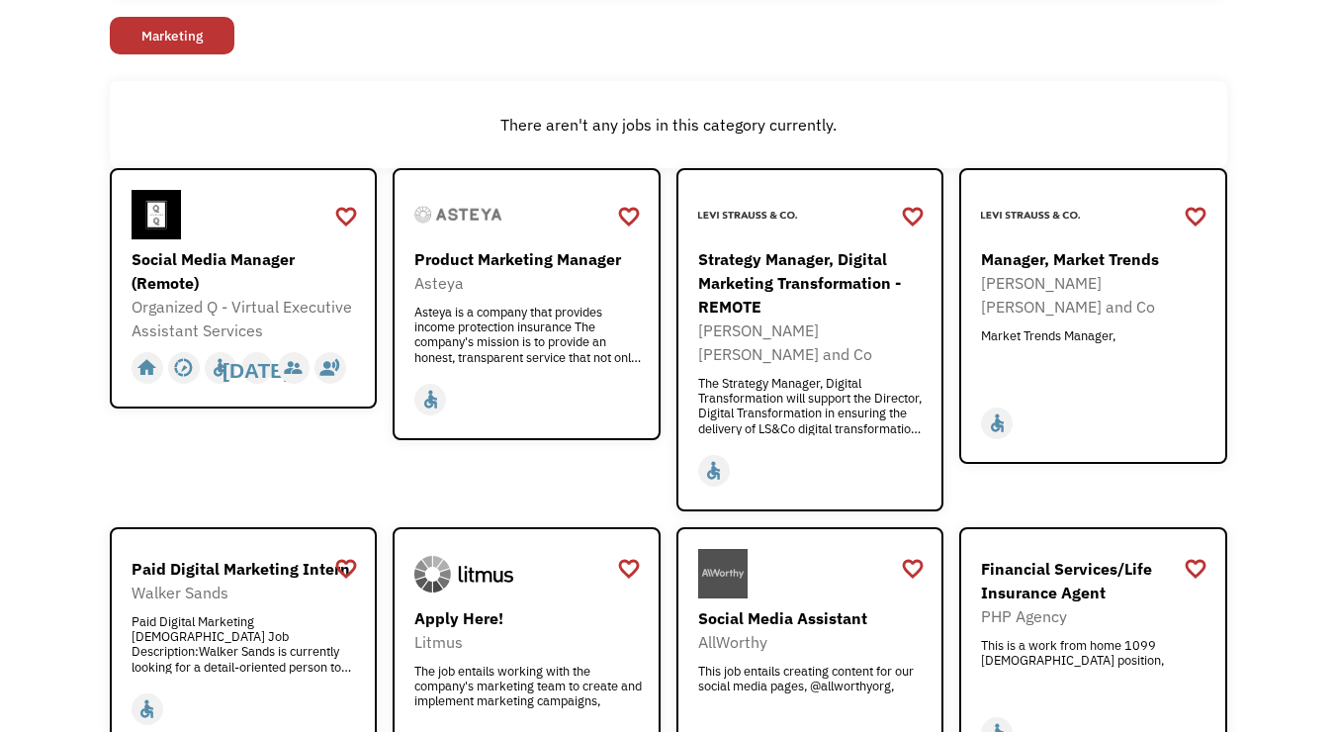
scroll to position [235, 0]
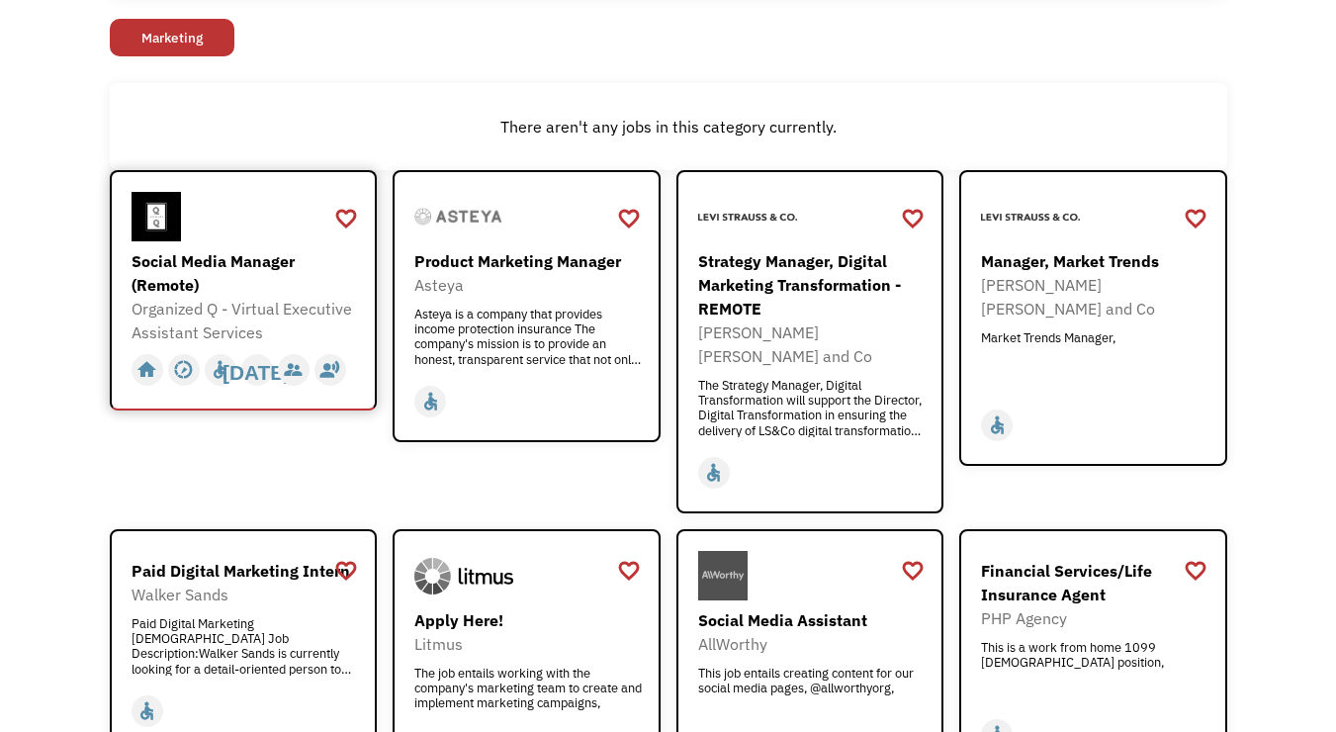
click at [317, 284] on div "Social Media Manager (Remote)" at bounding box center [246, 272] width 229 height 47
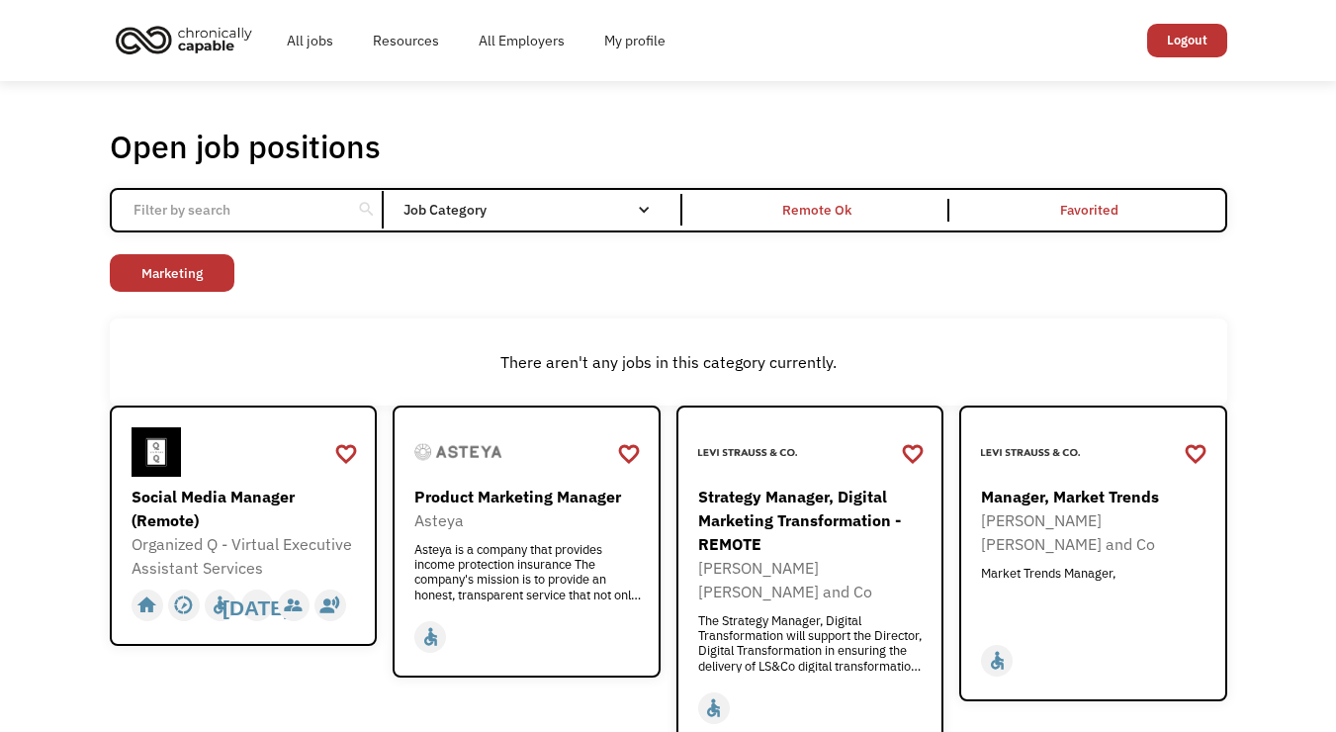
scroll to position [0, 0]
click at [206, 265] on link "Marketing" at bounding box center [172, 273] width 125 height 38
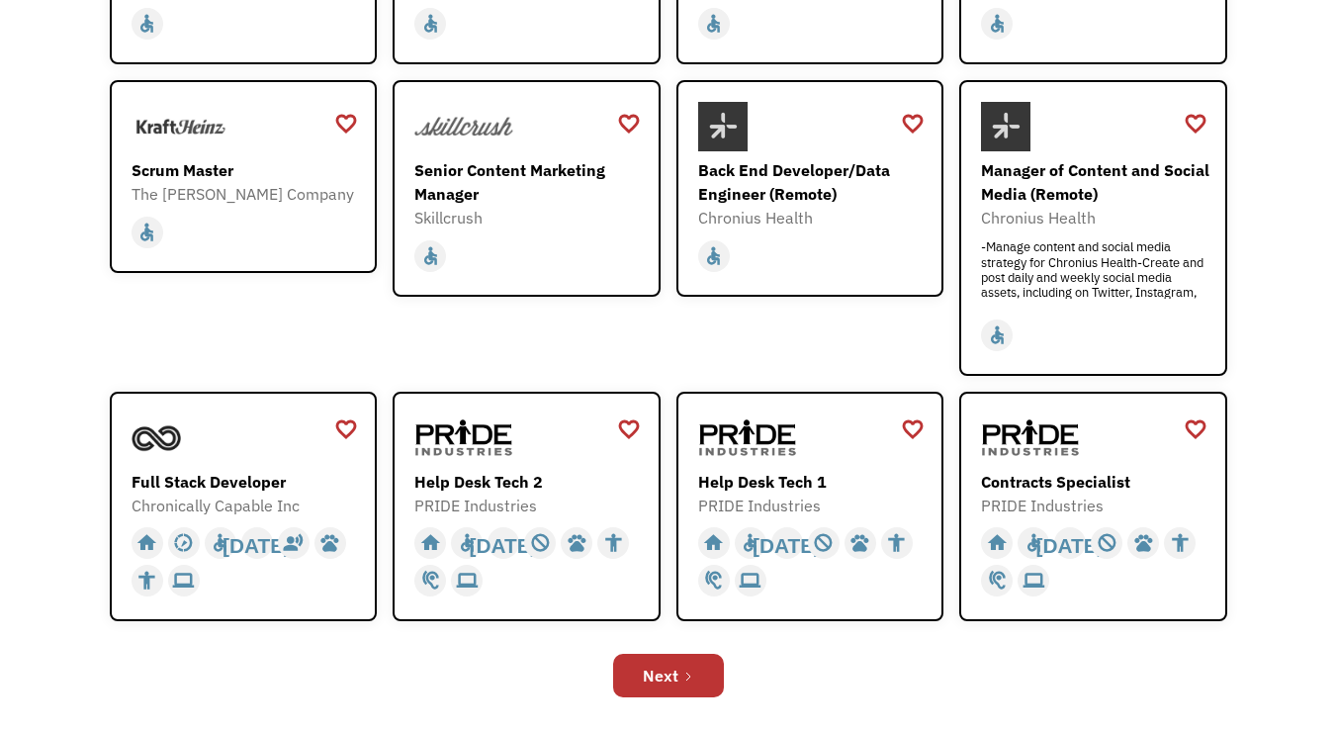
scroll to position [478, 0]
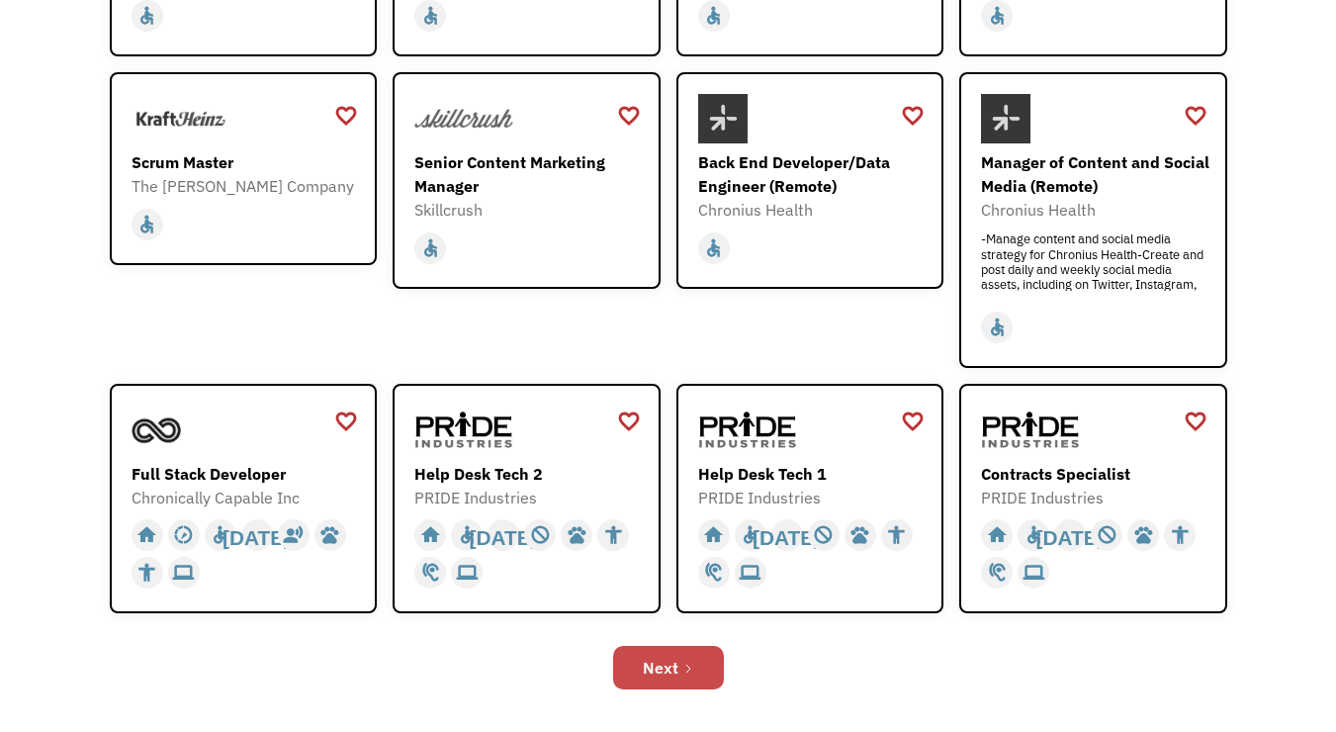
click at [713, 667] on link "Next" at bounding box center [668, 668] width 111 height 44
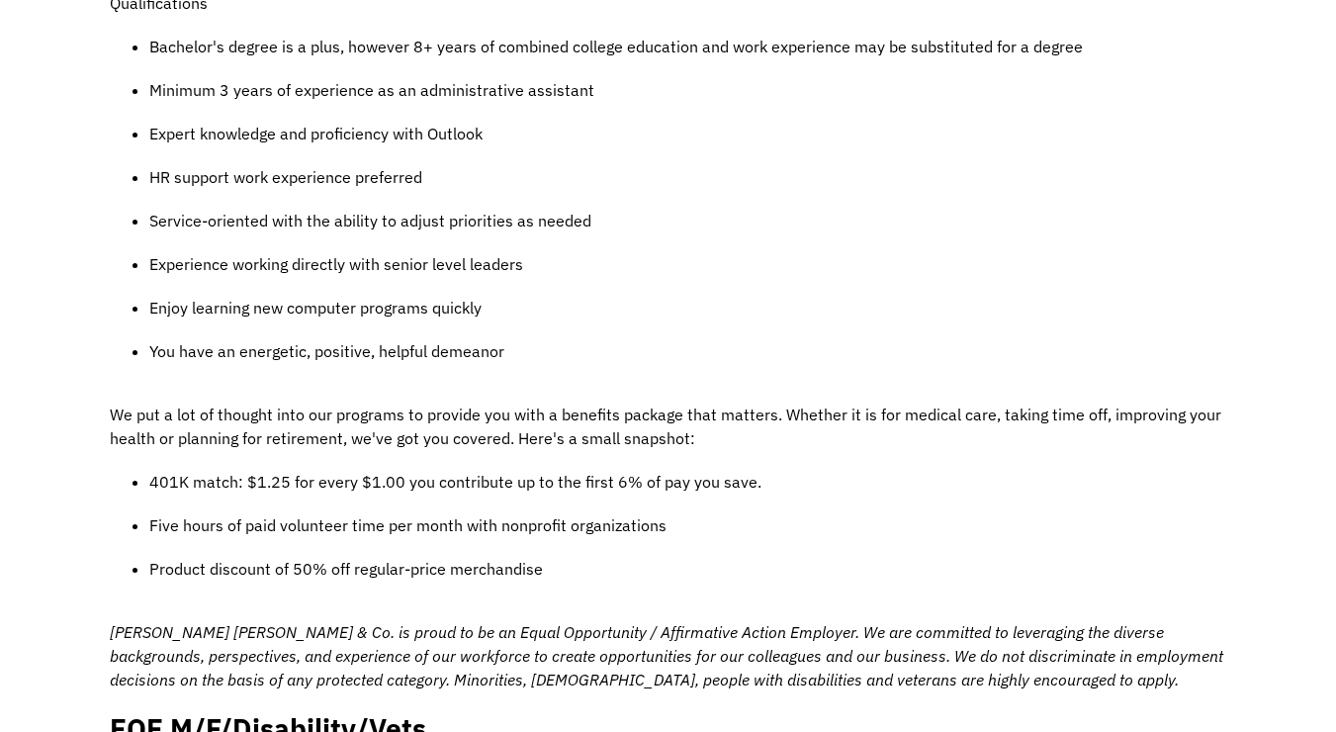
scroll to position [1423, 0]
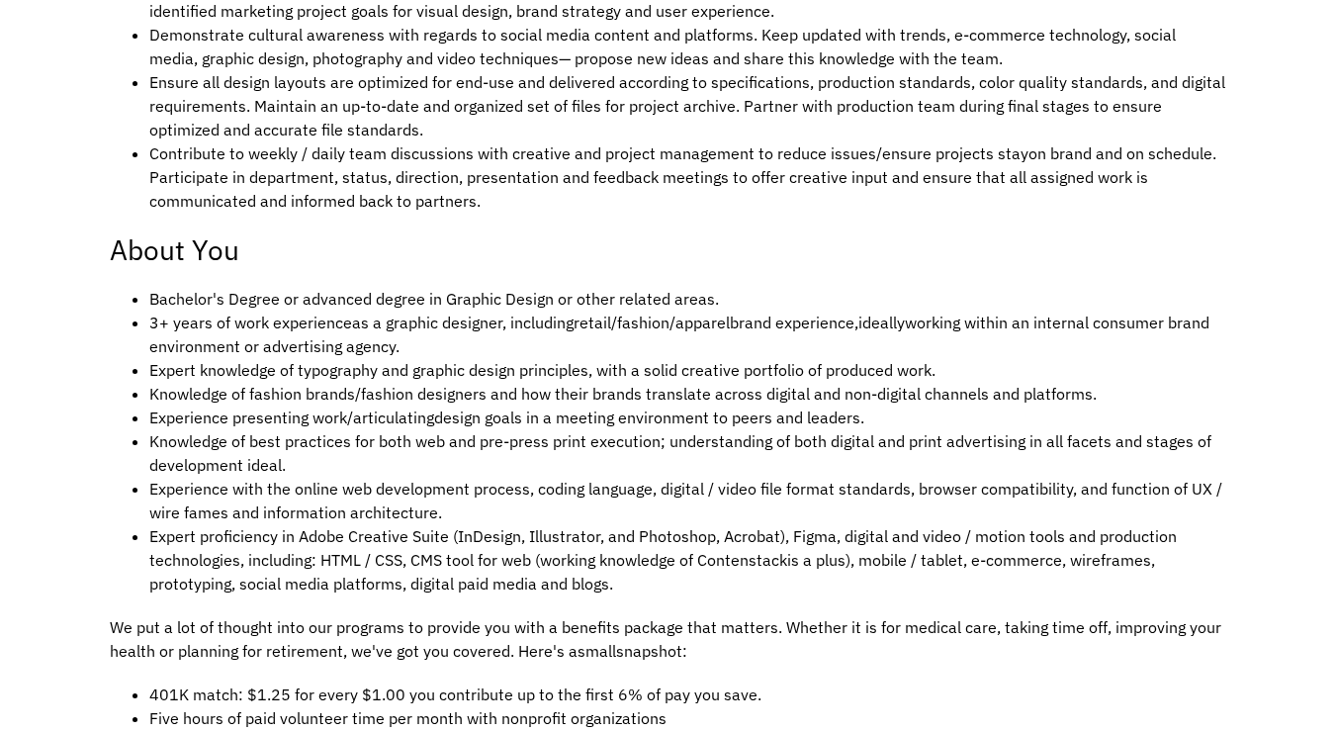
scroll to position [1069, 0]
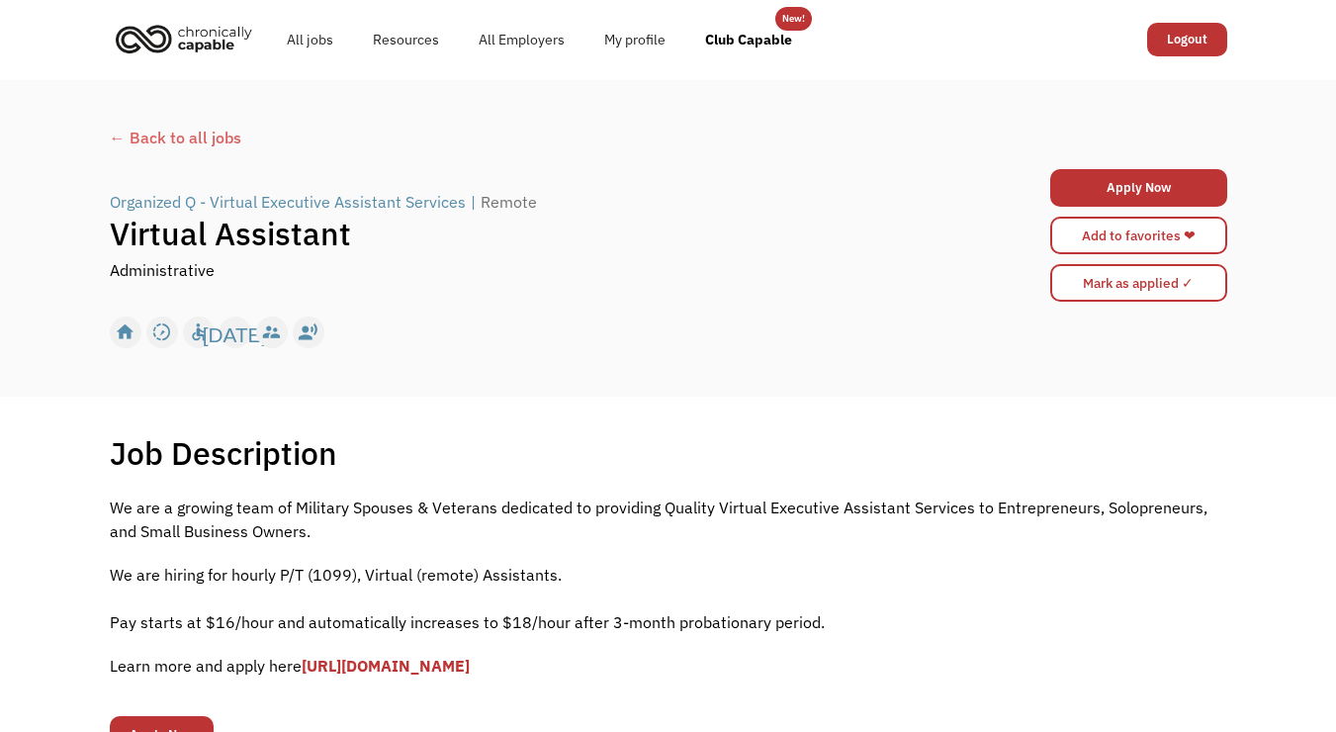
scroll to position [160, 0]
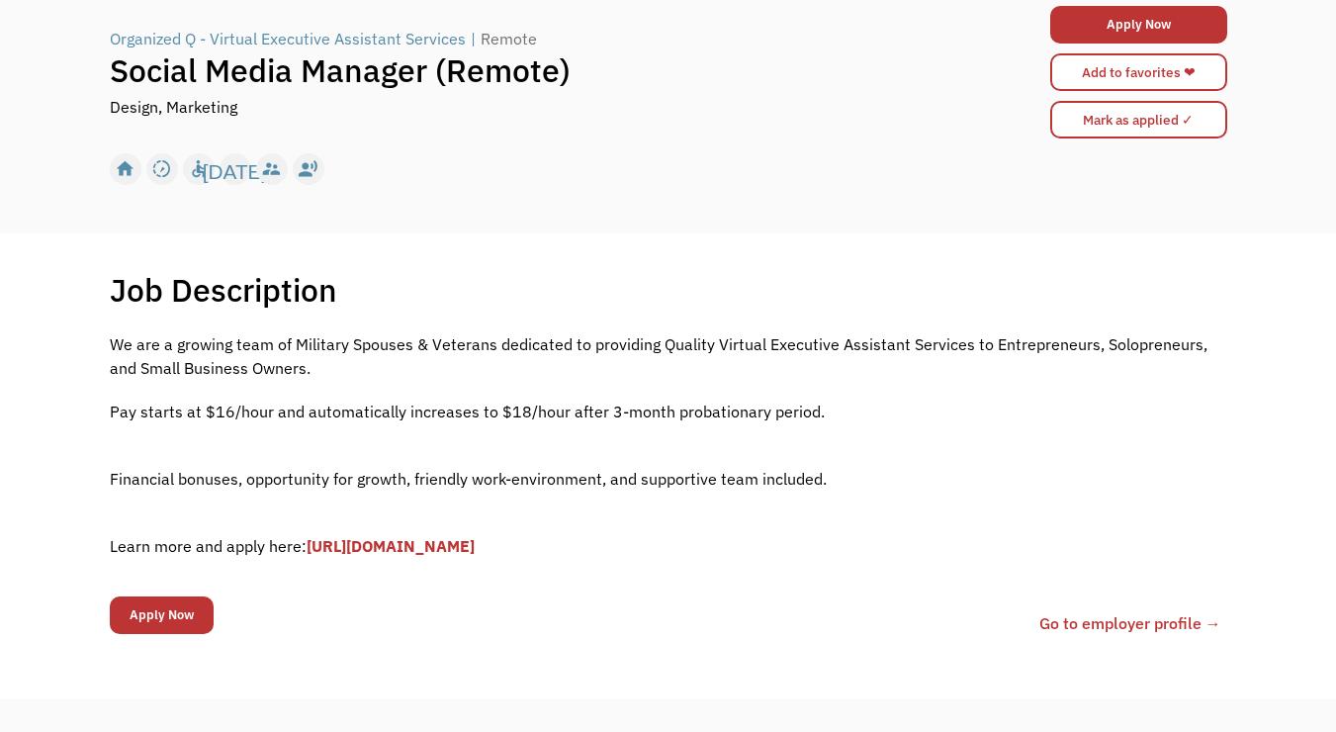
scroll to position [165, 0]
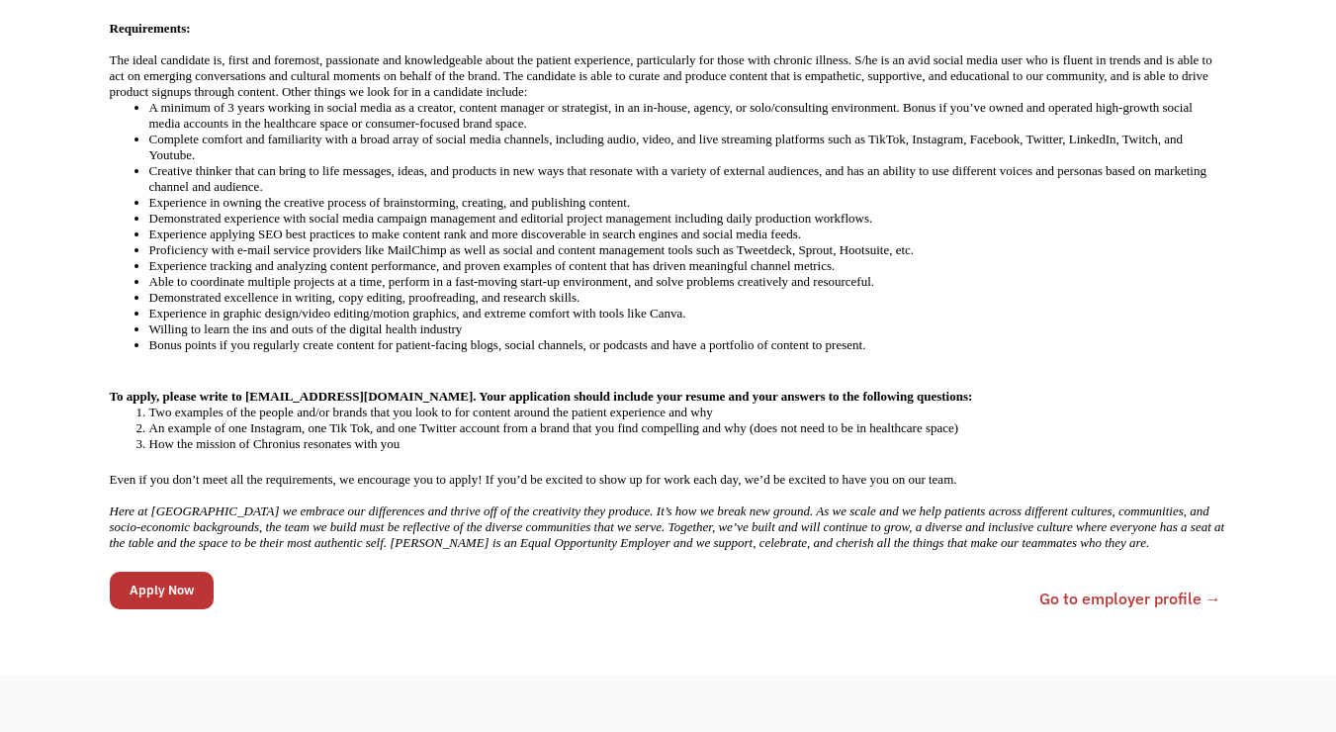
scroll to position [991, 0]
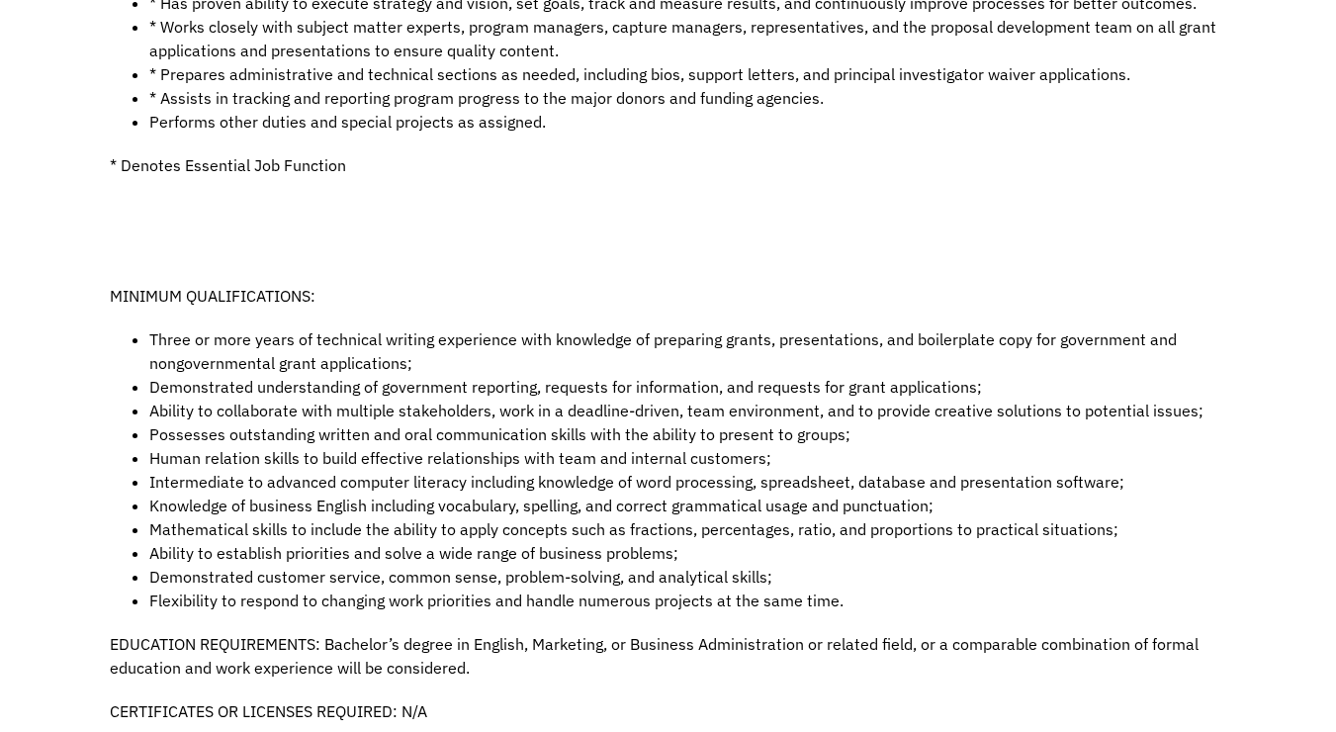
scroll to position [1057, 0]
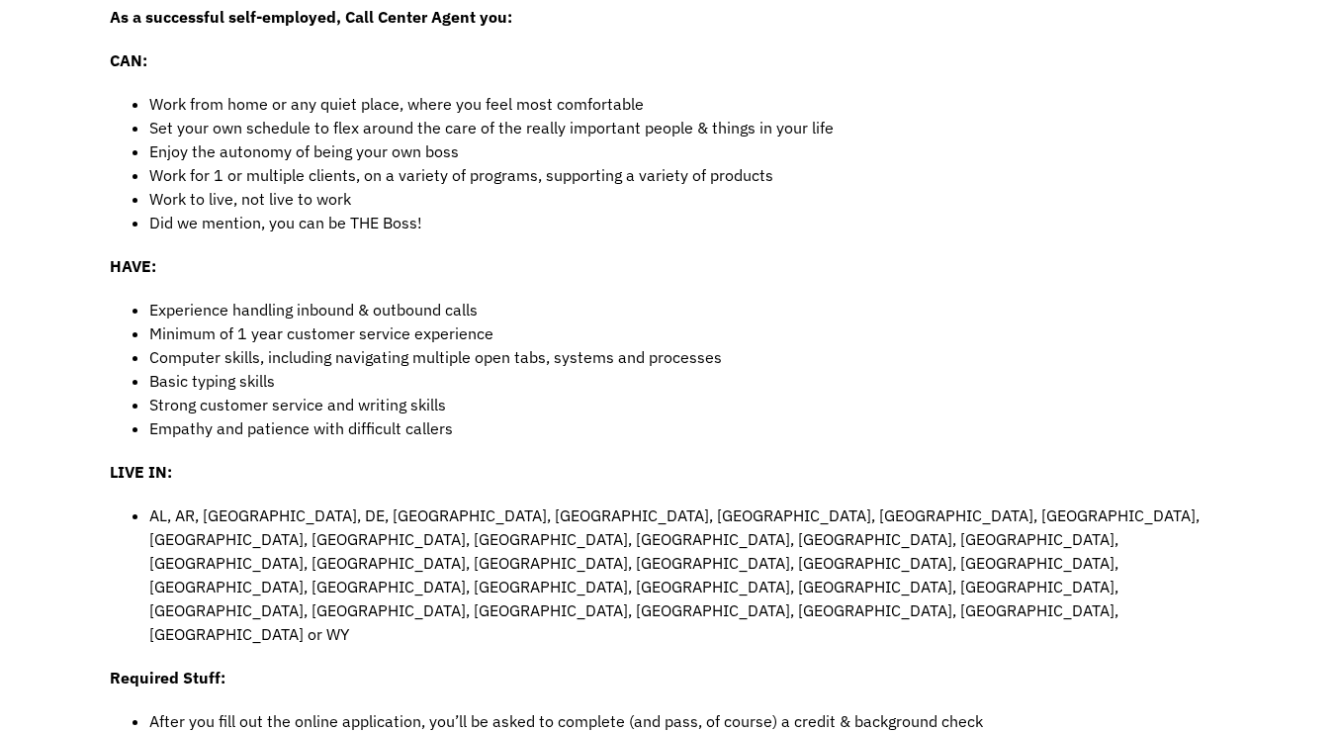
scroll to position [694, 0]
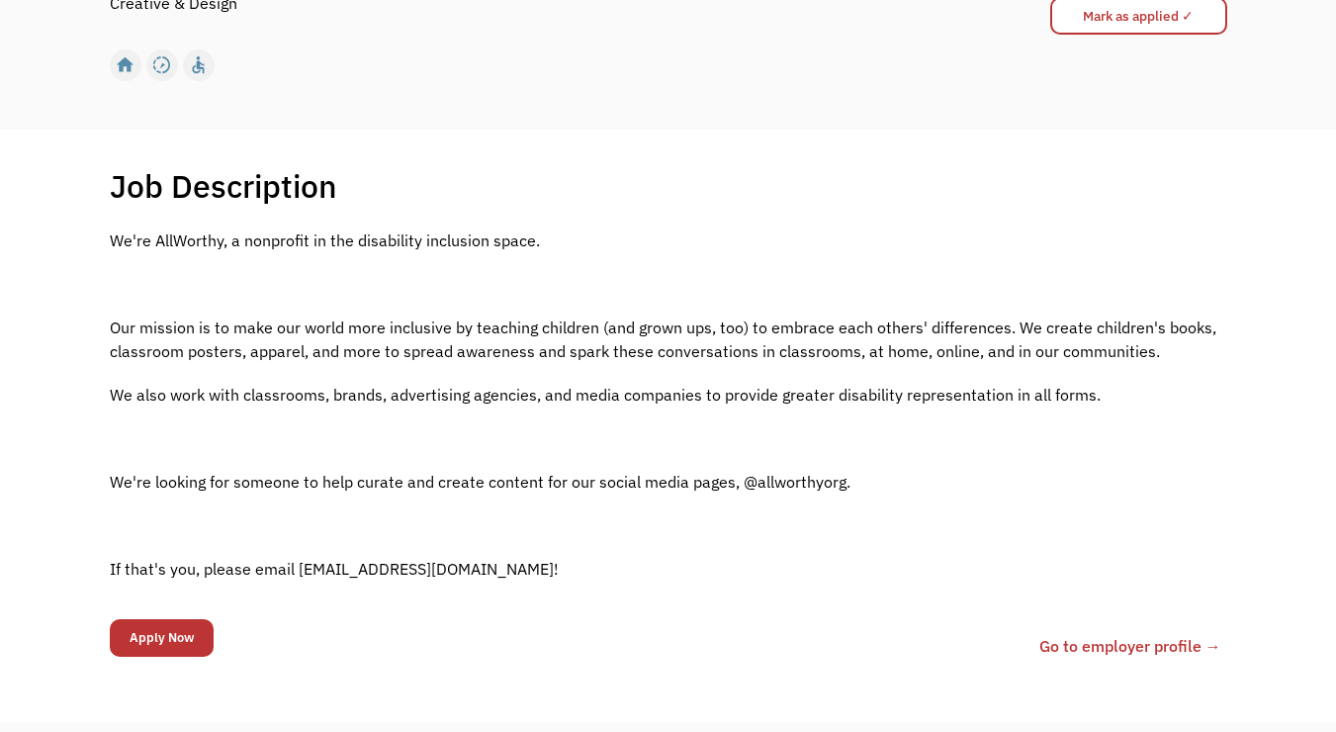
scroll to position [261, 0]
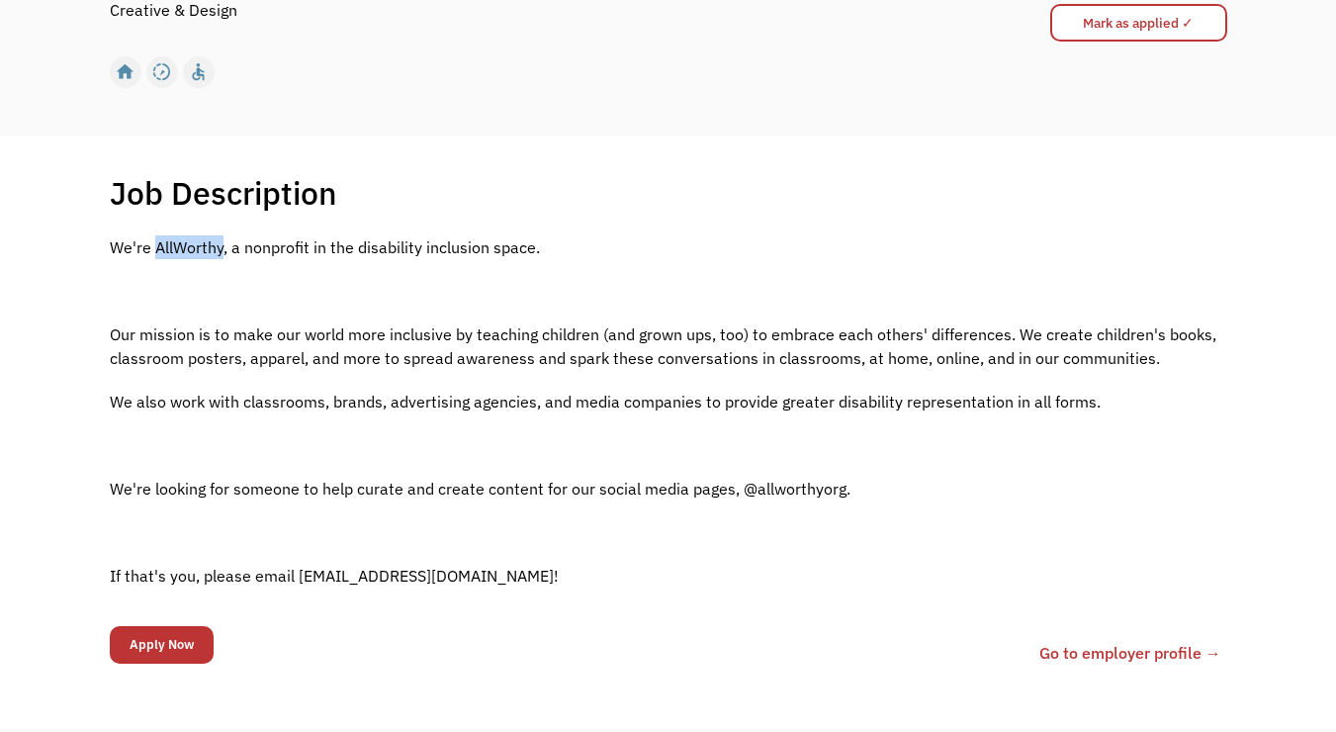
drag, startPoint x: 154, startPoint y: 251, endPoint x: 223, endPoint y: 243, distance: 68.7
click at [223, 243] on p "We're AllWorthy, a nonprofit in the disability inclusion space." at bounding box center [669, 247] width 1118 height 24
copy p "AllWorthy"
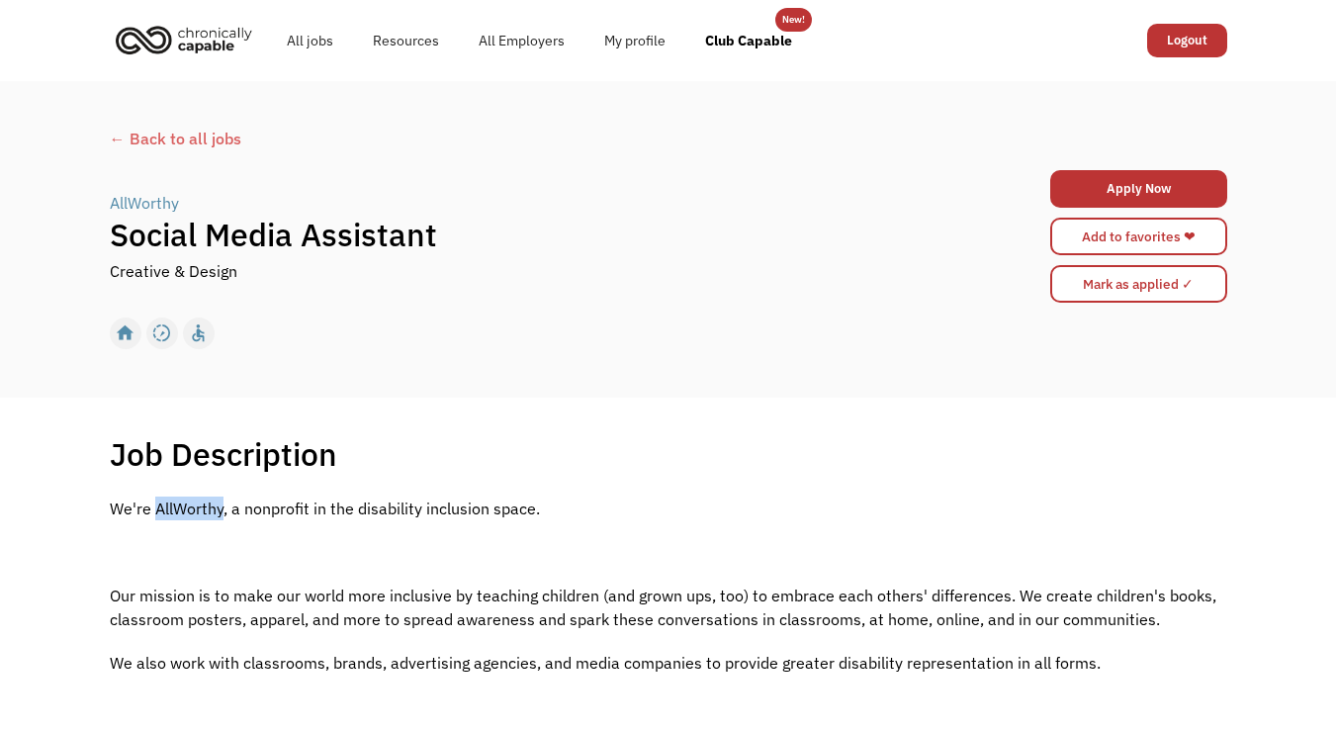
scroll to position [0, 0]
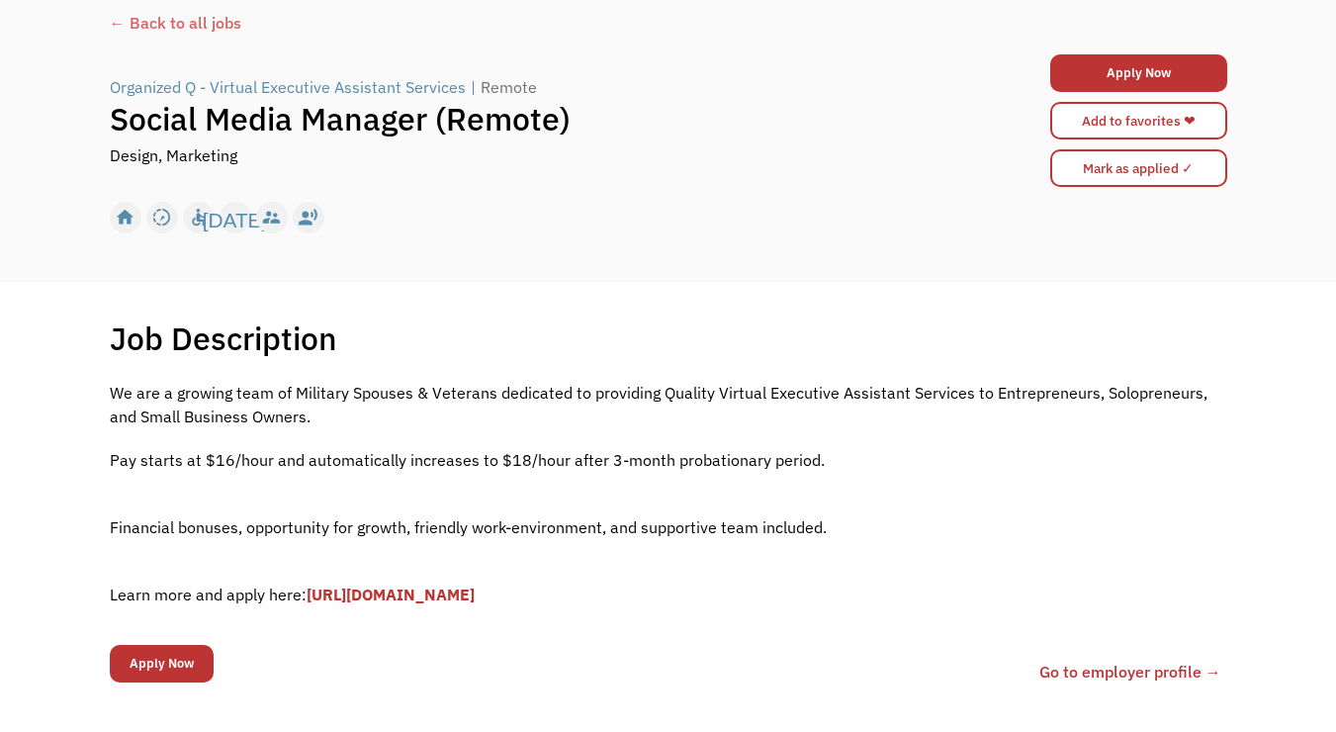
scroll to position [98, 0]
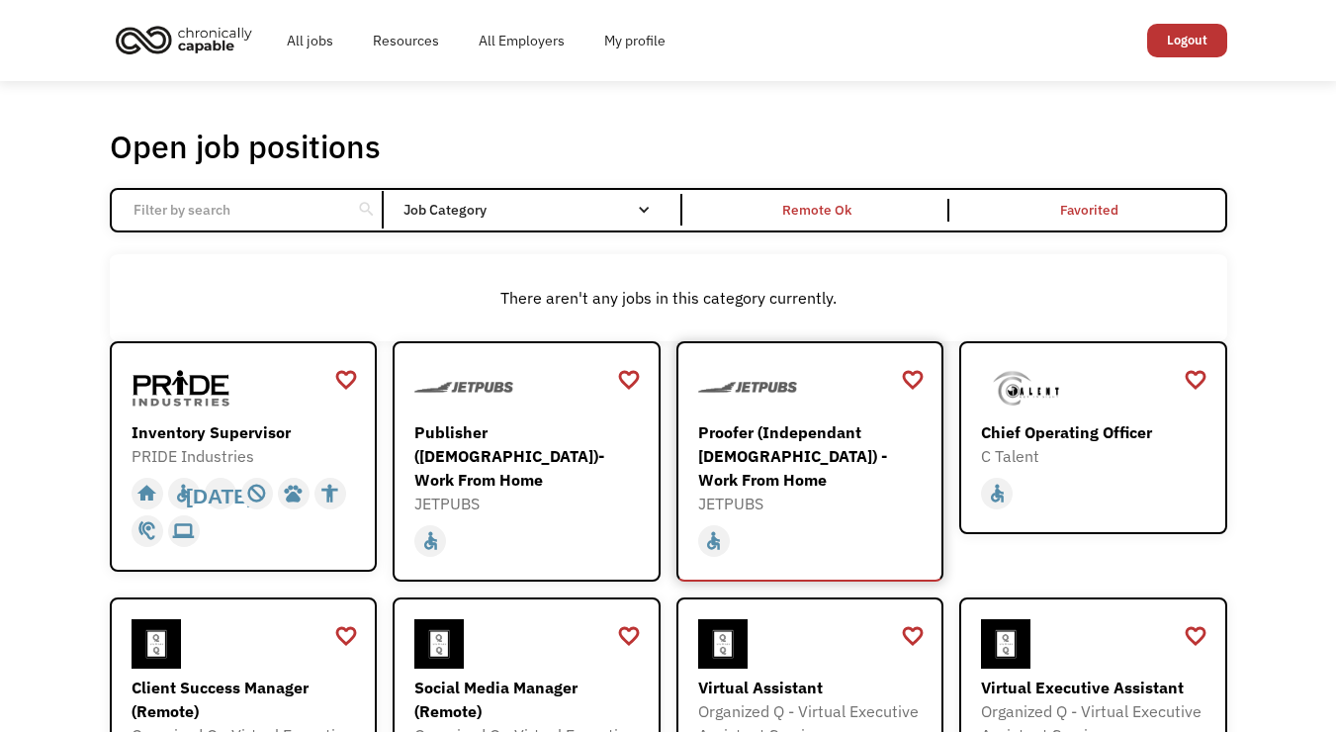
click at [760, 433] on div "Proofer (Independant [DEMOGRAPHIC_DATA]) - Work From Home" at bounding box center [812, 455] width 229 height 71
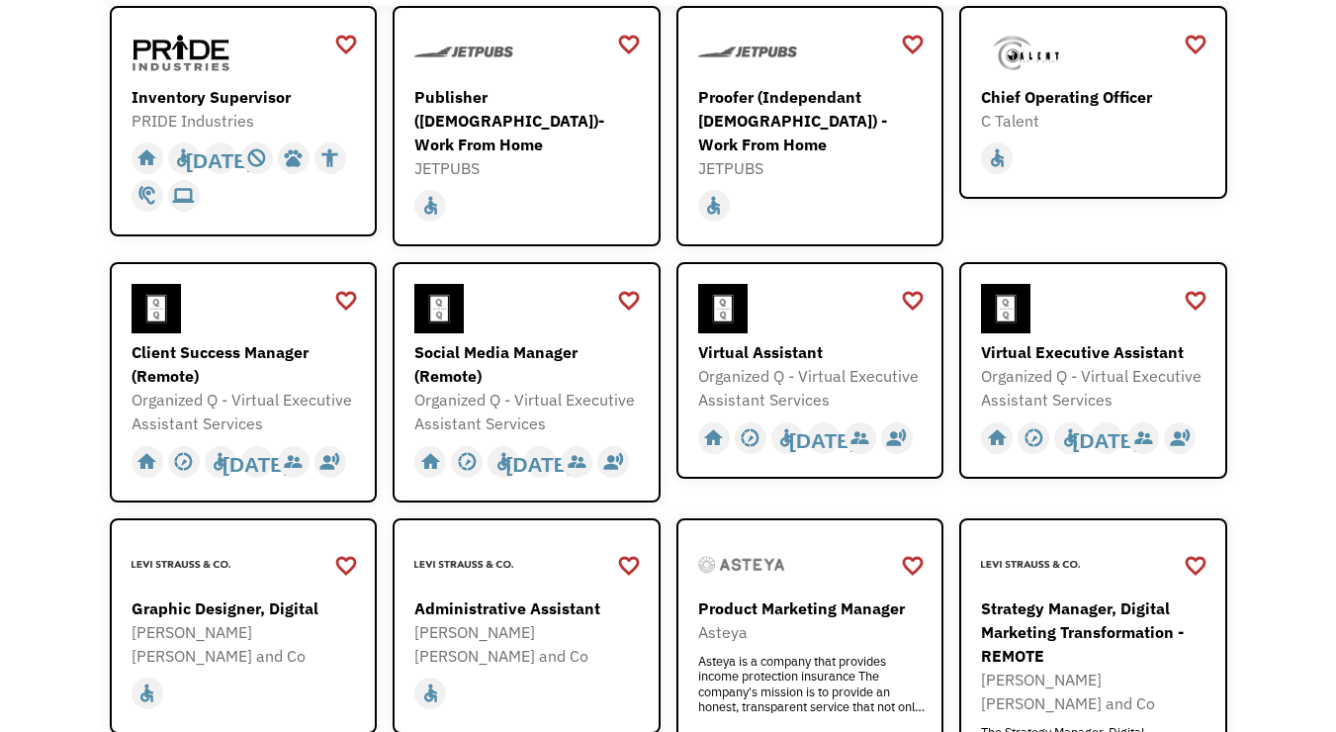
scroll to position [337, 0]
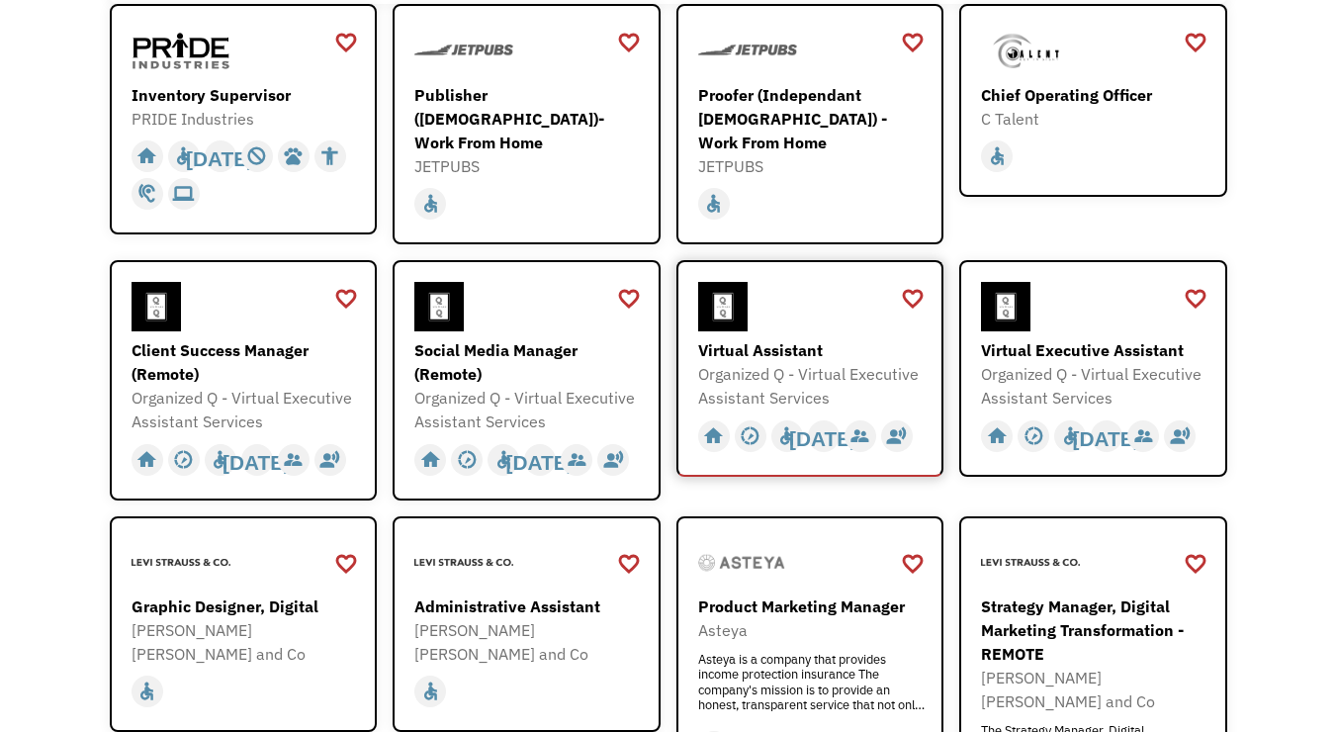
click at [797, 338] on div "Virtual Assistant" at bounding box center [812, 350] width 229 height 24
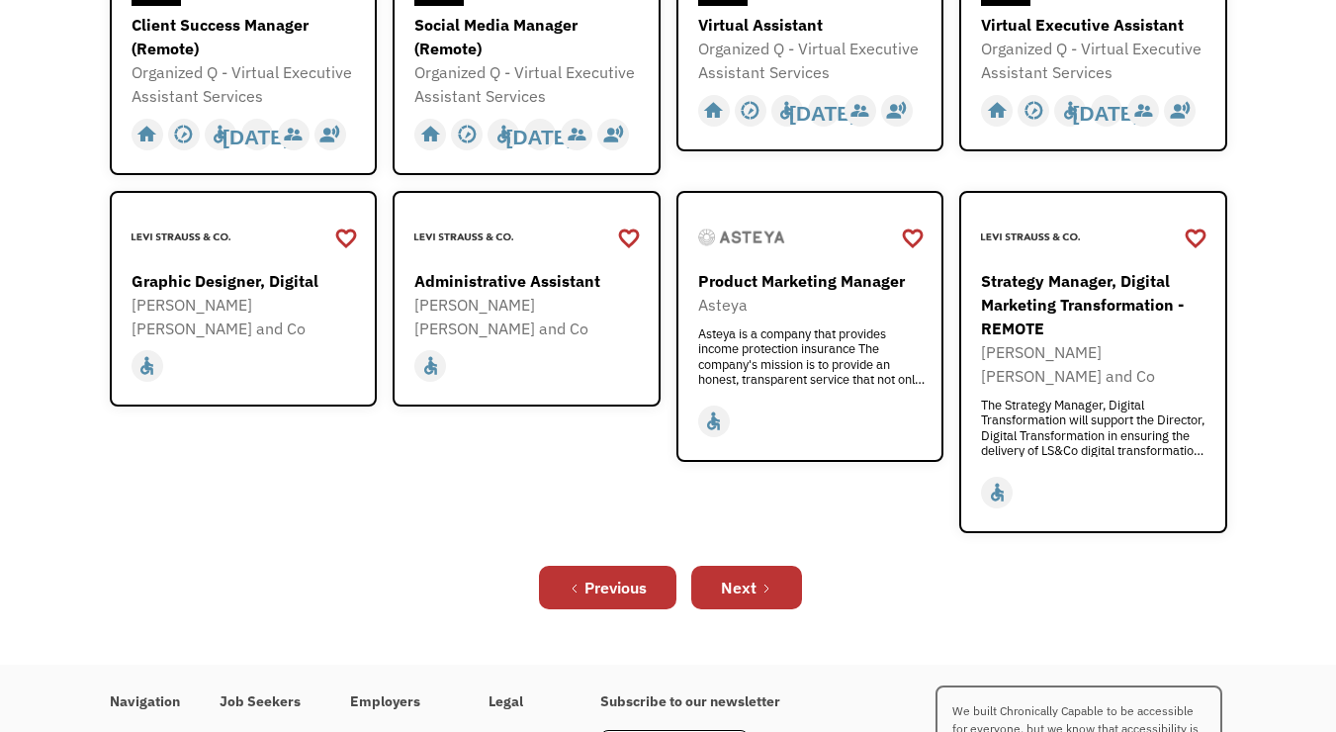
scroll to position [675, 0]
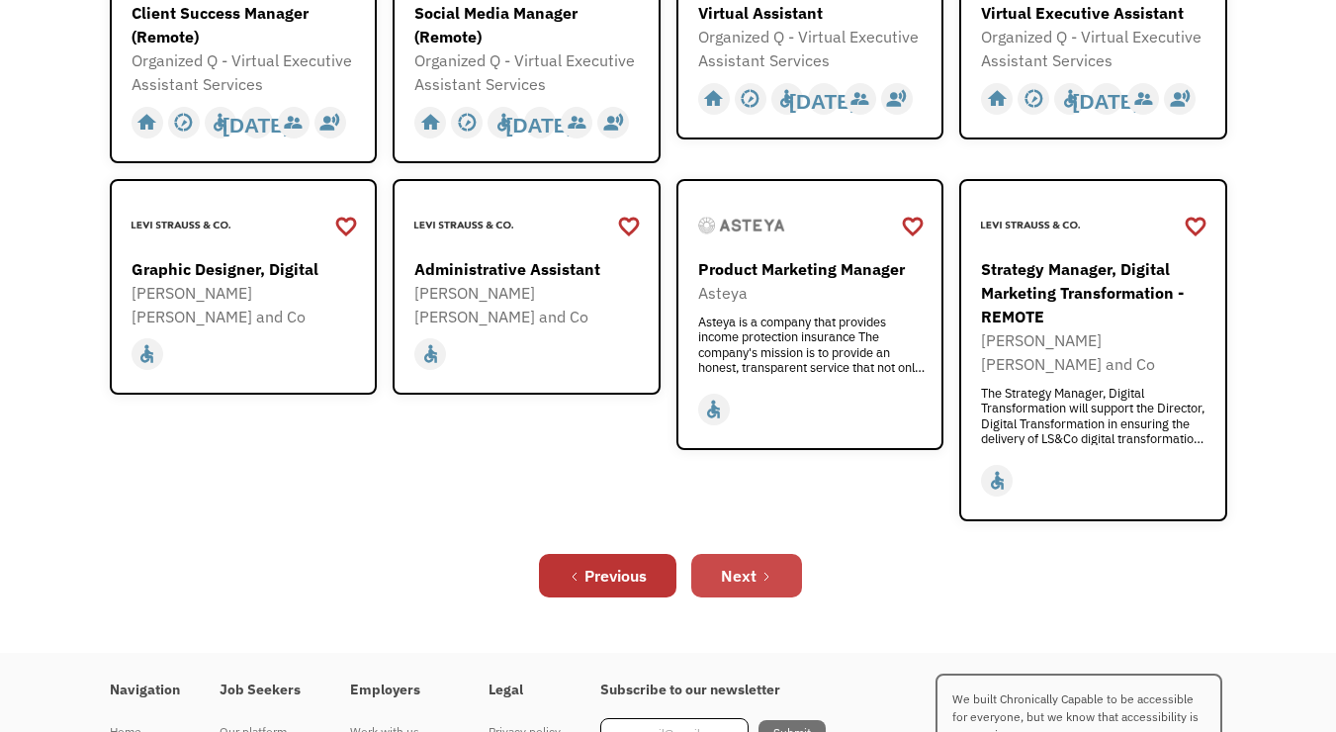
click at [766, 571] on icon "Next Page" at bounding box center [767, 577] width 12 height 12
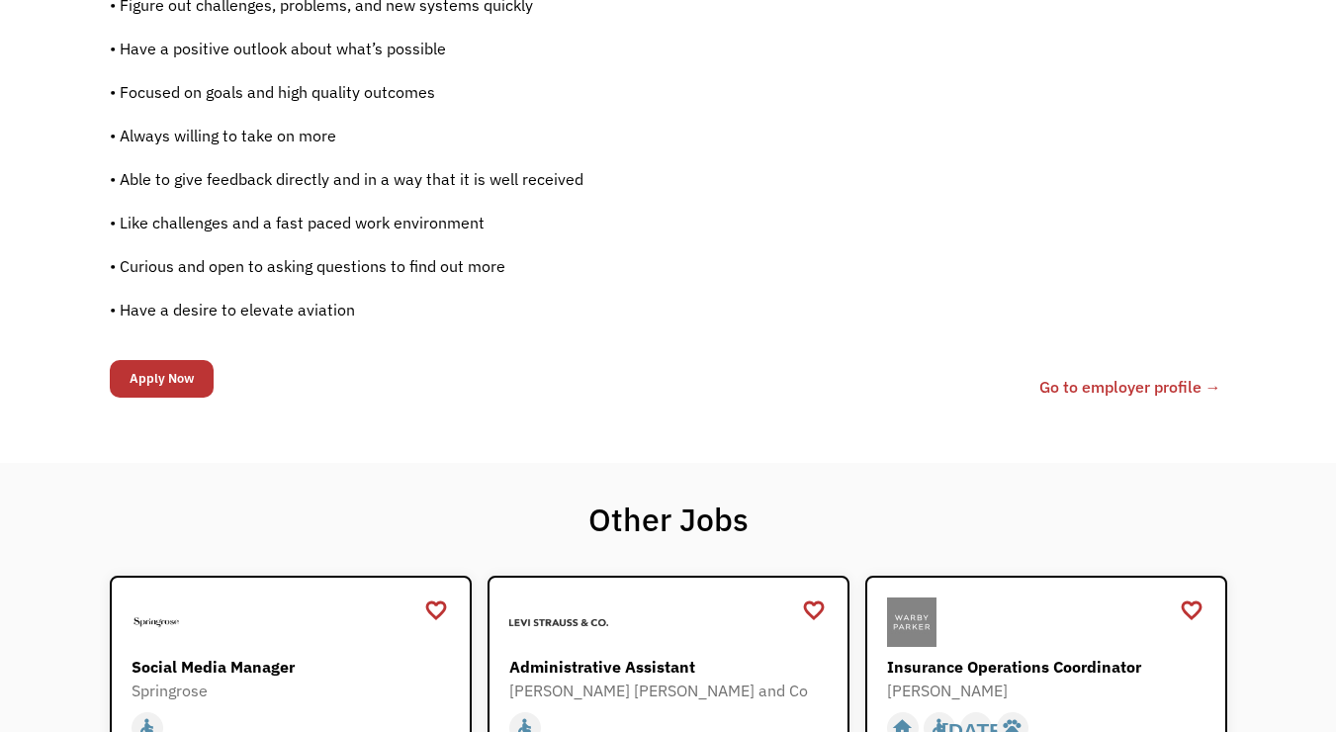
scroll to position [1507, 0]
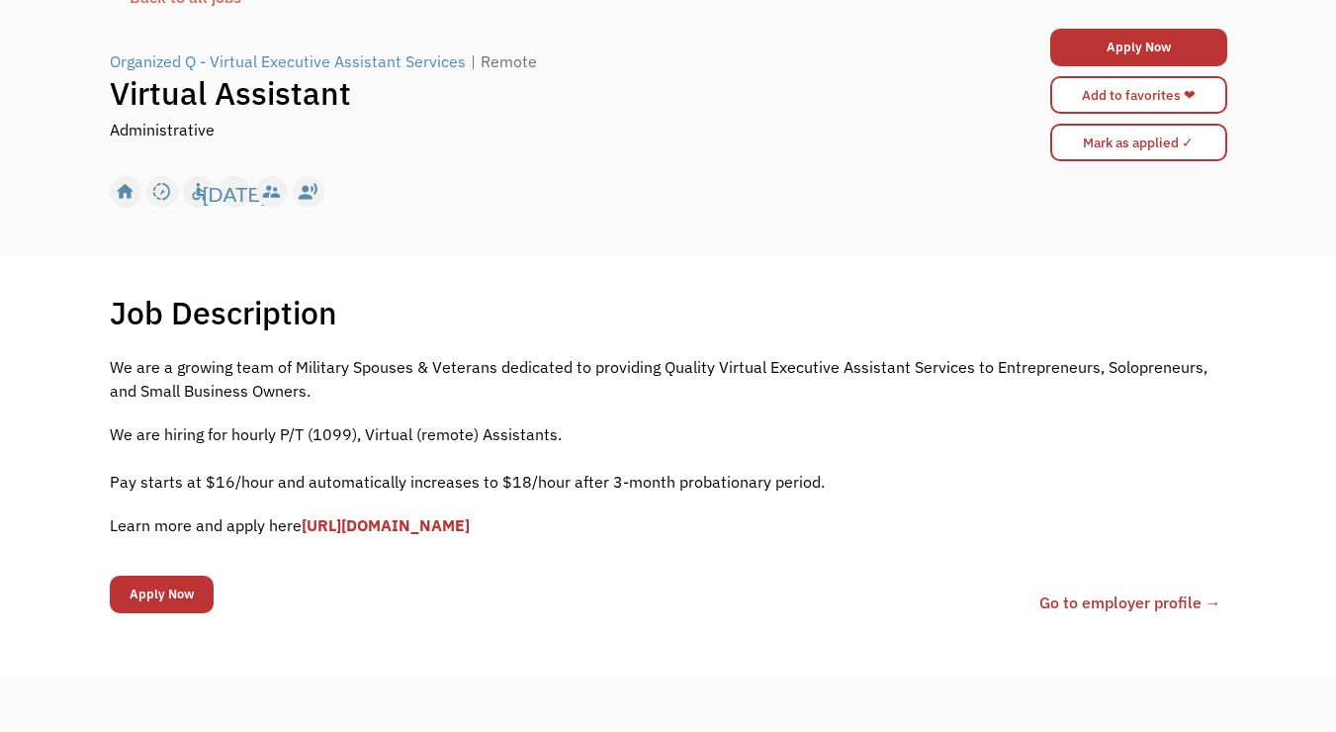
scroll to position [148, 0]
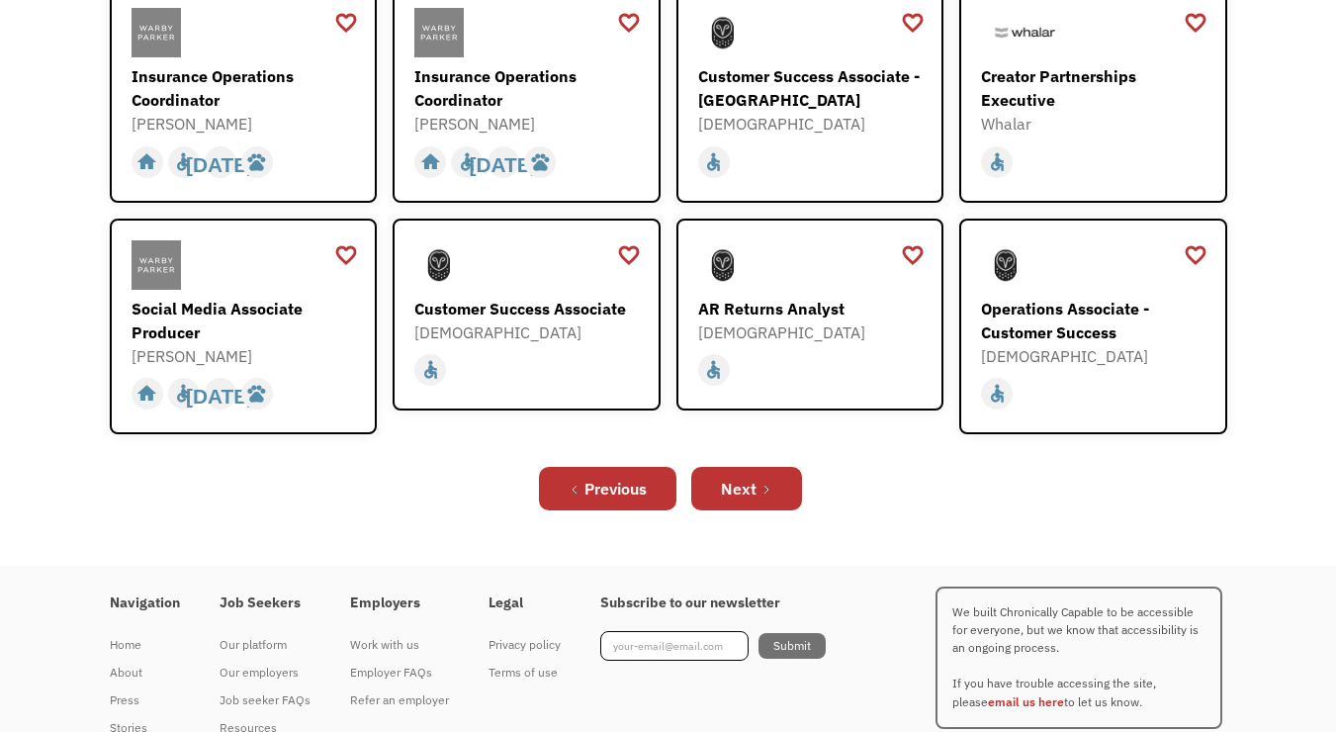
scroll to position [735, 0]
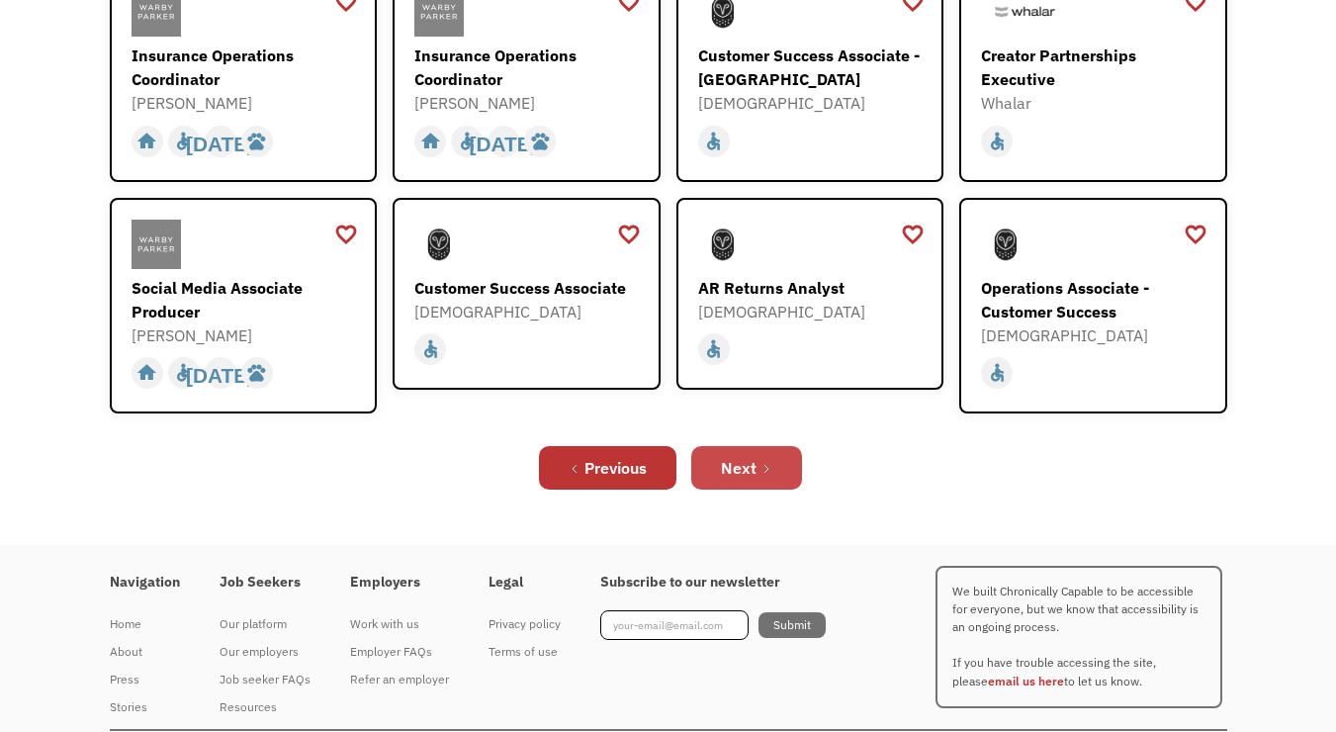
click at [762, 446] on link "Next" at bounding box center [746, 468] width 111 height 44
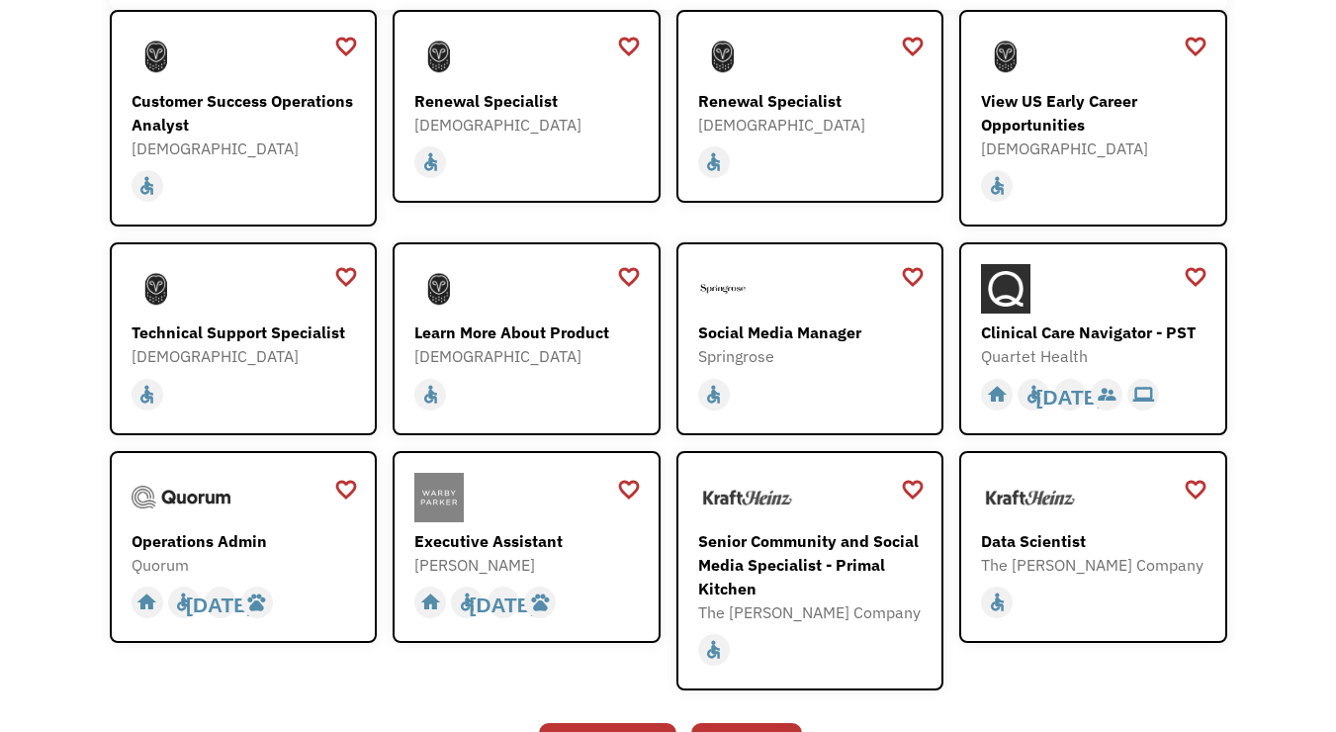
scroll to position [340, 0]
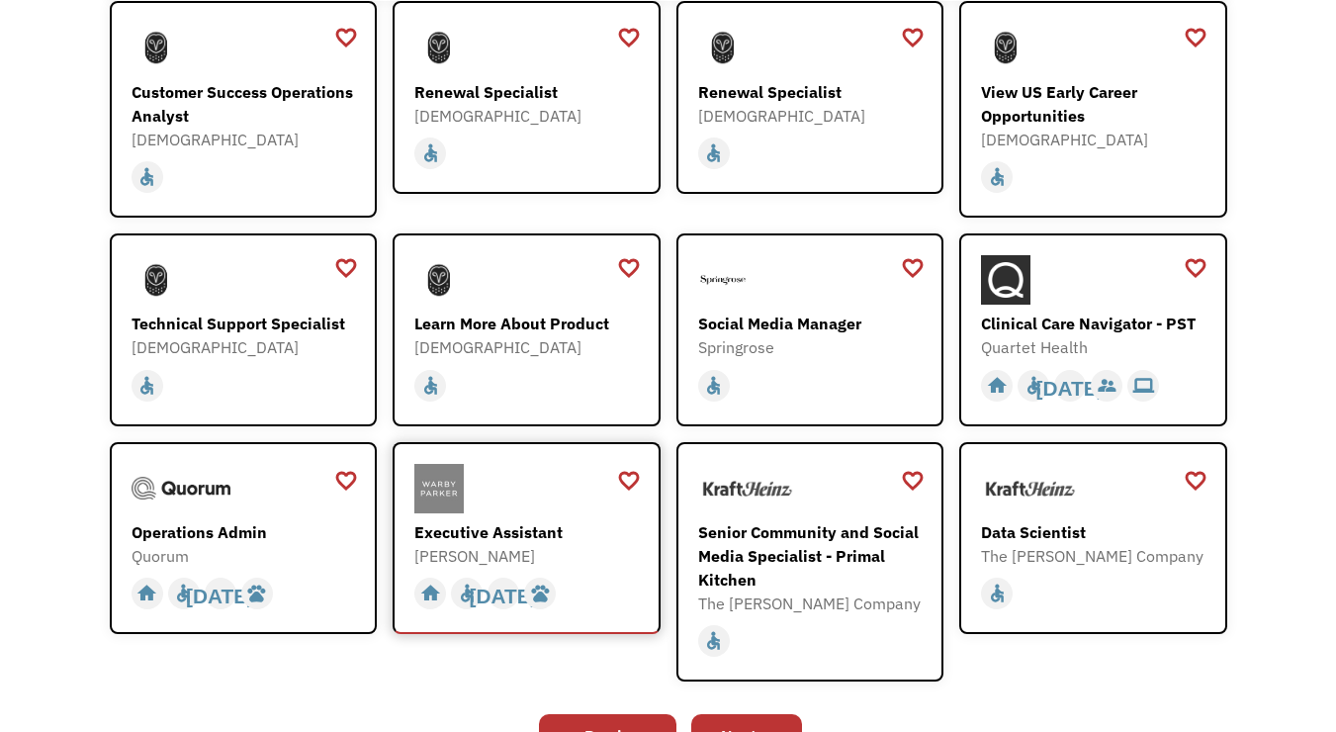
click at [535, 532] on div "Executive Assistant" at bounding box center [528, 532] width 229 height 24
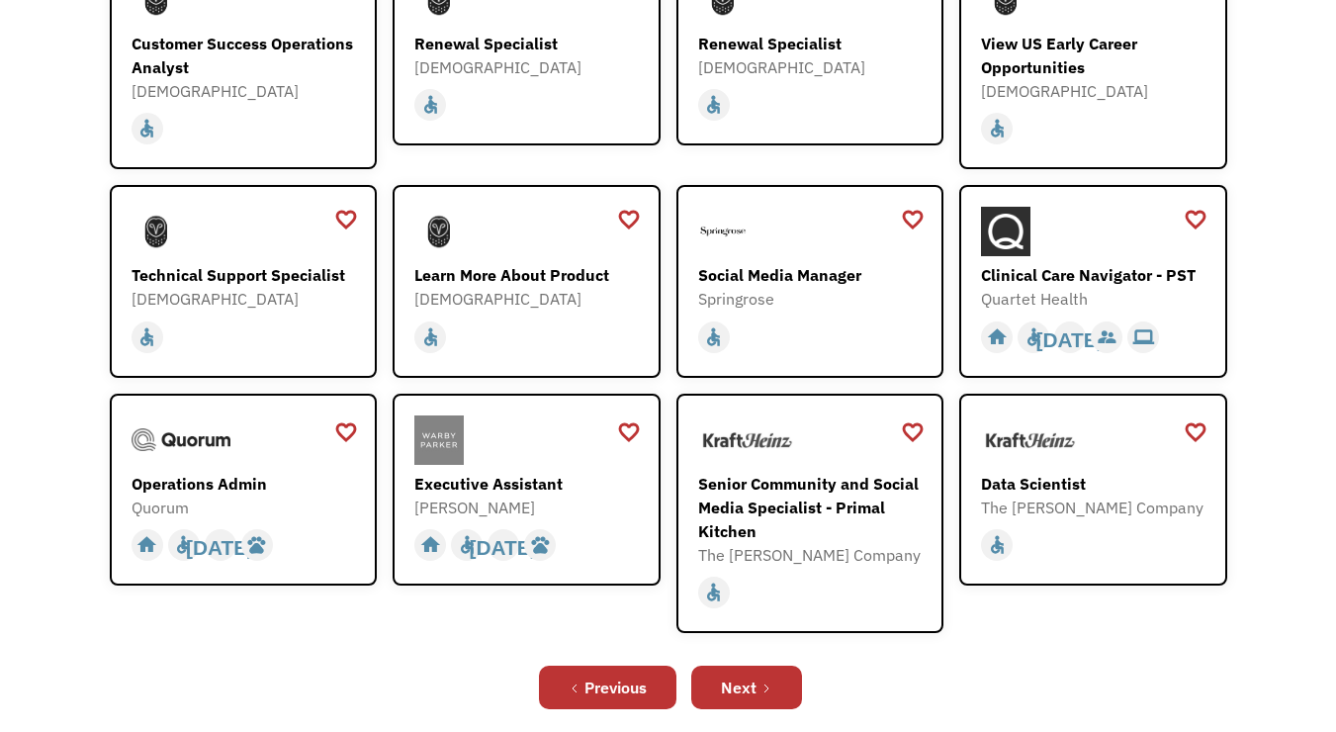
scroll to position [395, 0]
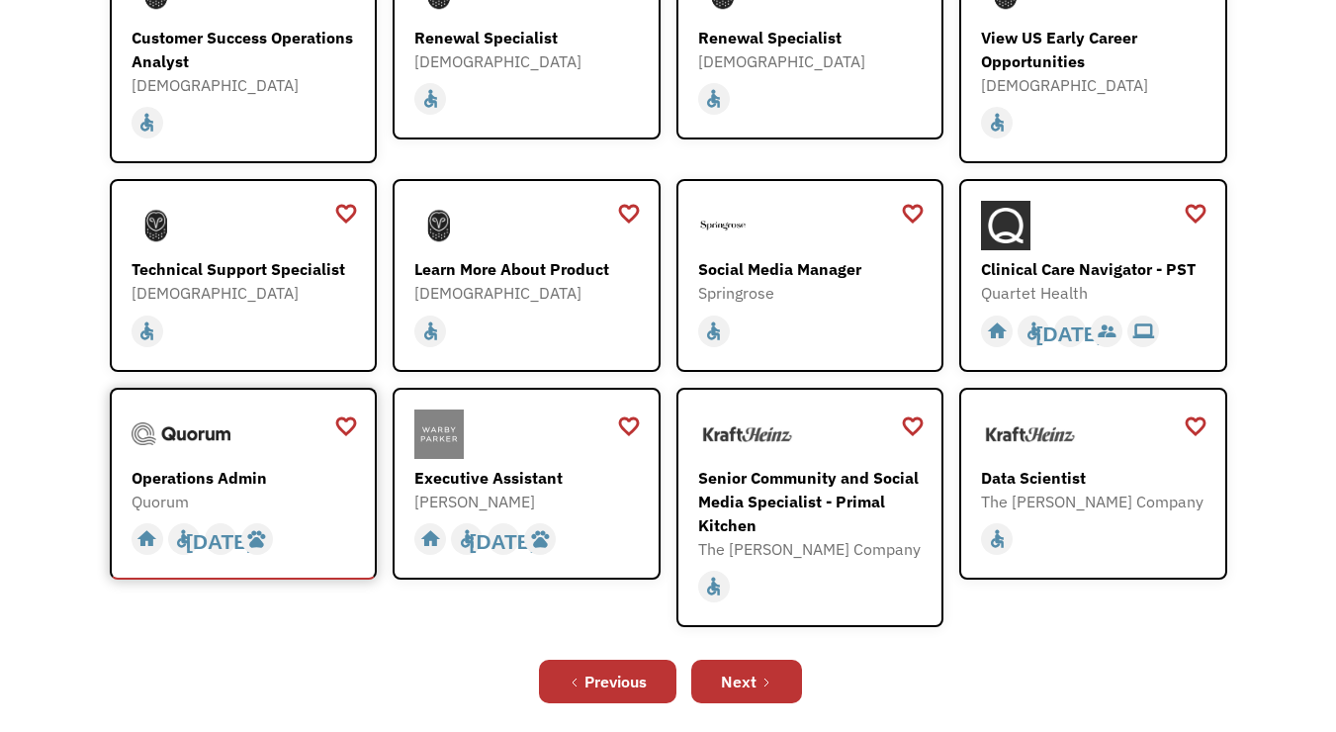
click at [241, 477] on div "Operations Admin" at bounding box center [246, 478] width 229 height 24
click at [762, 687] on link "Next" at bounding box center [746, 682] width 111 height 44
click at [851, 274] on div "Social Media Manager" at bounding box center [812, 269] width 229 height 24
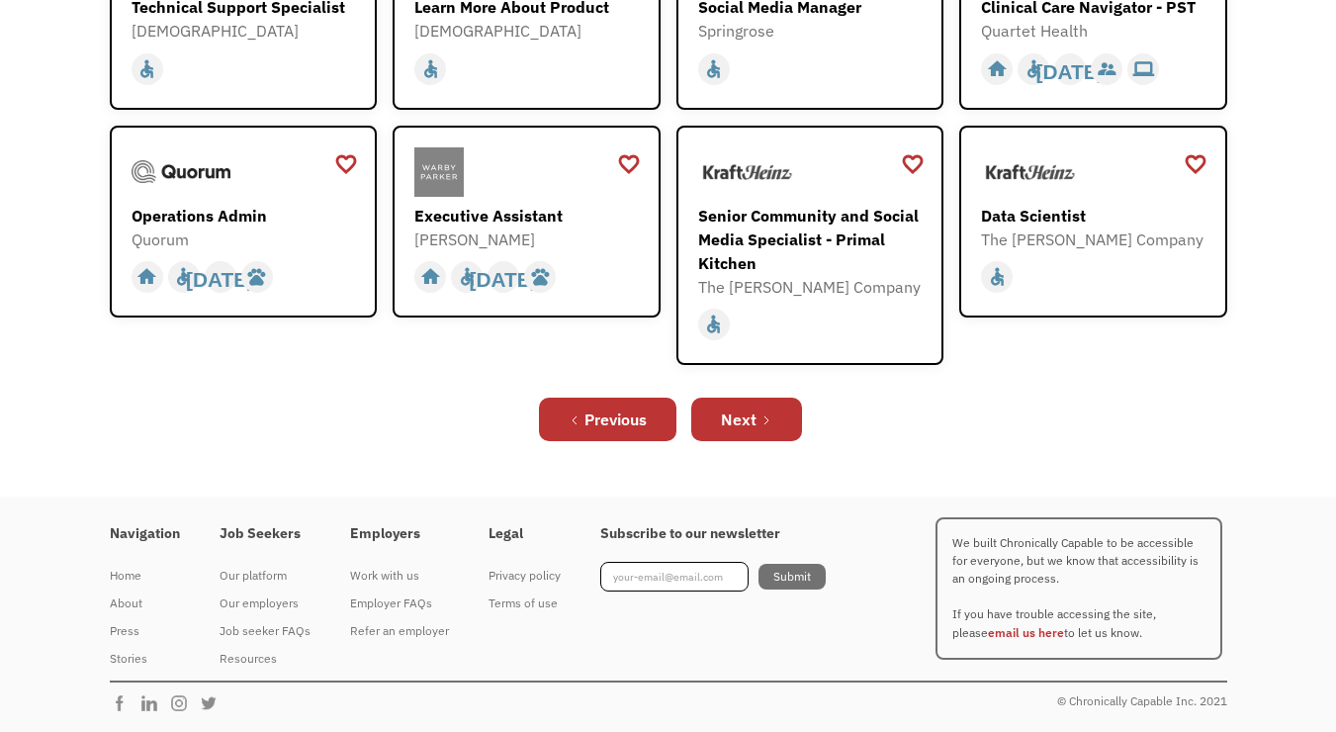
scroll to position [655, 0]
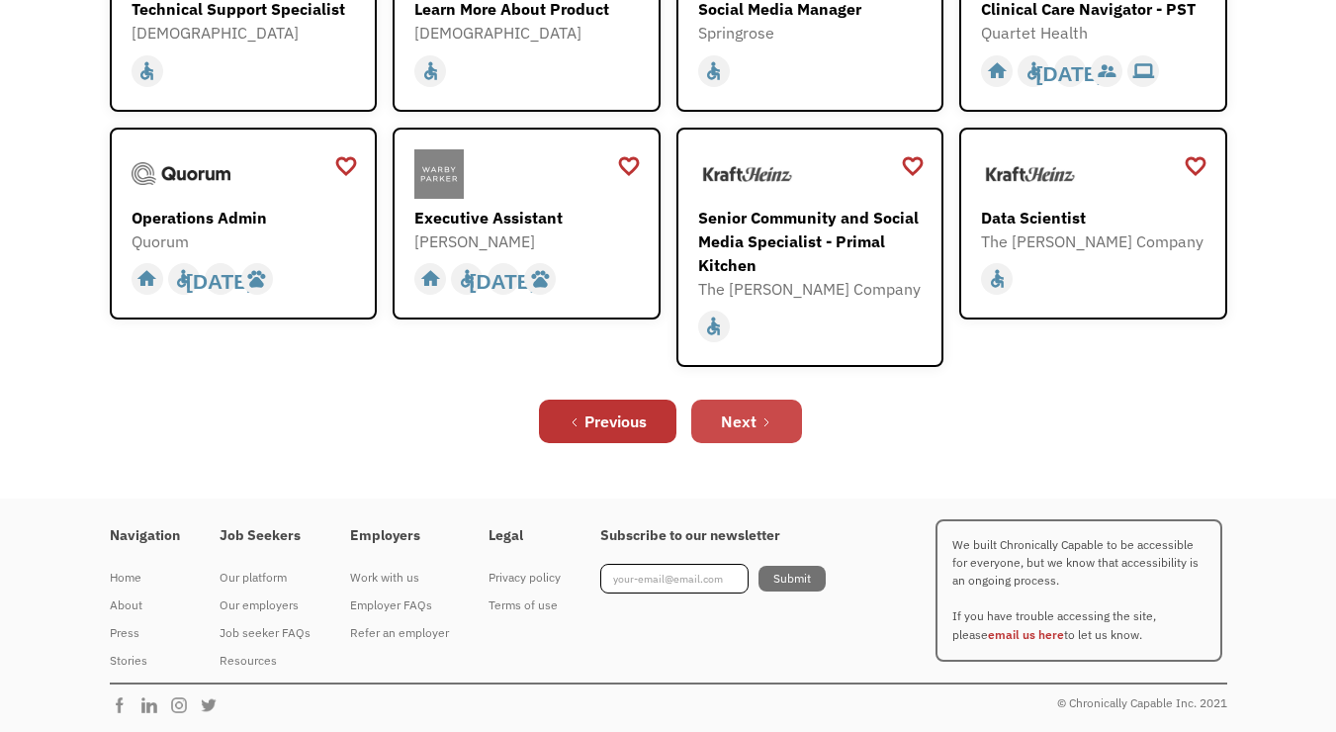
click at [767, 432] on link "Next" at bounding box center [746, 422] width 111 height 44
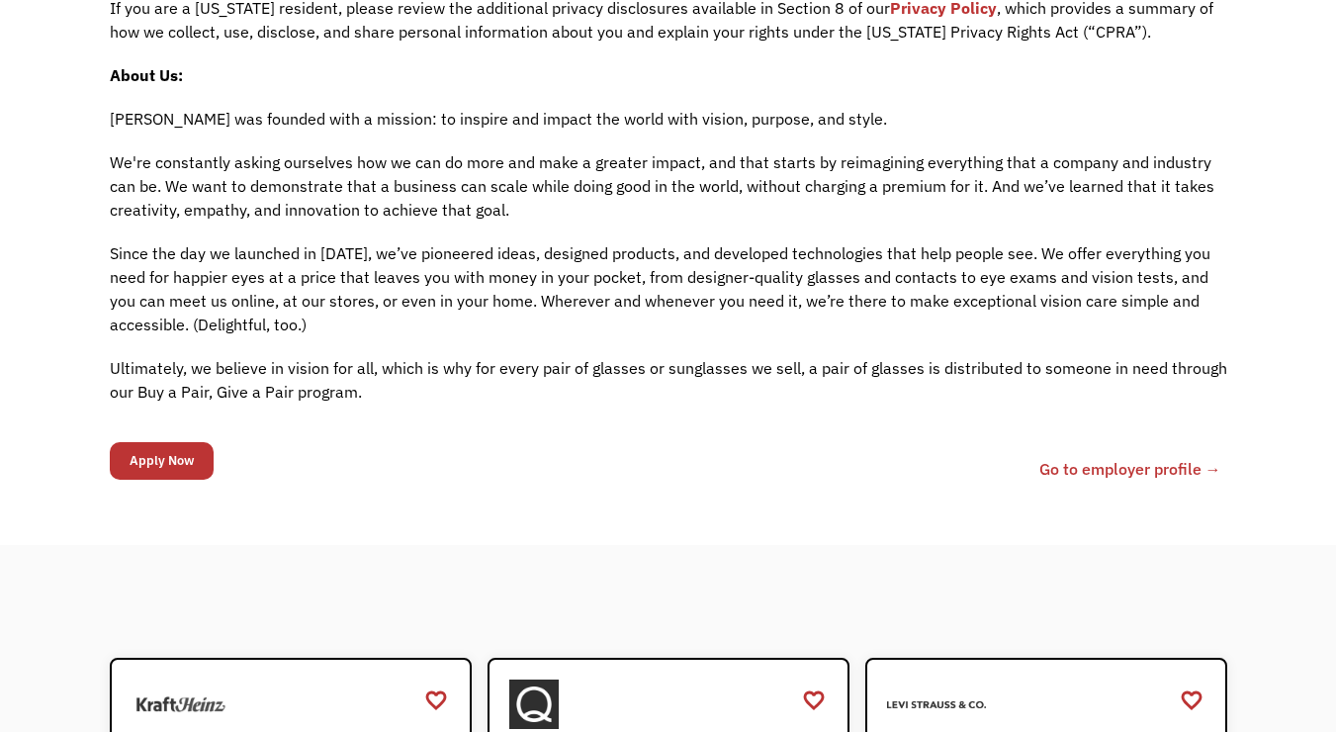
scroll to position [1961, 0]
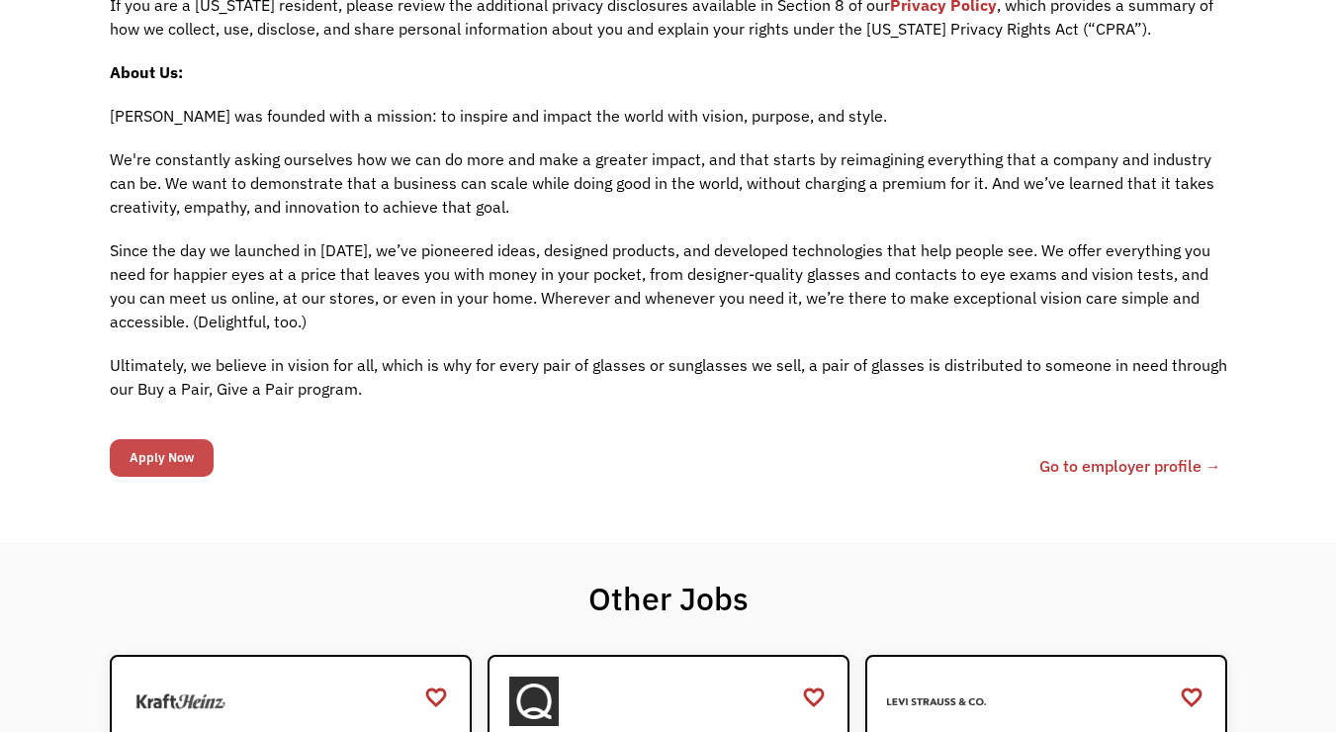
click at [181, 453] on input "Apply Now" at bounding box center [162, 458] width 104 height 38
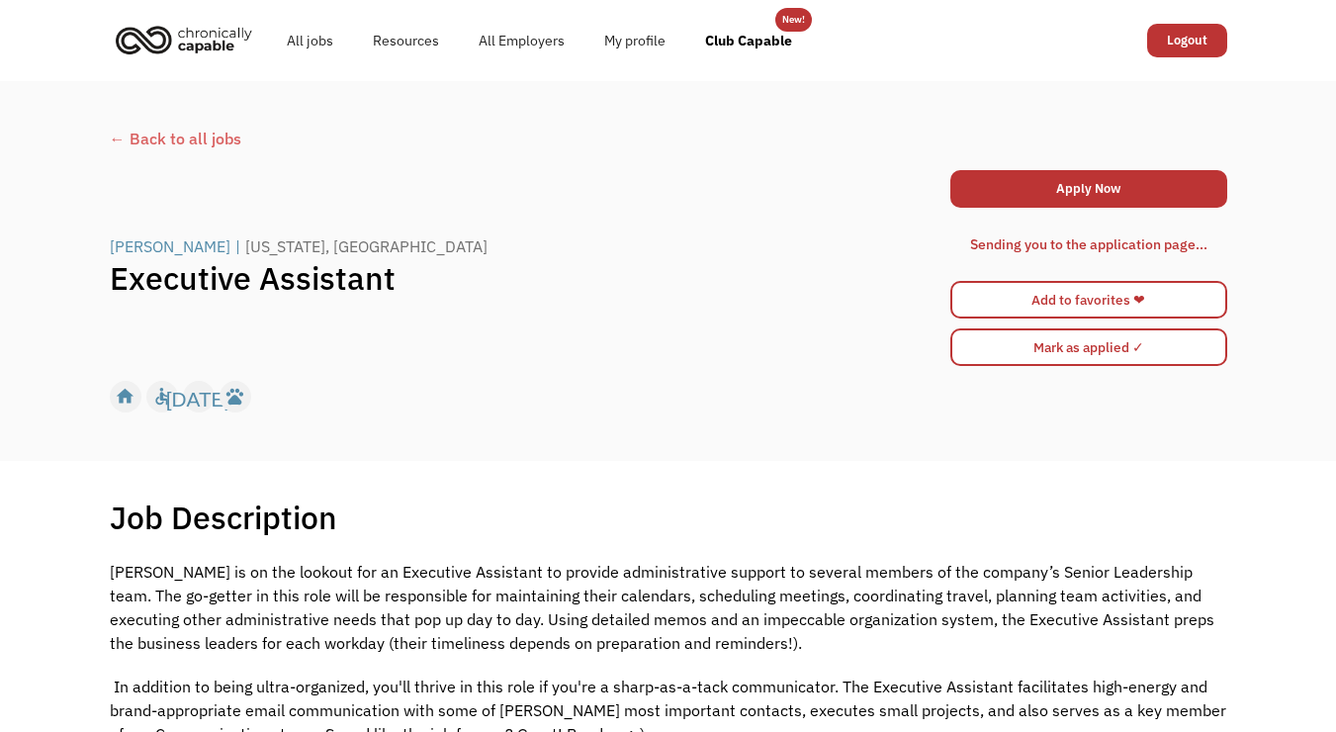
scroll to position [0, 0]
click at [1092, 182] on link "Apply Now" at bounding box center [1089, 189] width 277 height 38
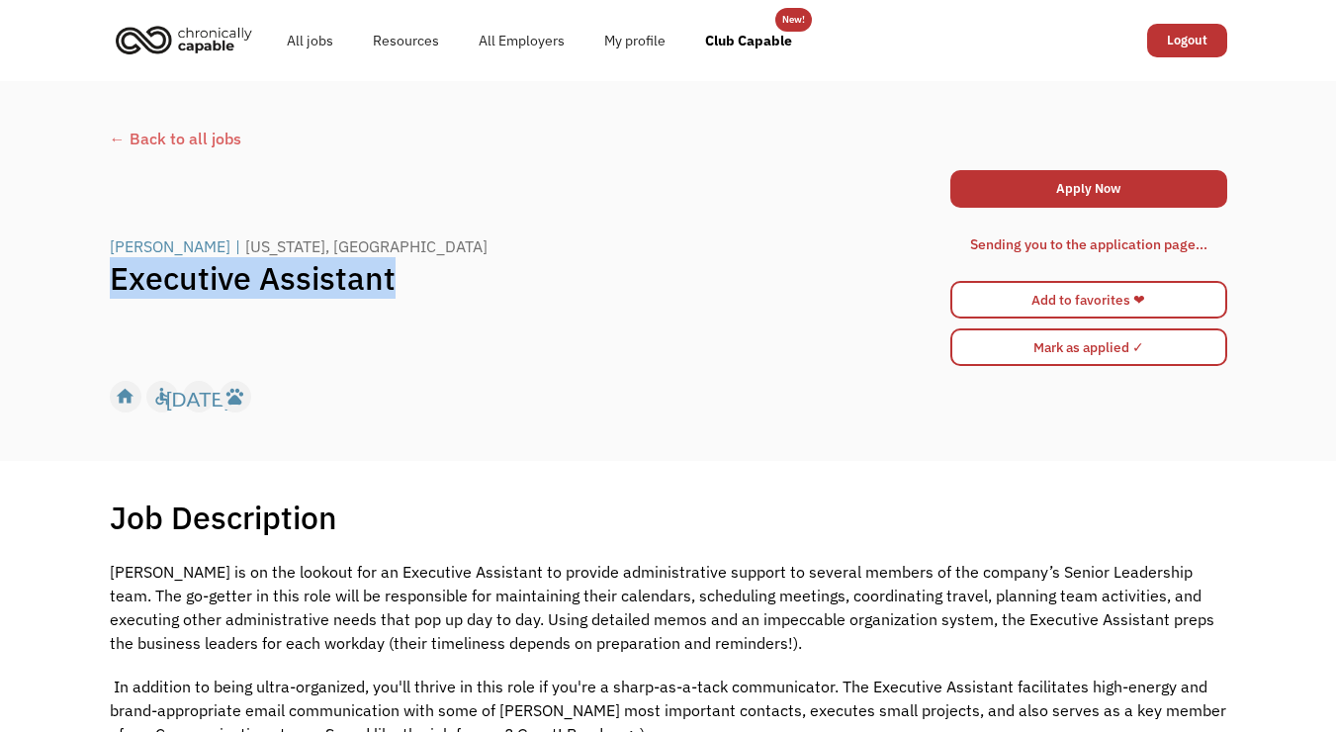
drag, startPoint x: 118, startPoint y: 282, endPoint x: 396, endPoint y: 283, distance: 277.9
click at [396, 283] on h1 "Executive Assistant" at bounding box center [529, 278] width 839 height 40
copy h1 "Executive Assistant"
click at [846, 263] on h1 "Executive Assistant" at bounding box center [529, 278] width 839 height 40
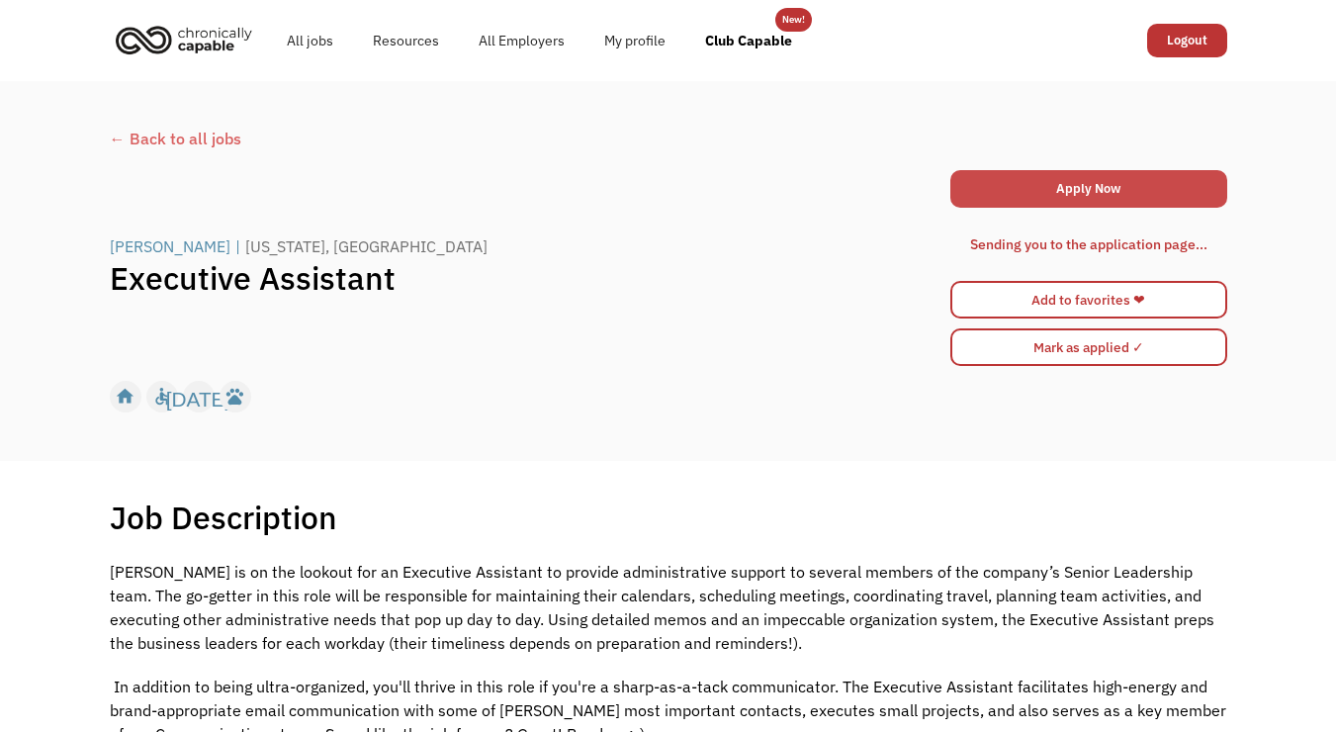
click at [1108, 188] on link "Apply Now" at bounding box center [1089, 189] width 277 height 38
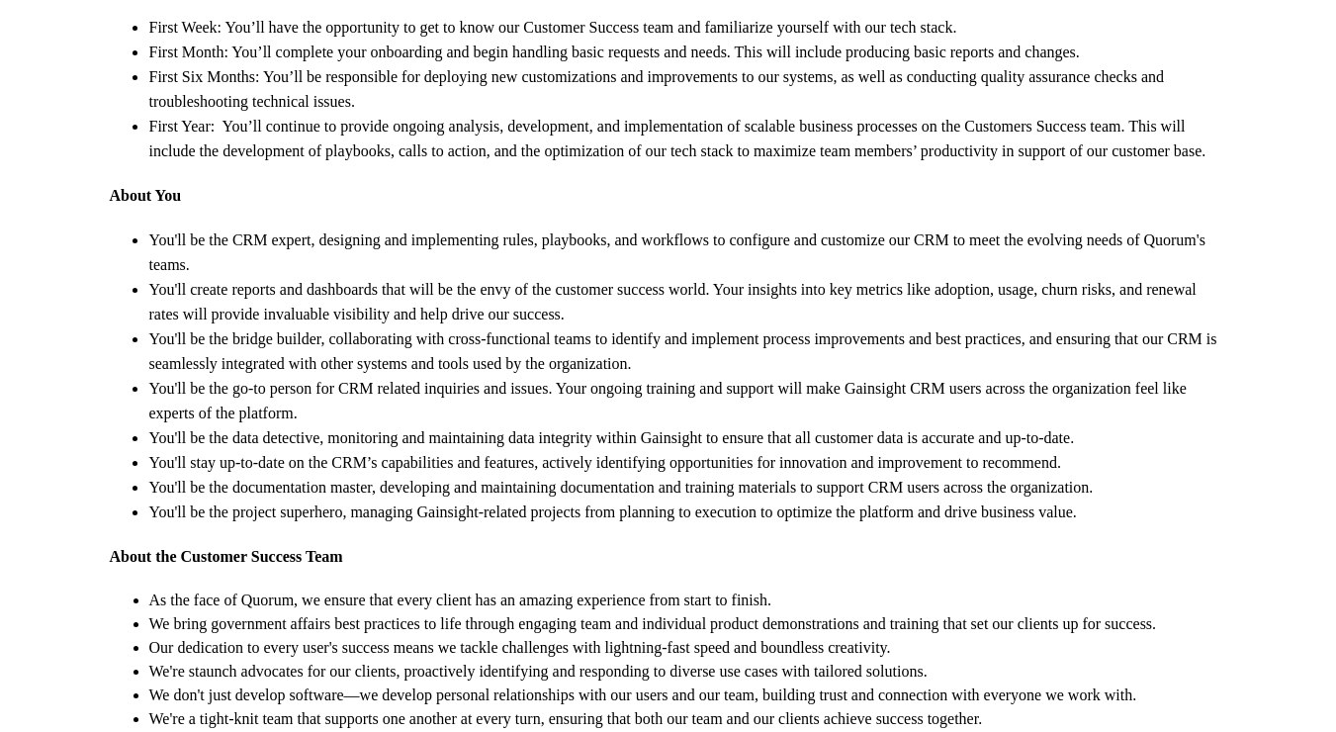
scroll to position [824, 0]
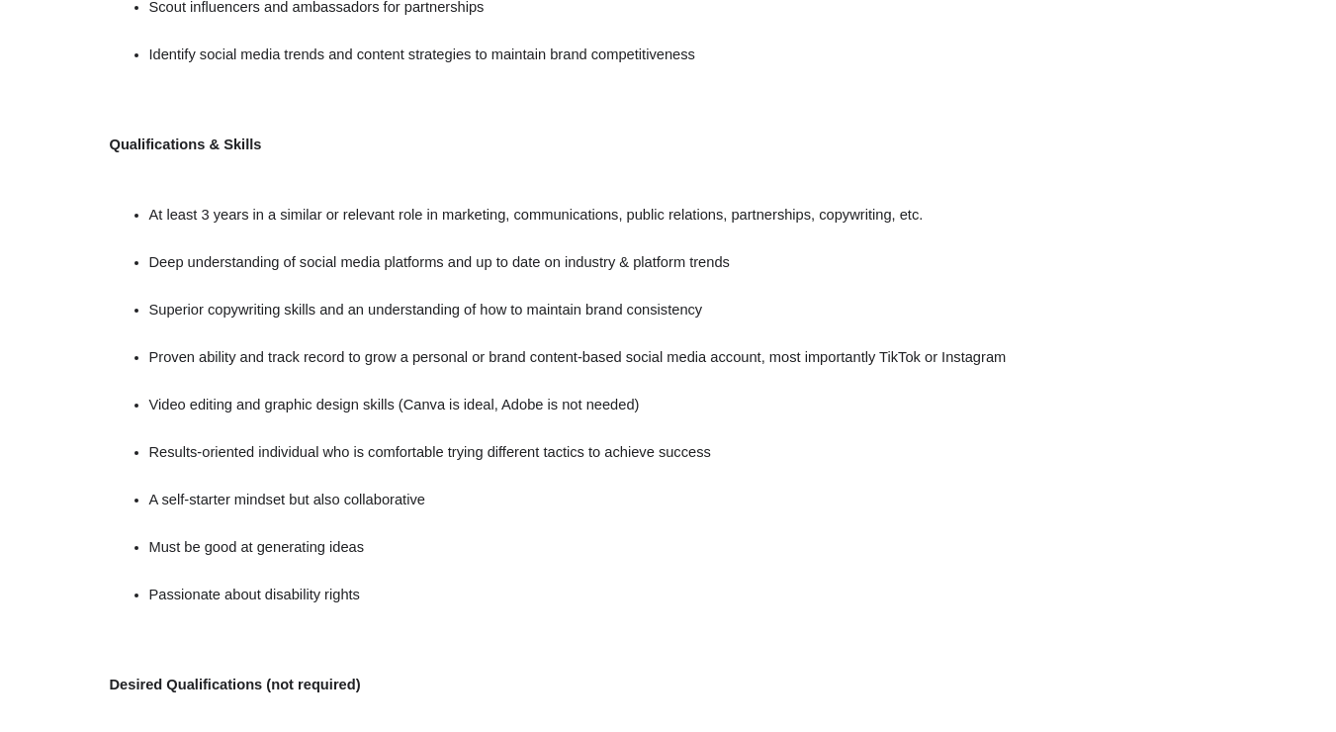
scroll to position [1114, 0]
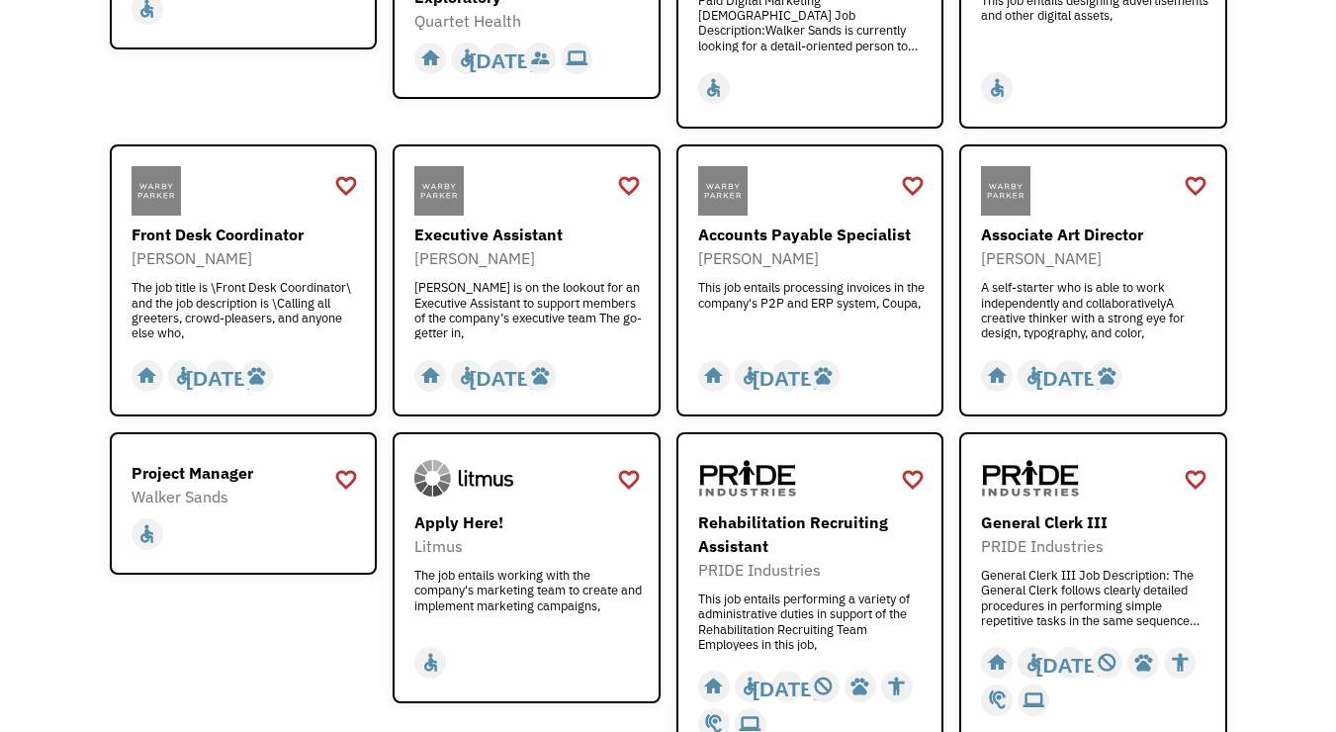
scroll to position [434, 0]
click at [523, 235] on div "Executive Assistant" at bounding box center [528, 236] width 229 height 24
click at [1291, 277] on div "Open job positions You have X liked items Search search Filter by category Admi…" at bounding box center [668, 272] width 1336 height 1250
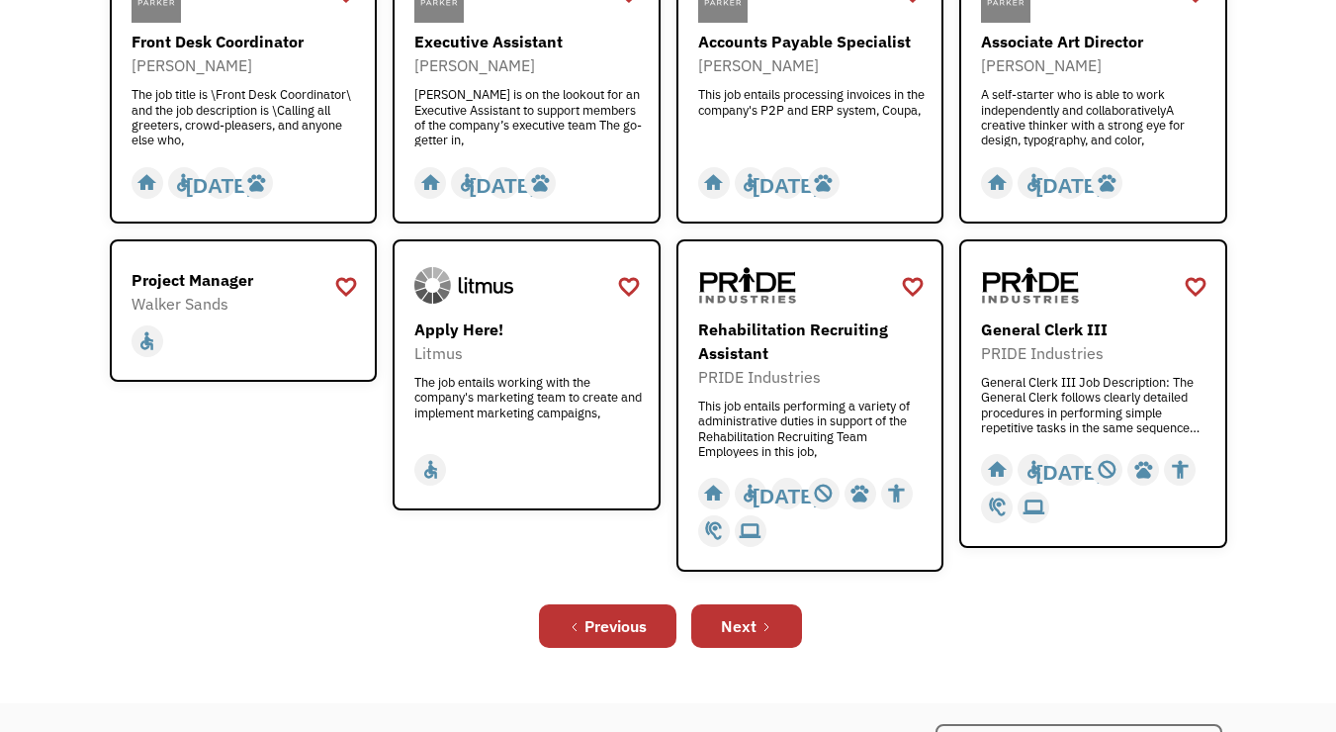
scroll to position [633, 0]
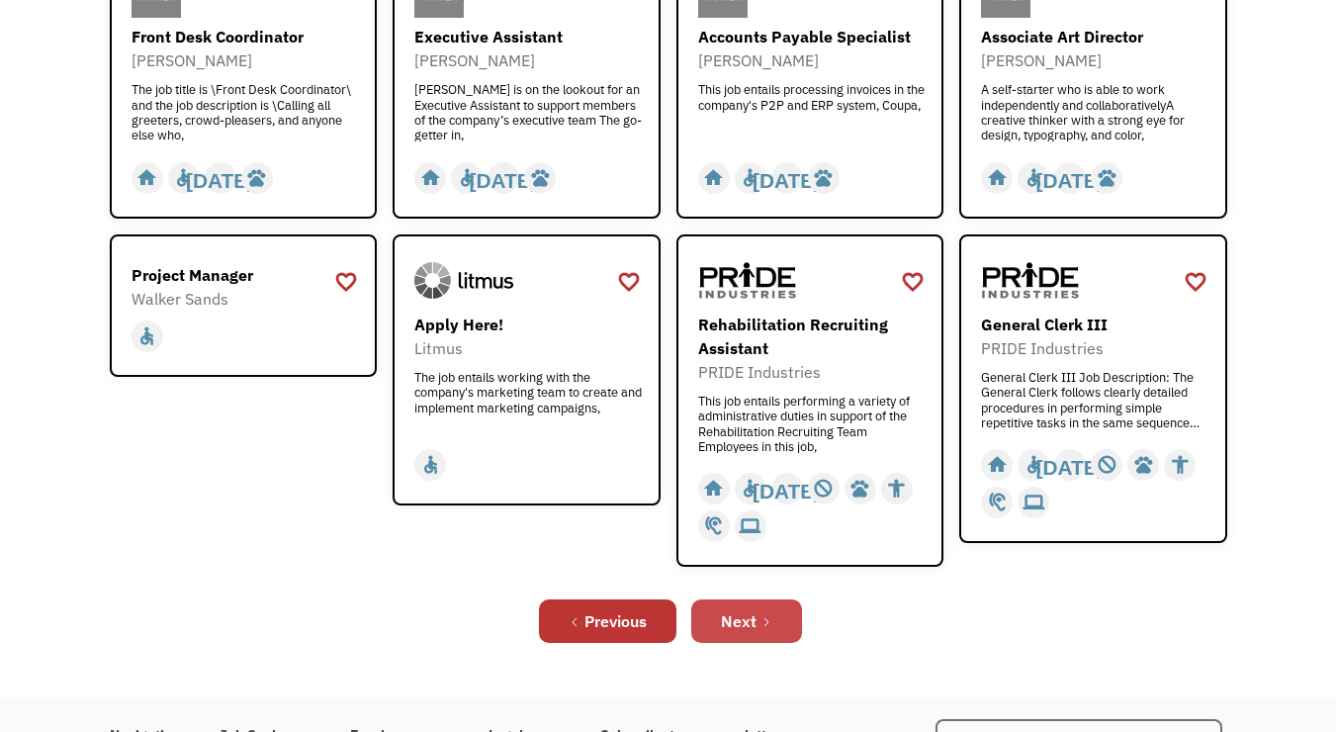
click at [761, 617] on icon "Next Page" at bounding box center [767, 622] width 12 height 12
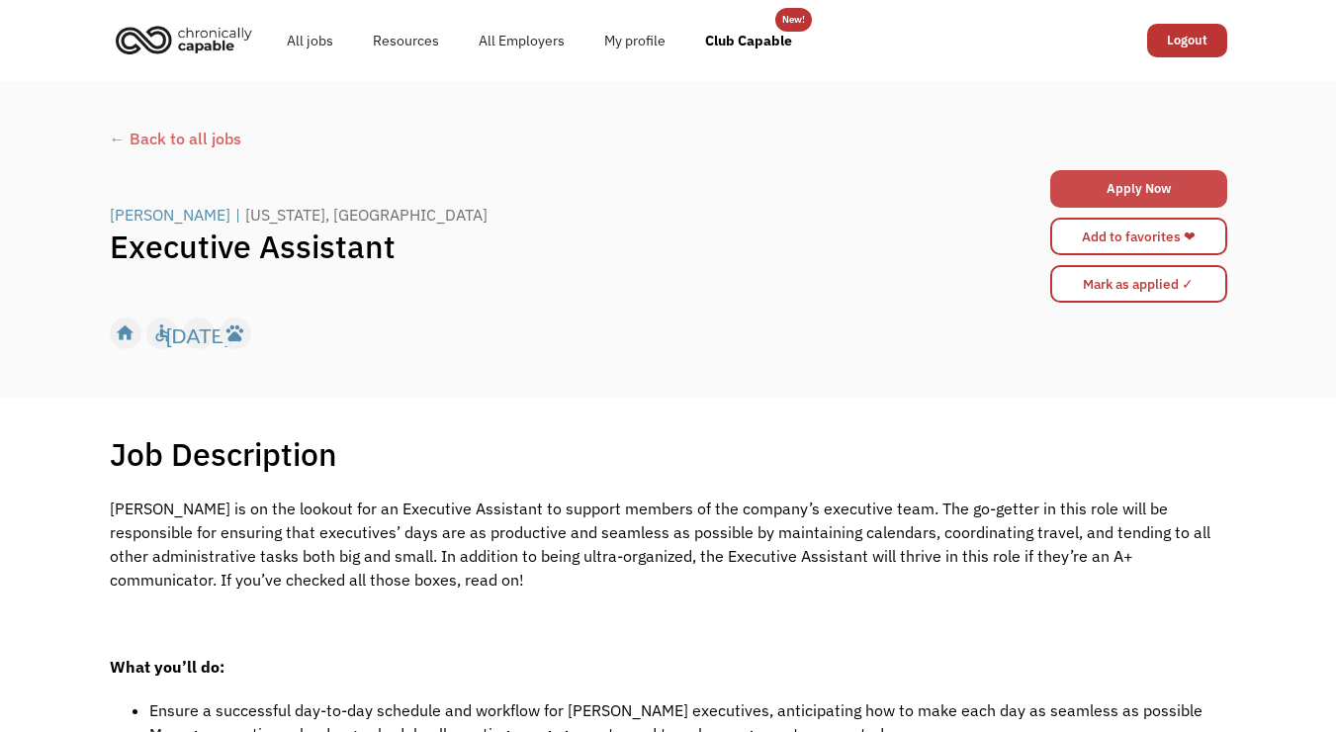
click at [1154, 187] on link "Apply Now" at bounding box center [1138, 189] width 177 height 38
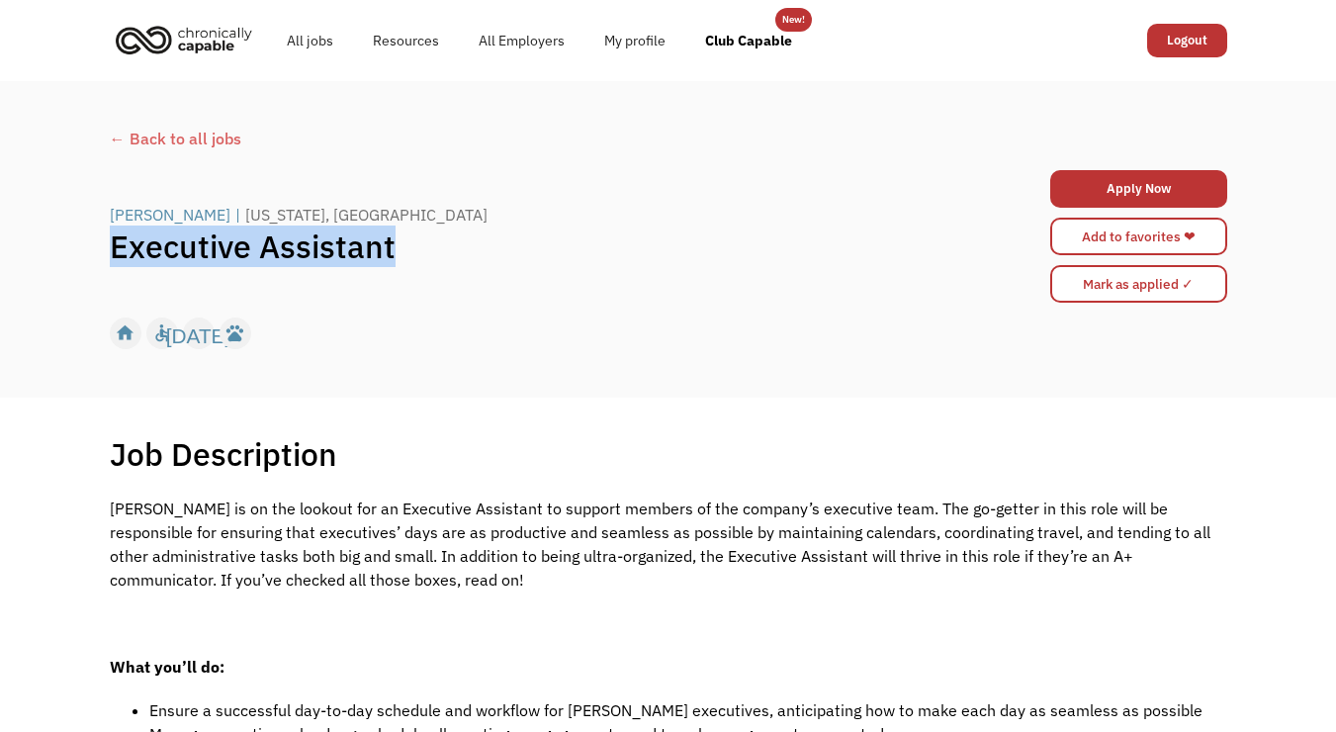
drag, startPoint x: 116, startPoint y: 247, endPoint x: 413, endPoint y: 254, distance: 297.8
click at [413, 254] on h1 "Executive Assistant" at bounding box center [529, 247] width 839 height 40
copy h1 "Executive Assistant"
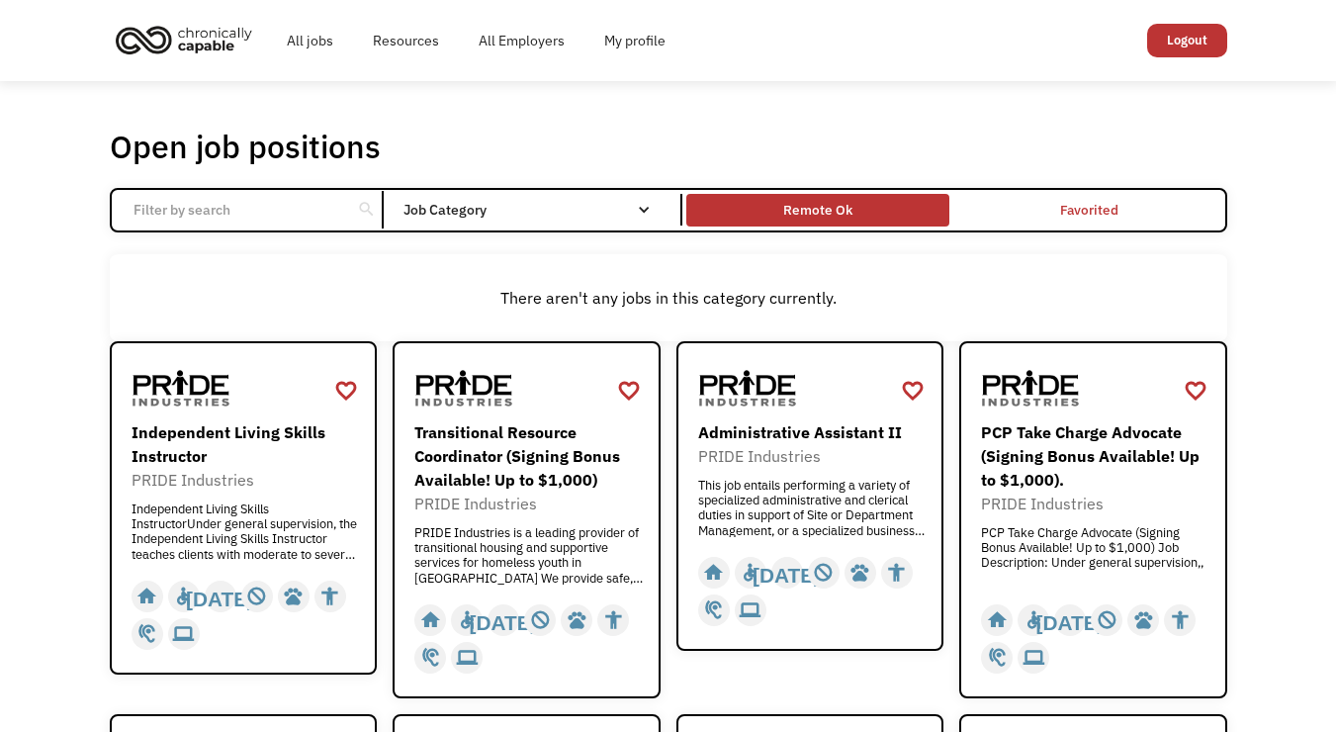
click at [830, 209] on div "Remote Ok" at bounding box center [817, 210] width 69 height 24
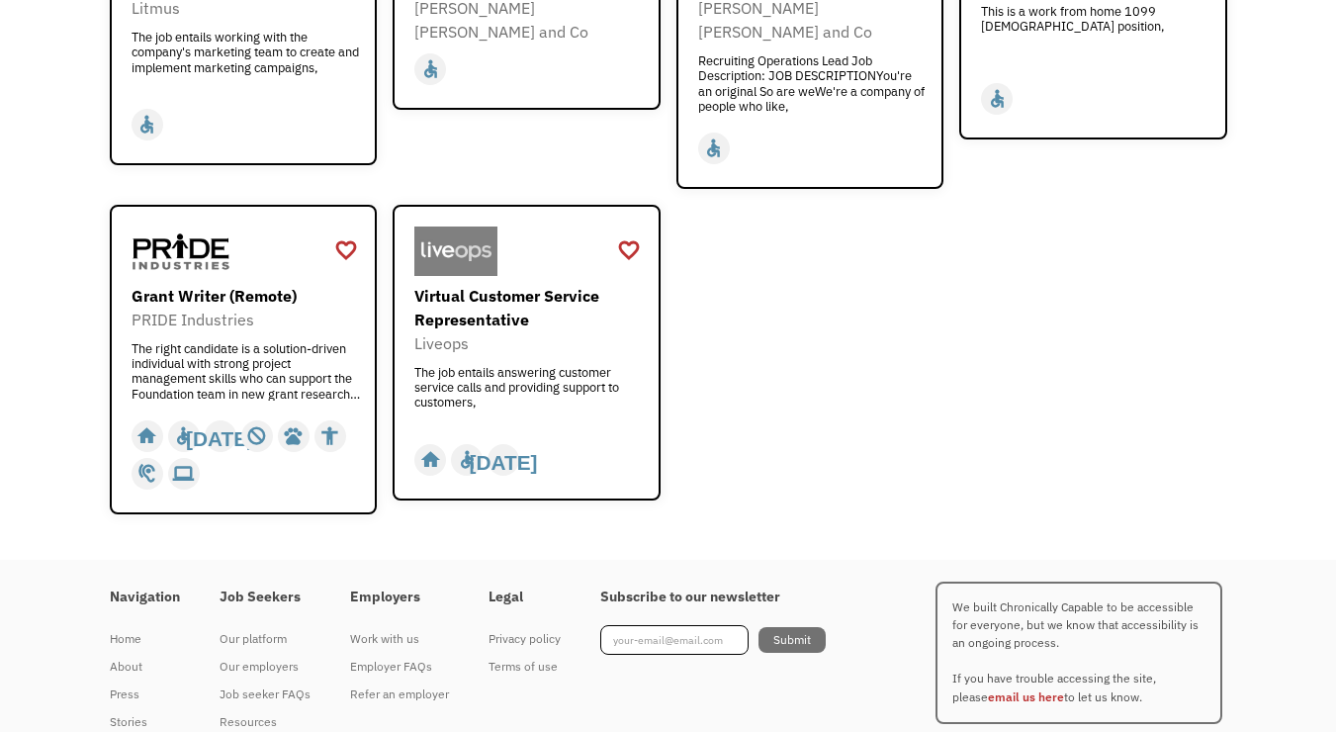
scroll to position [2545, 0]
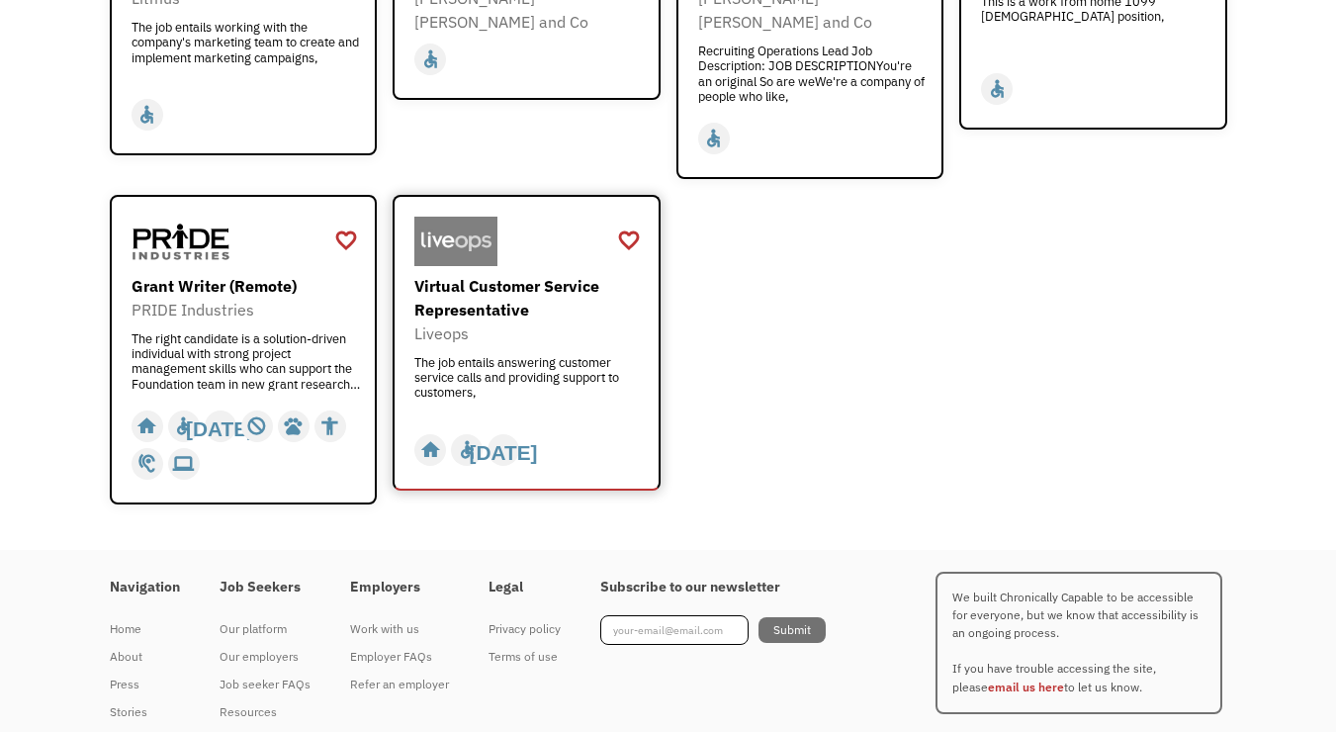
click at [567, 274] on div "Virtual Customer Service Representative" at bounding box center [528, 297] width 229 height 47
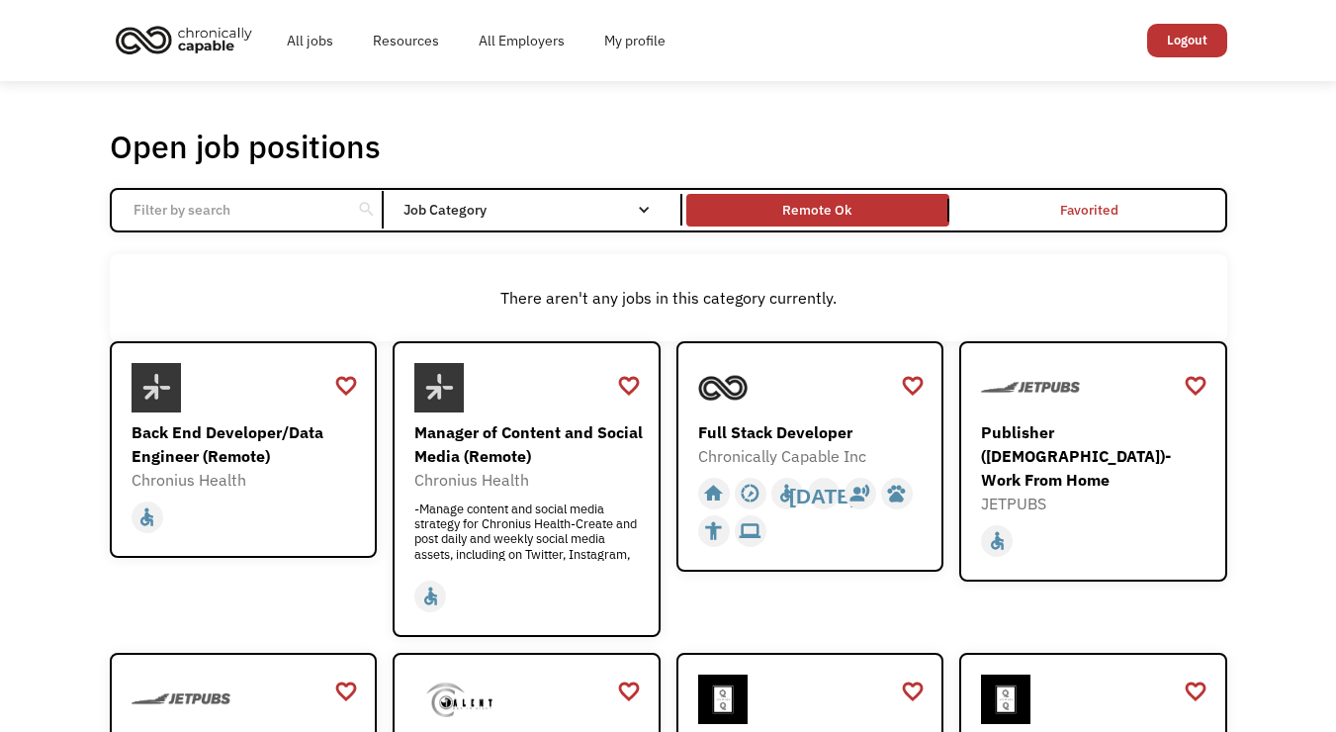
scroll to position [0, 0]
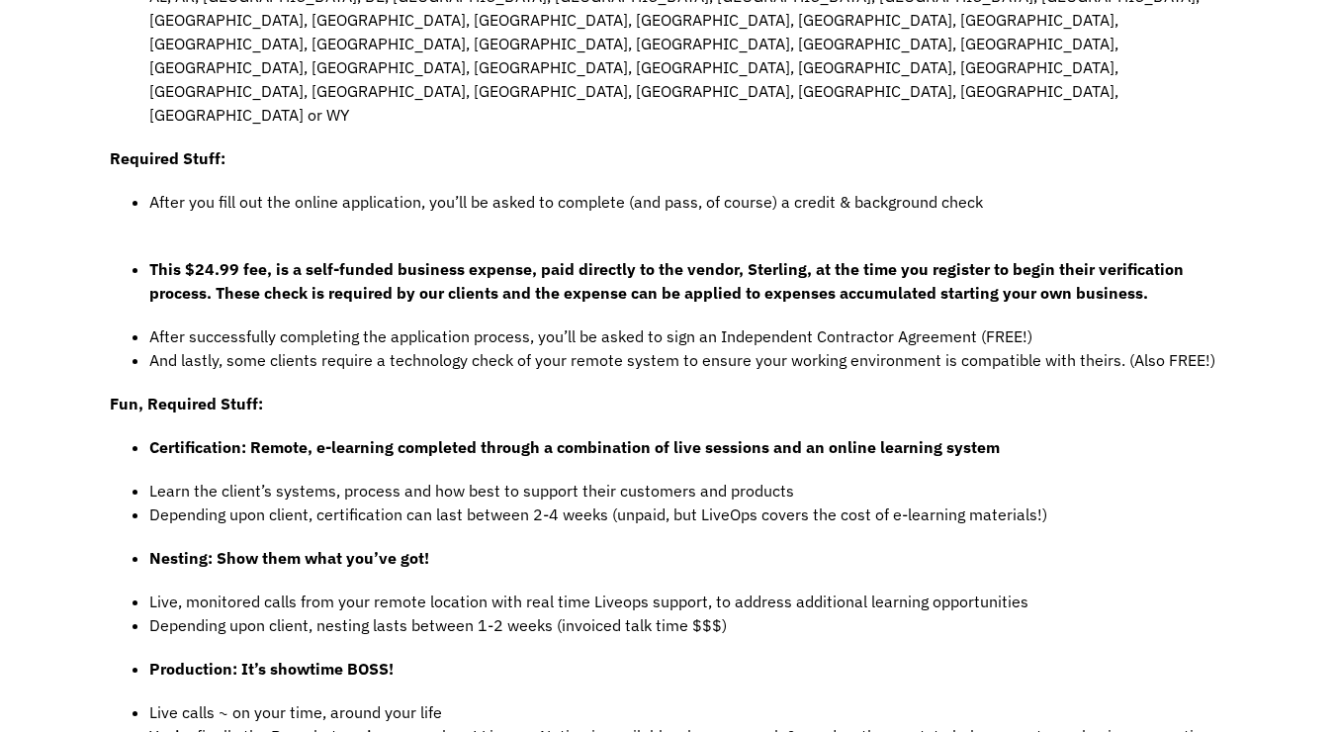
scroll to position [1217, 0]
